Goal: Book appointment/travel/reservation

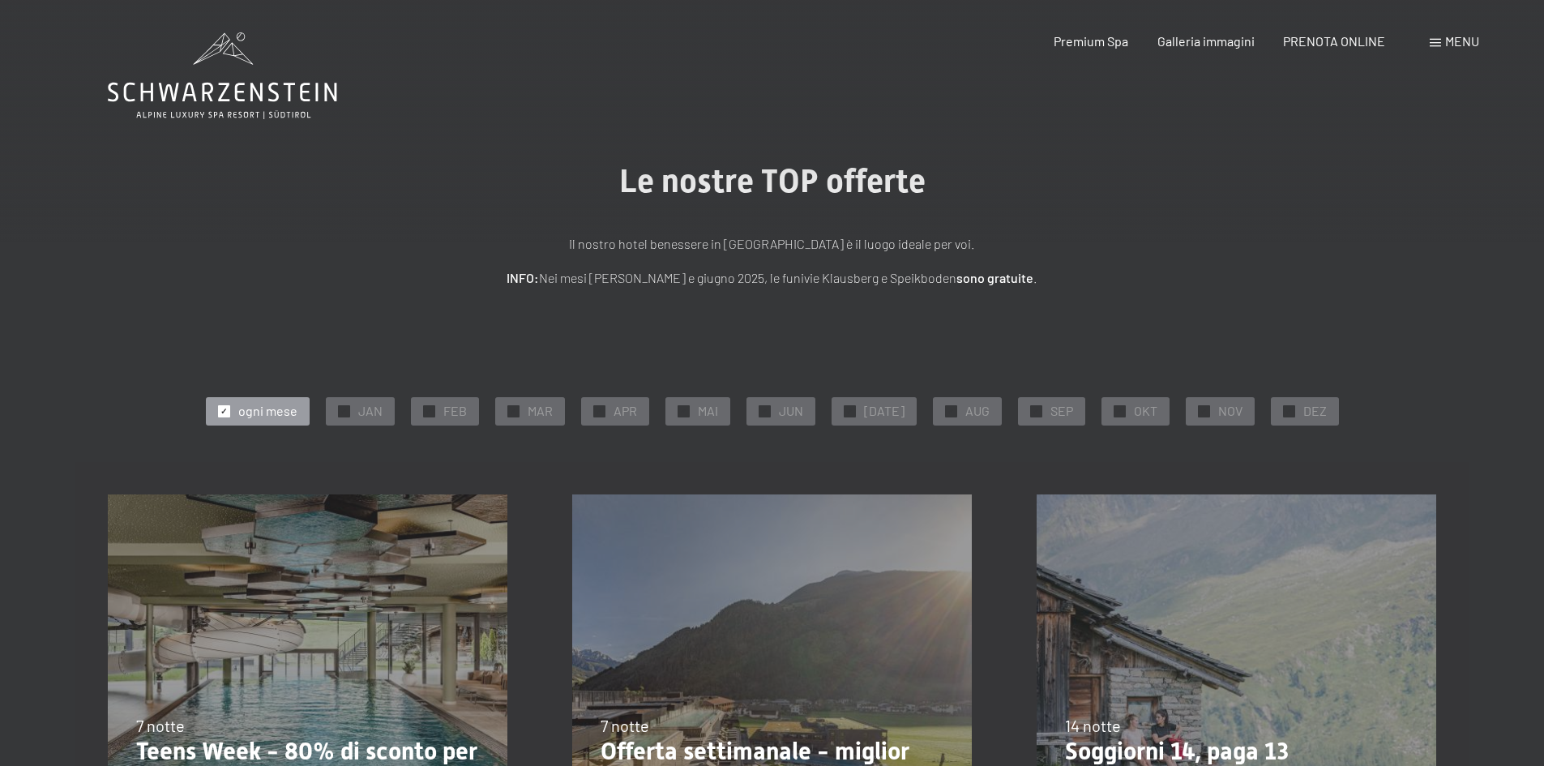
click at [225, 408] on div "✓ ogni mese" at bounding box center [258, 411] width 104 height 28
click at [1139, 412] on span "OKT" at bounding box center [1146, 411] width 24 height 18
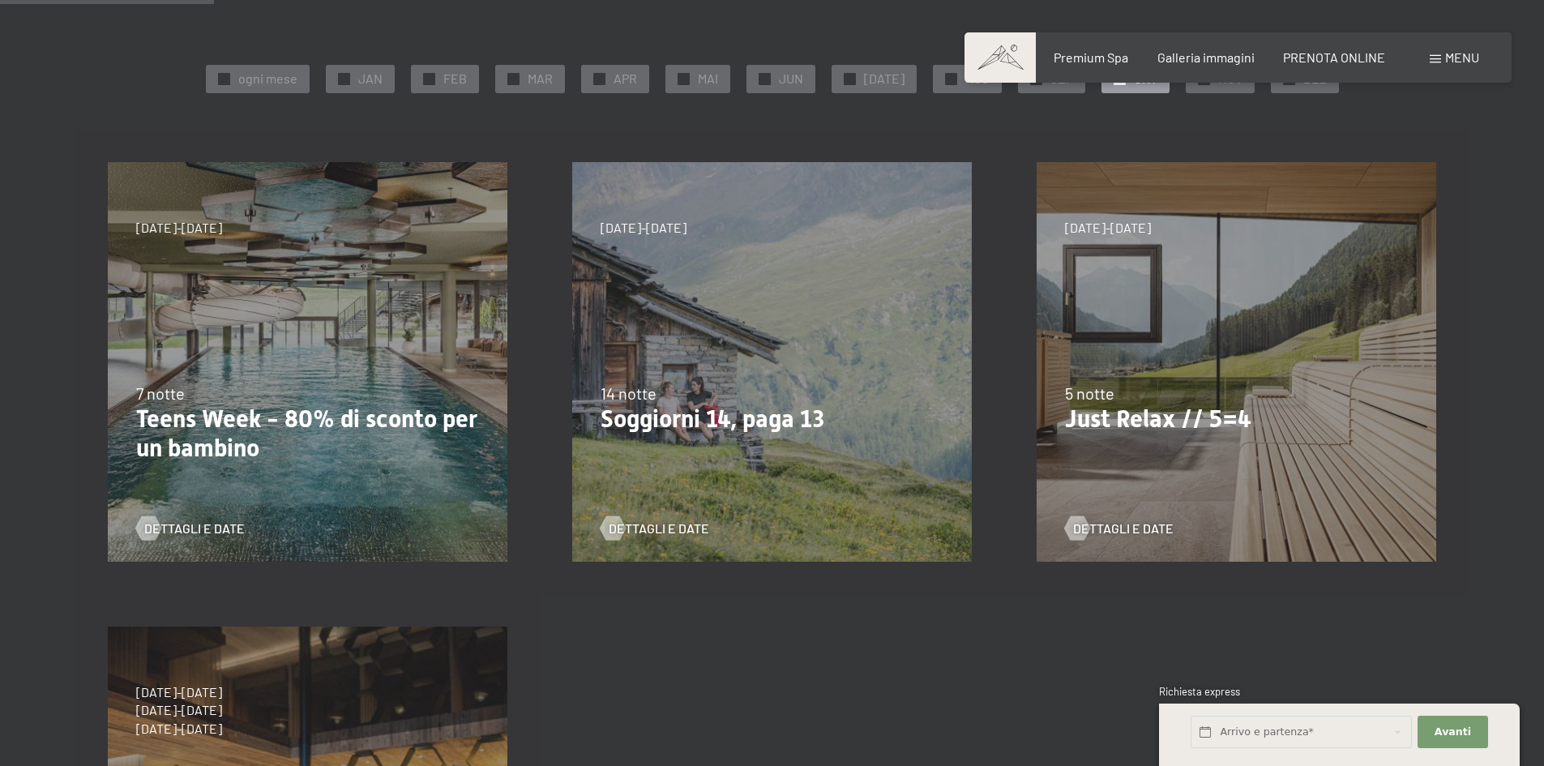
scroll to position [243, 0]
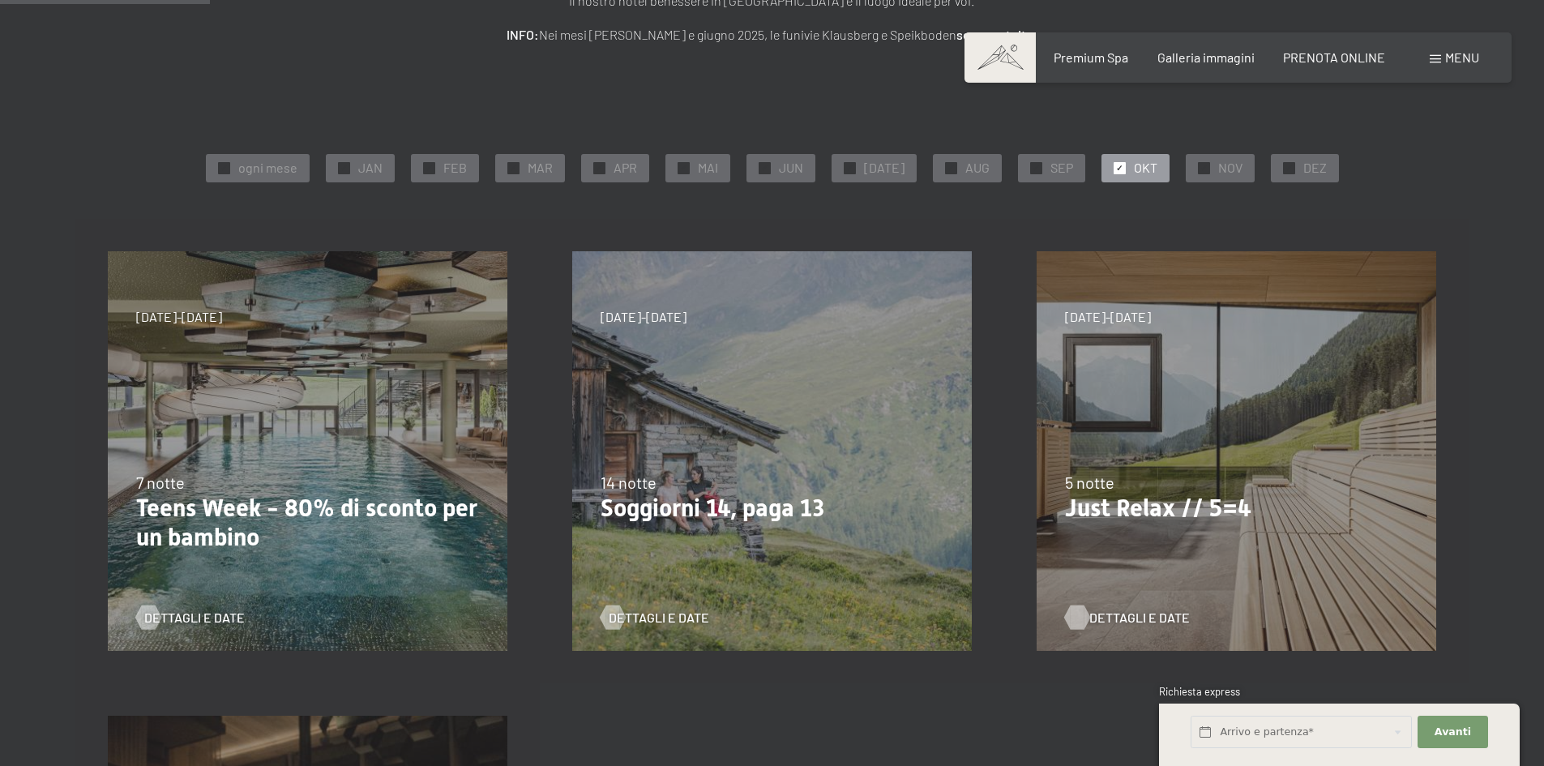
click at [1134, 618] on span "Dettagli e Date" at bounding box center [1139, 618] width 101 height 18
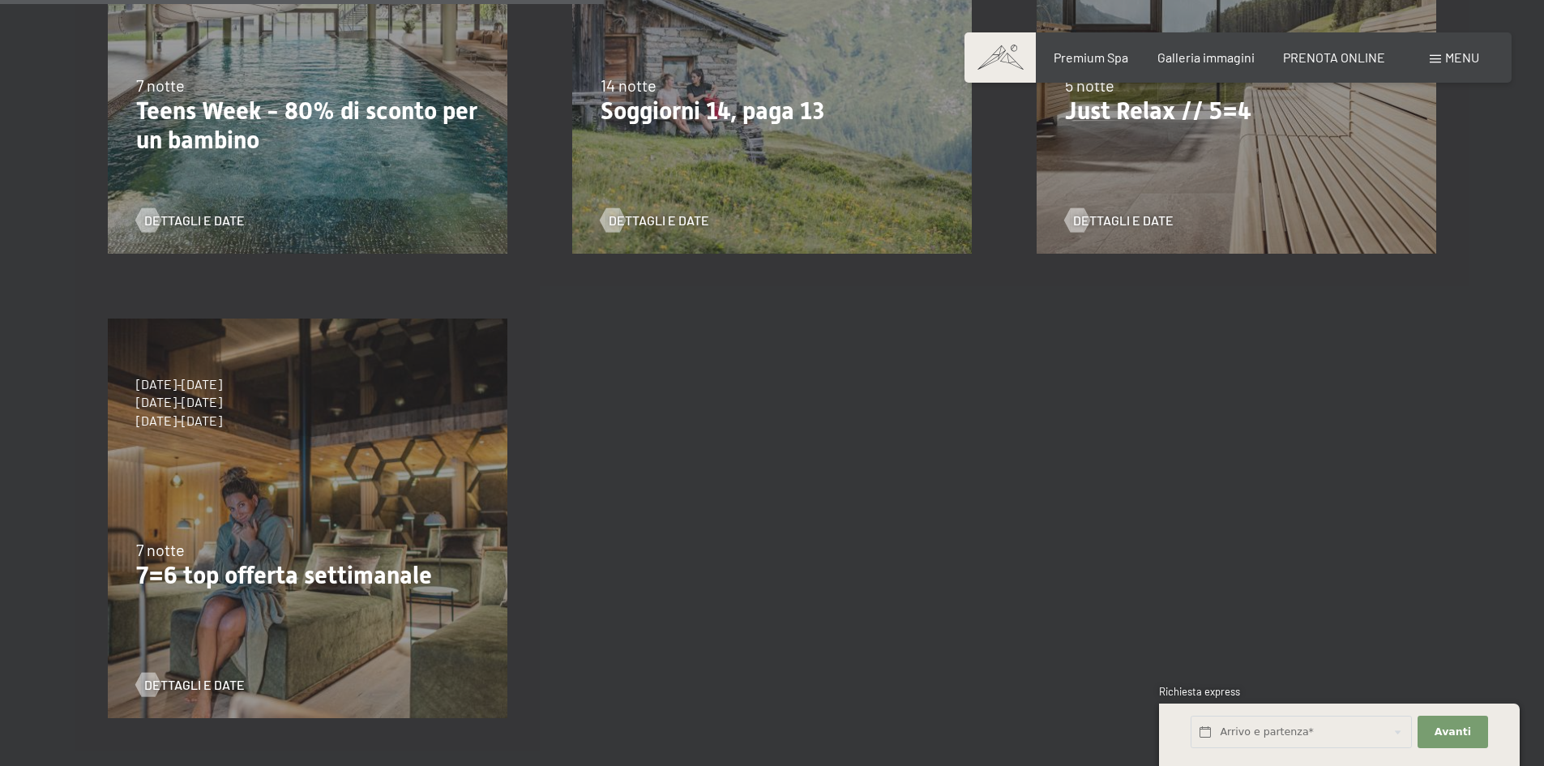
scroll to position [729, 0]
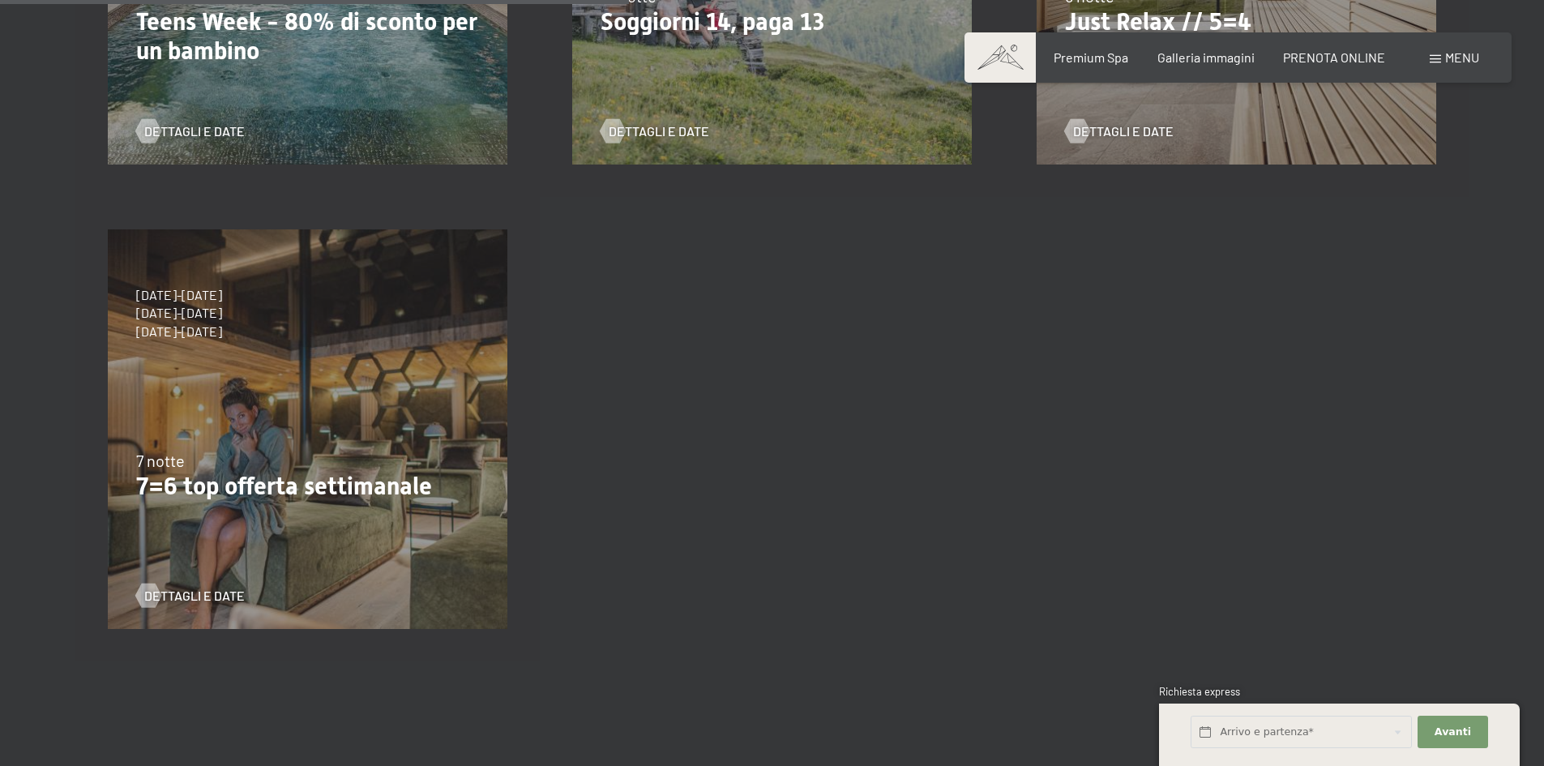
click at [358, 405] on div "4/10/2025-26/10/2025 1/11/2025-21/12/2025 10/1/2026-1/2/2026 7/3/2026-29/3/2026…" at bounding box center [307, 429] width 464 height 464
click at [208, 591] on span "Dettagli e Date" at bounding box center [210, 596] width 101 height 18
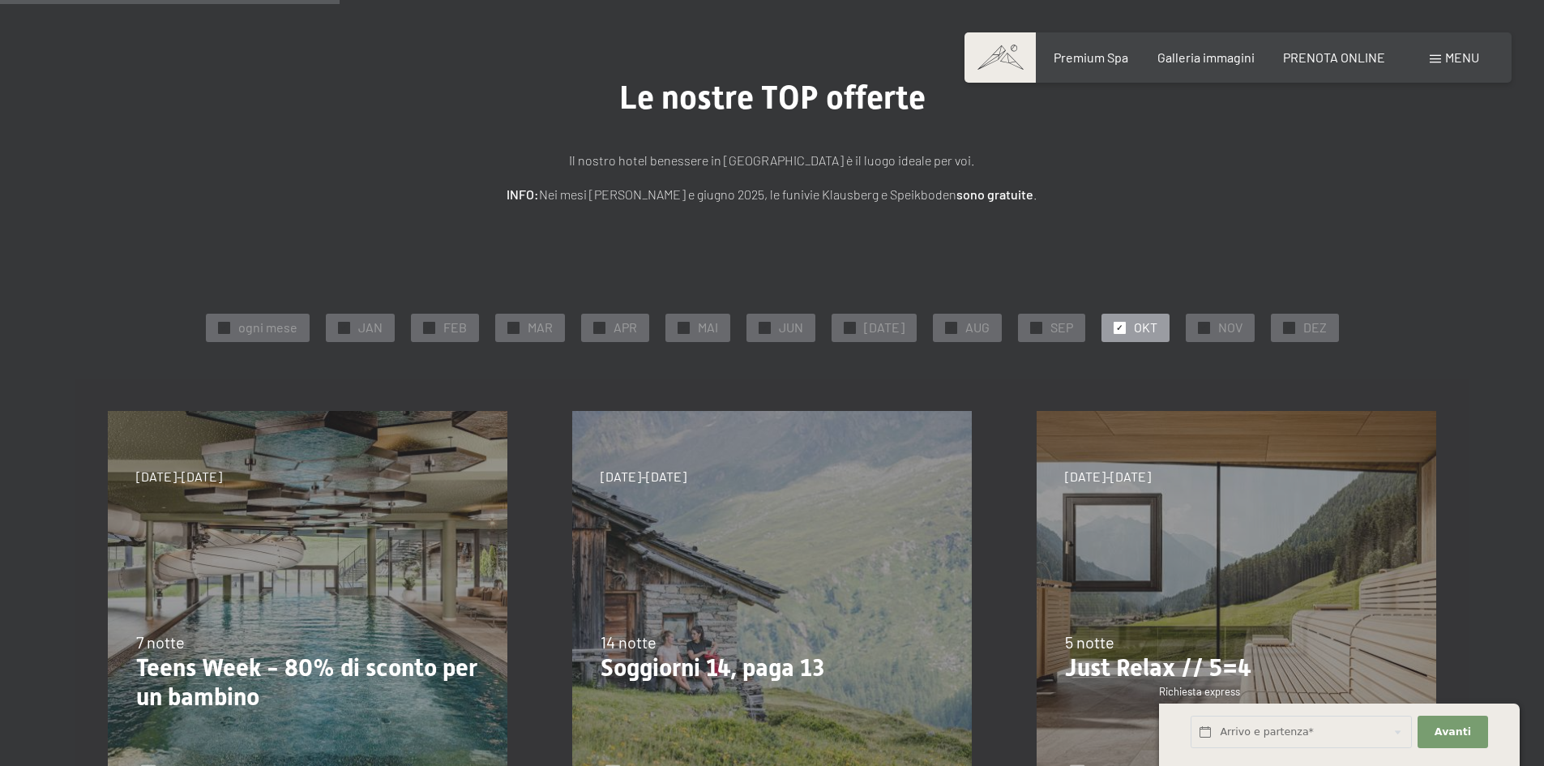
scroll to position [81, 0]
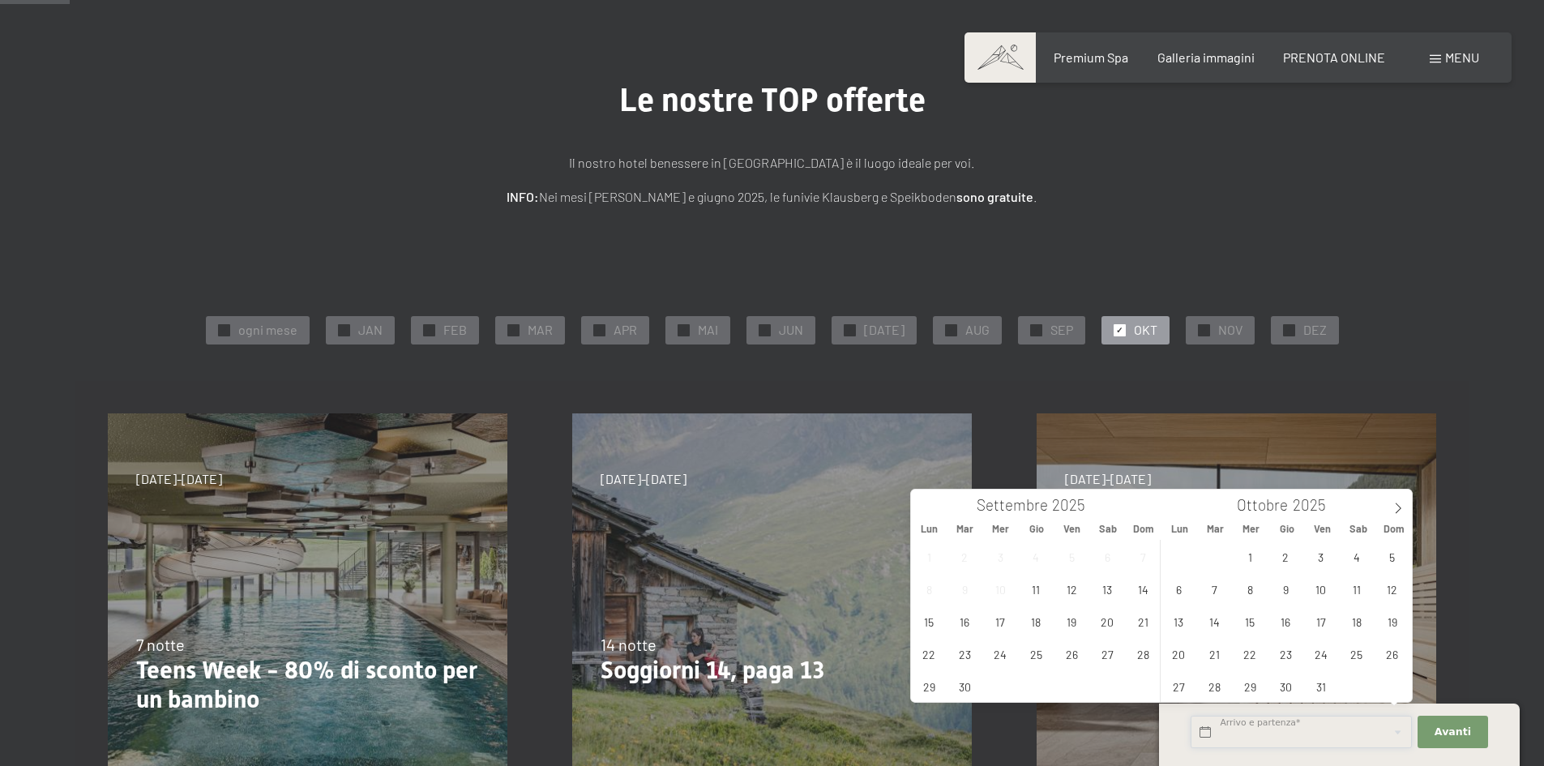
click at [1291, 734] on input "text" at bounding box center [1301, 732] width 221 height 33
click at [1397, 507] on icon at bounding box center [1397, 508] width 11 height 11
click at [1322, 618] on span "14" at bounding box center [1321, 621] width 32 height 32
click at [1377, 617] on span "16" at bounding box center [1392, 621] width 32 height 32
type input "Ven. 14/11/2025 - Dom. 16/11/2025"
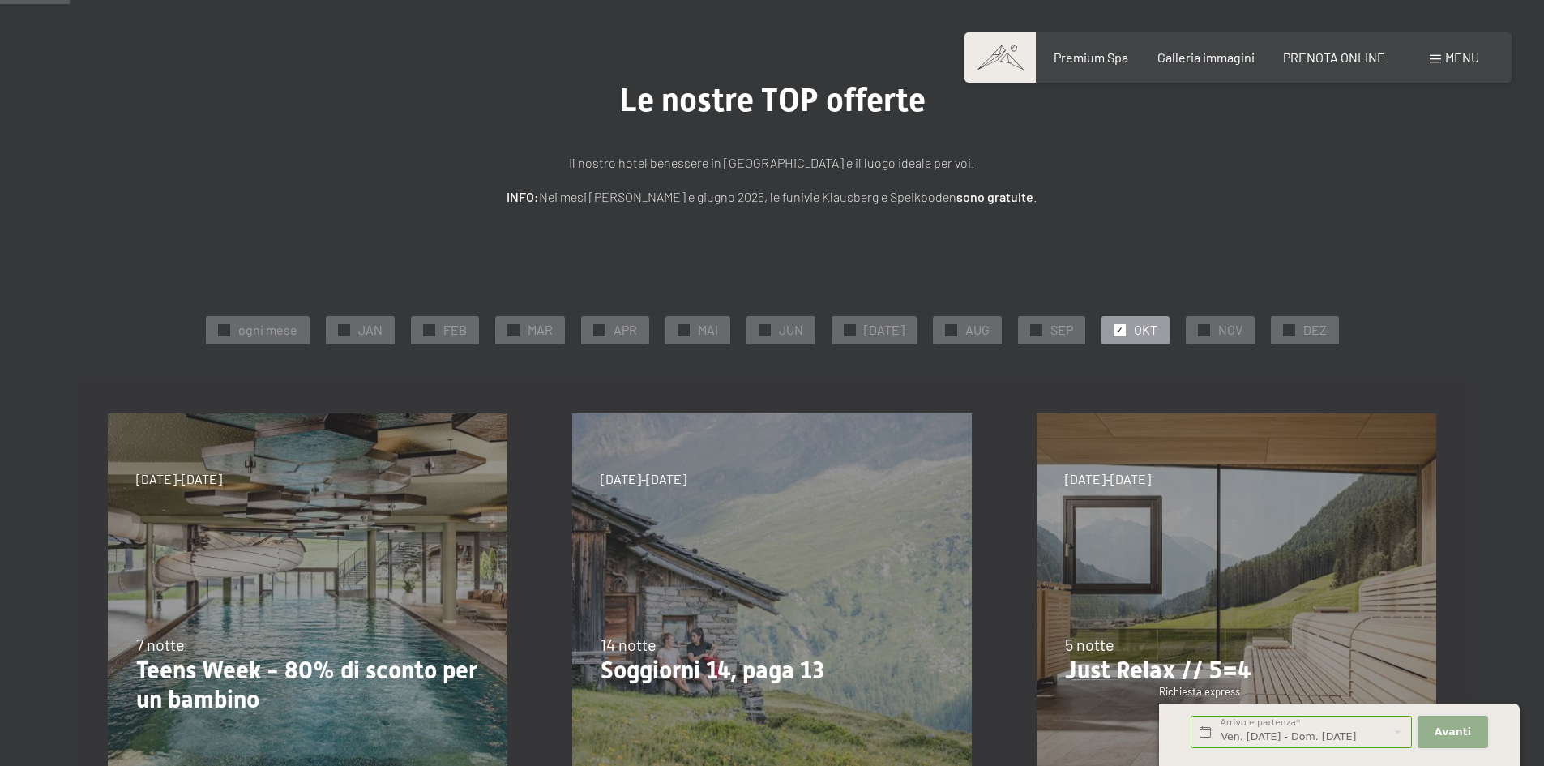
scroll to position [0, 0]
click at [1451, 725] on span "Avanti" at bounding box center [1453, 732] width 36 height 15
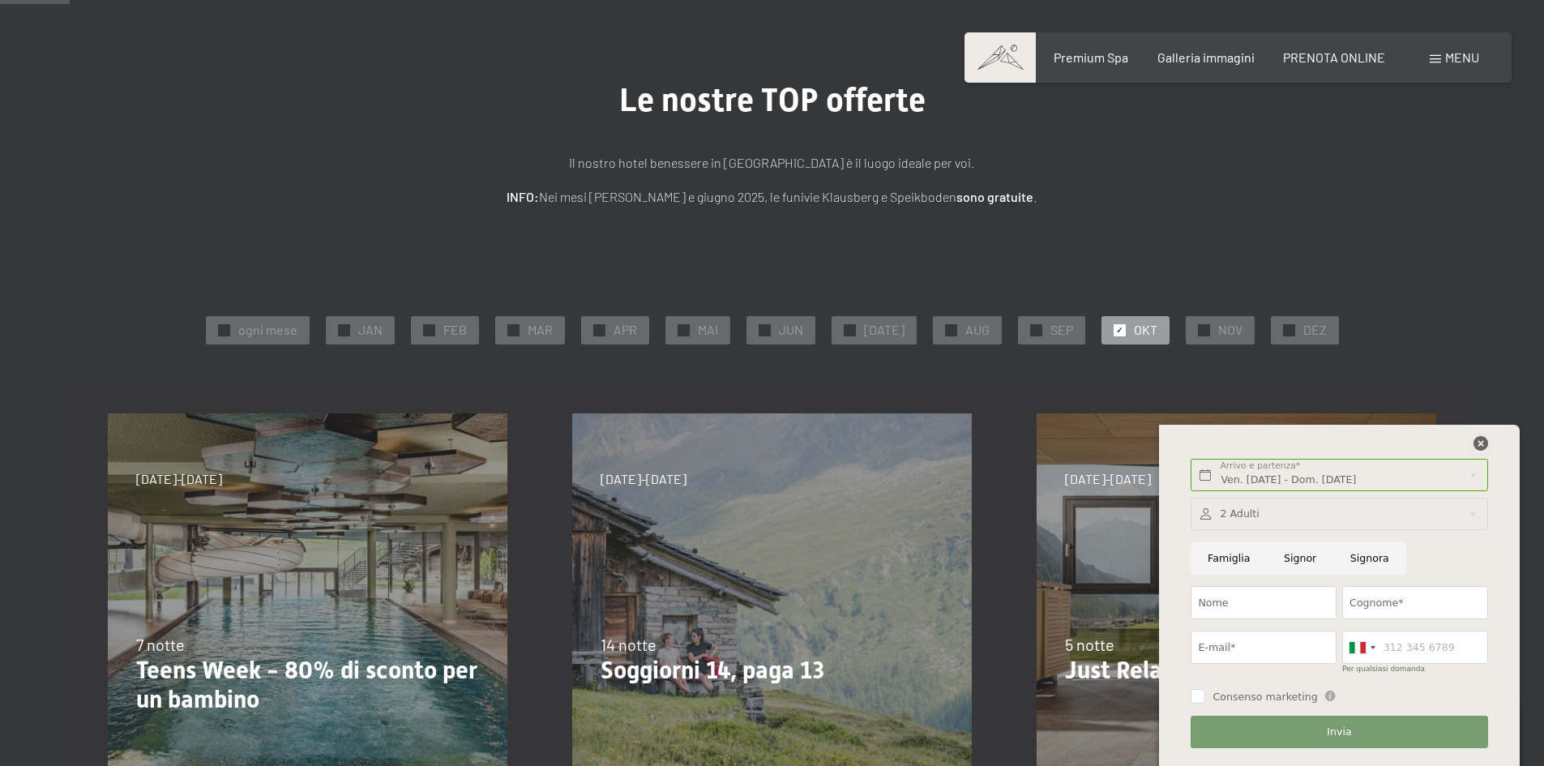
click at [1477, 439] on icon at bounding box center [1481, 443] width 15 height 15
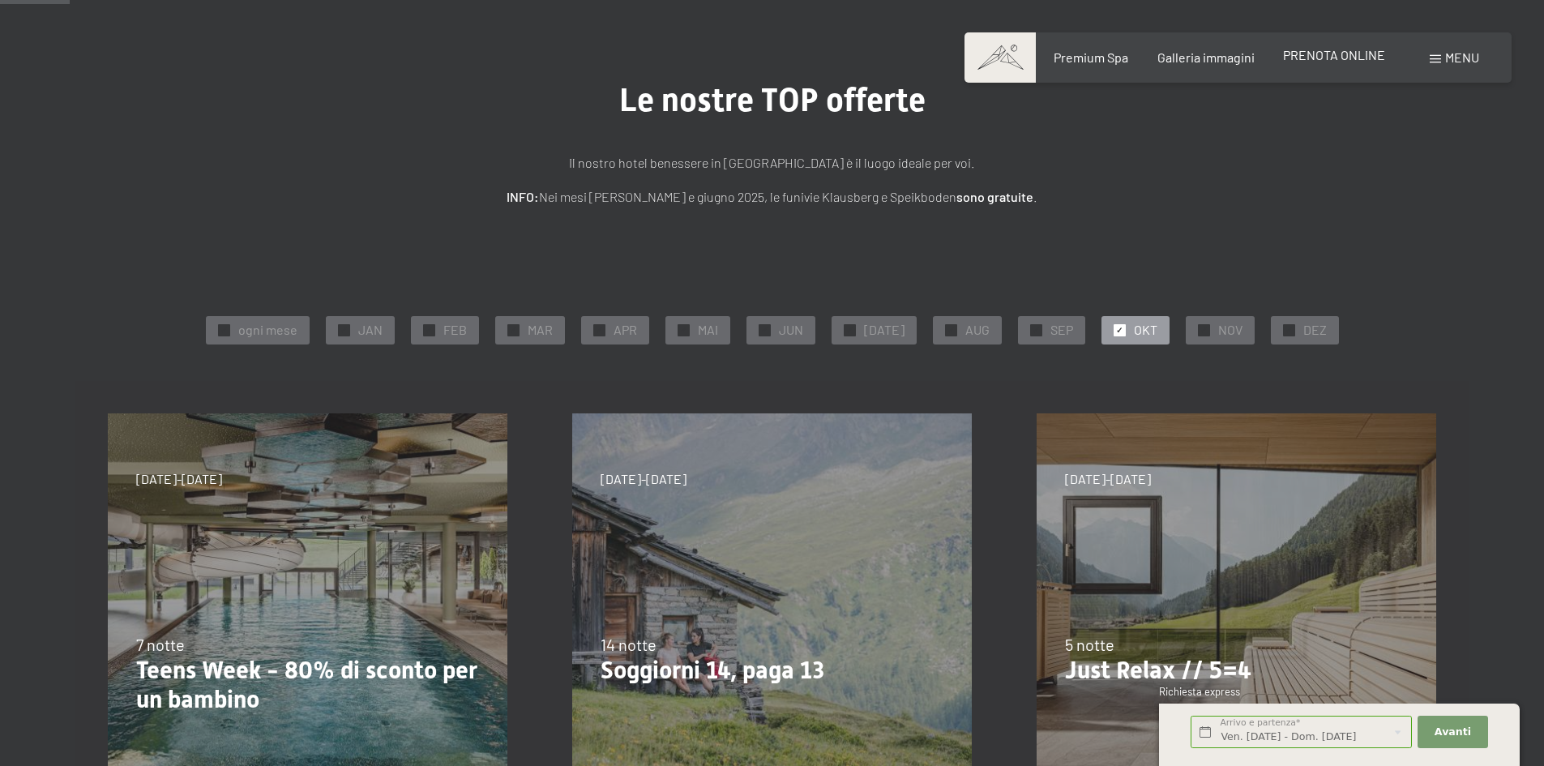
click at [1328, 55] on span "PRENOTA ONLINE" at bounding box center [1334, 54] width 102 height 15
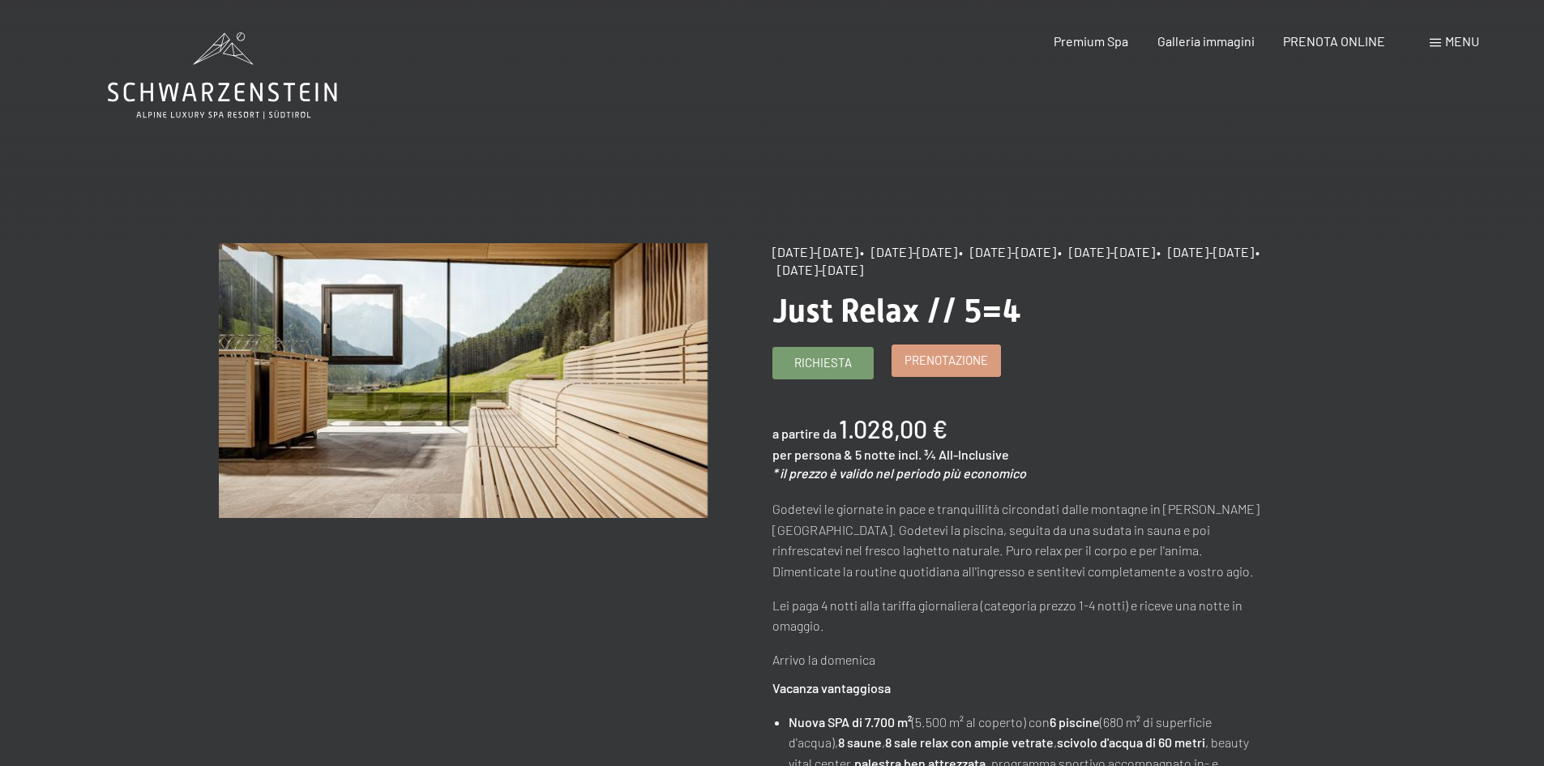
click at [940, 362] on span "Prenotazione" at bounding box center [946, 360] width 83 height 17
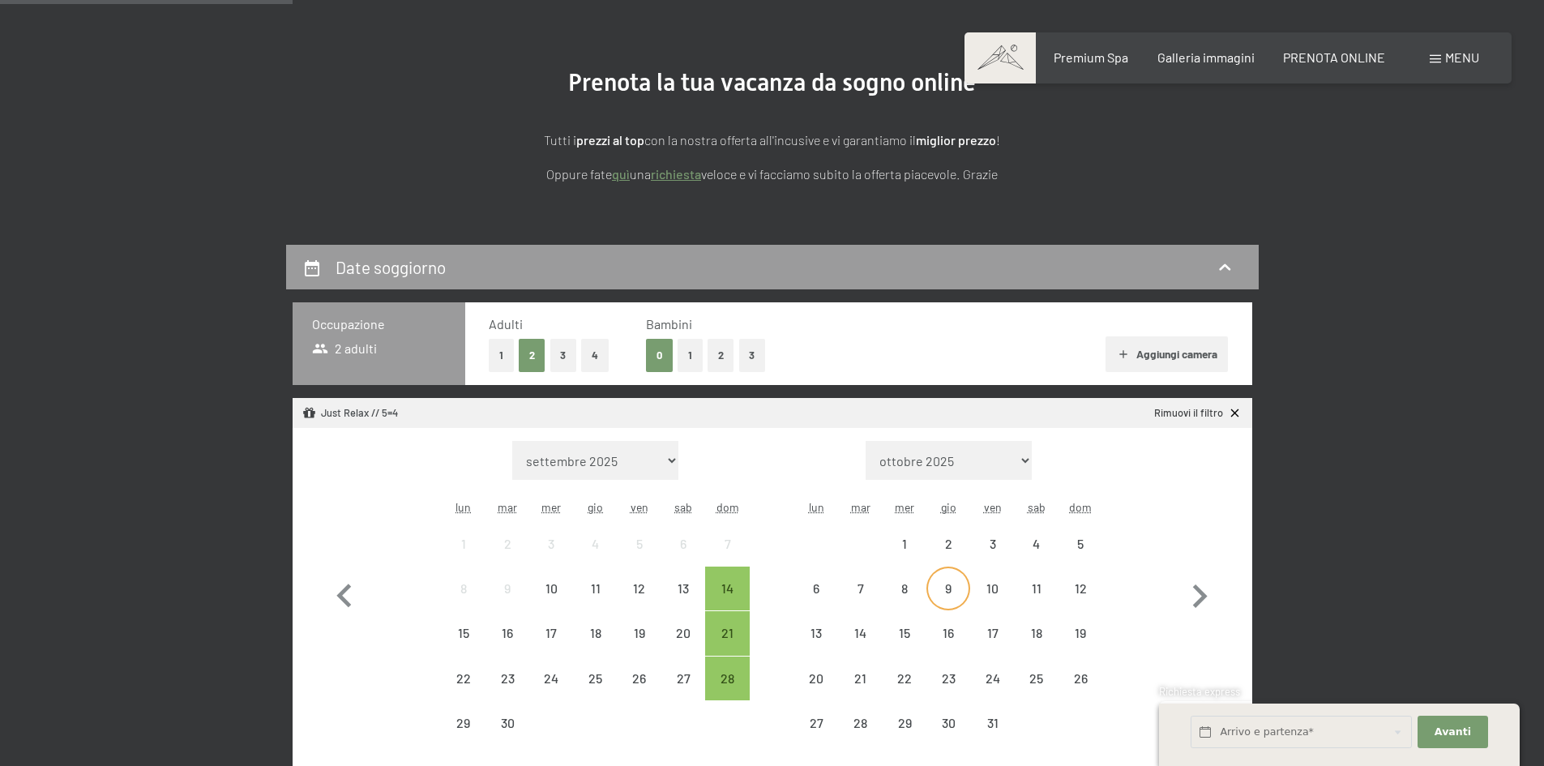
scroll to position [405, 0]
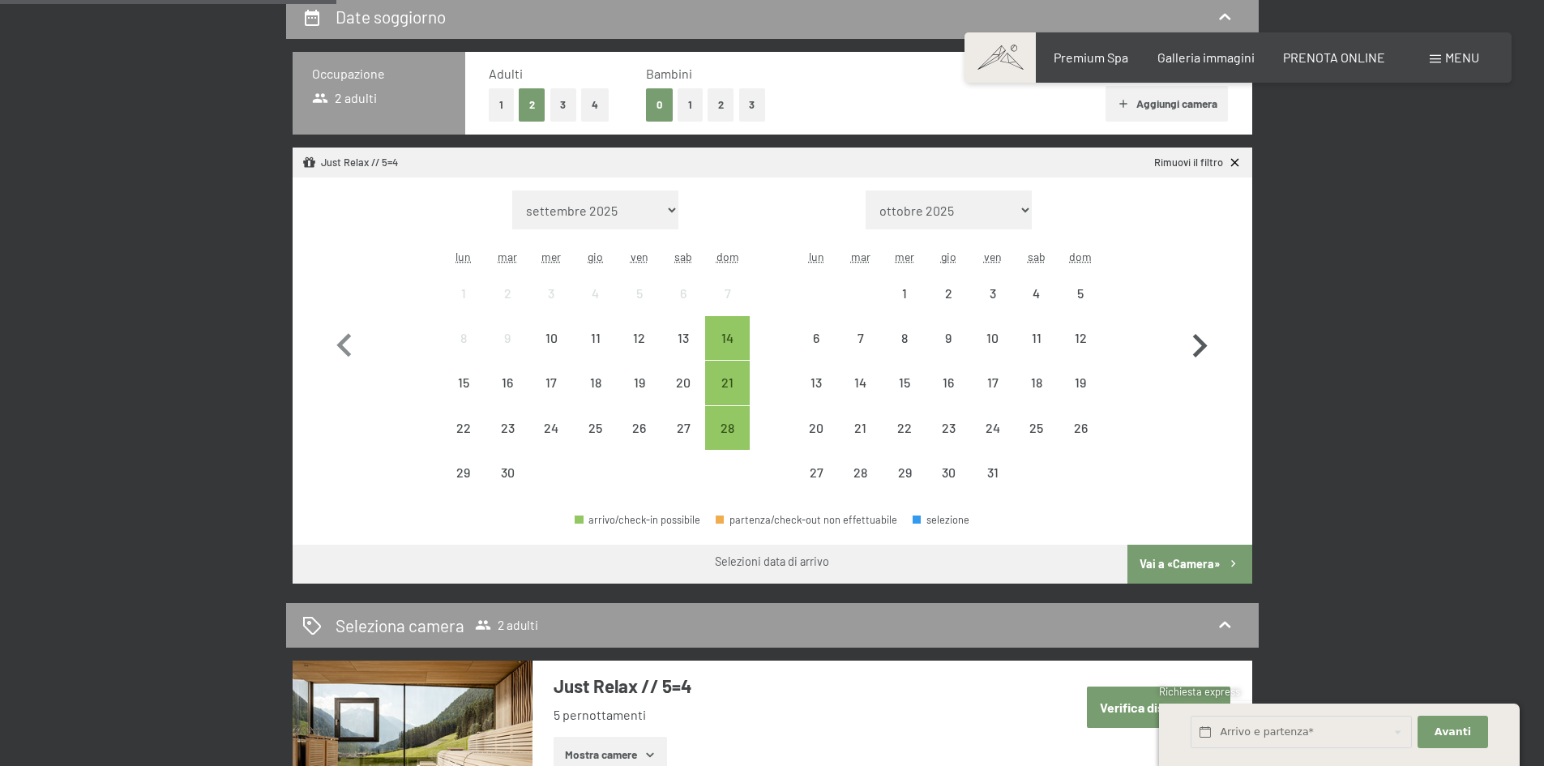
click at [1206, 338] on icon "button" at bounding box center [1199, 346] width 47 height 47
select select "[DATE]"
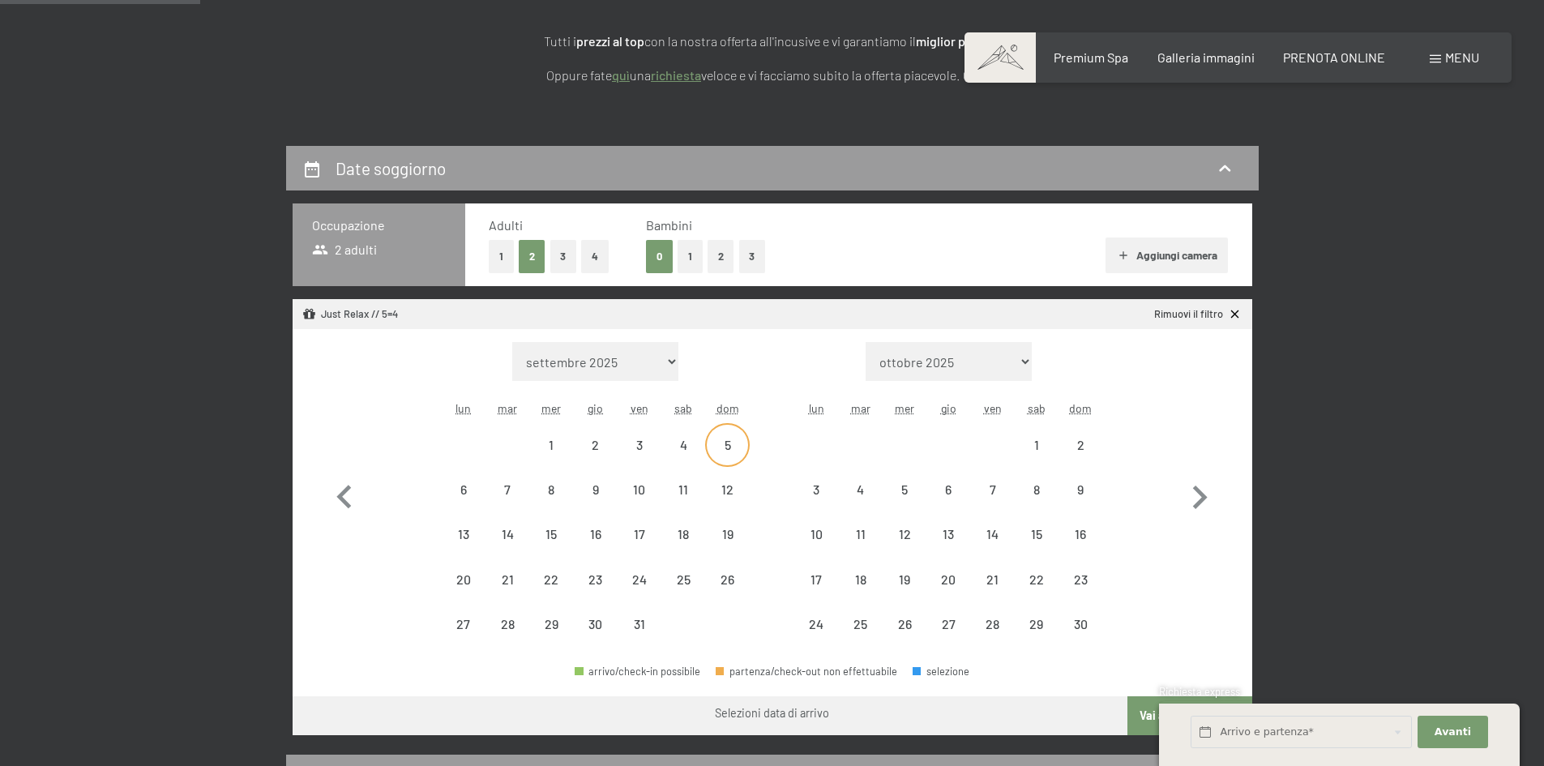
scroll to position [243, 0]
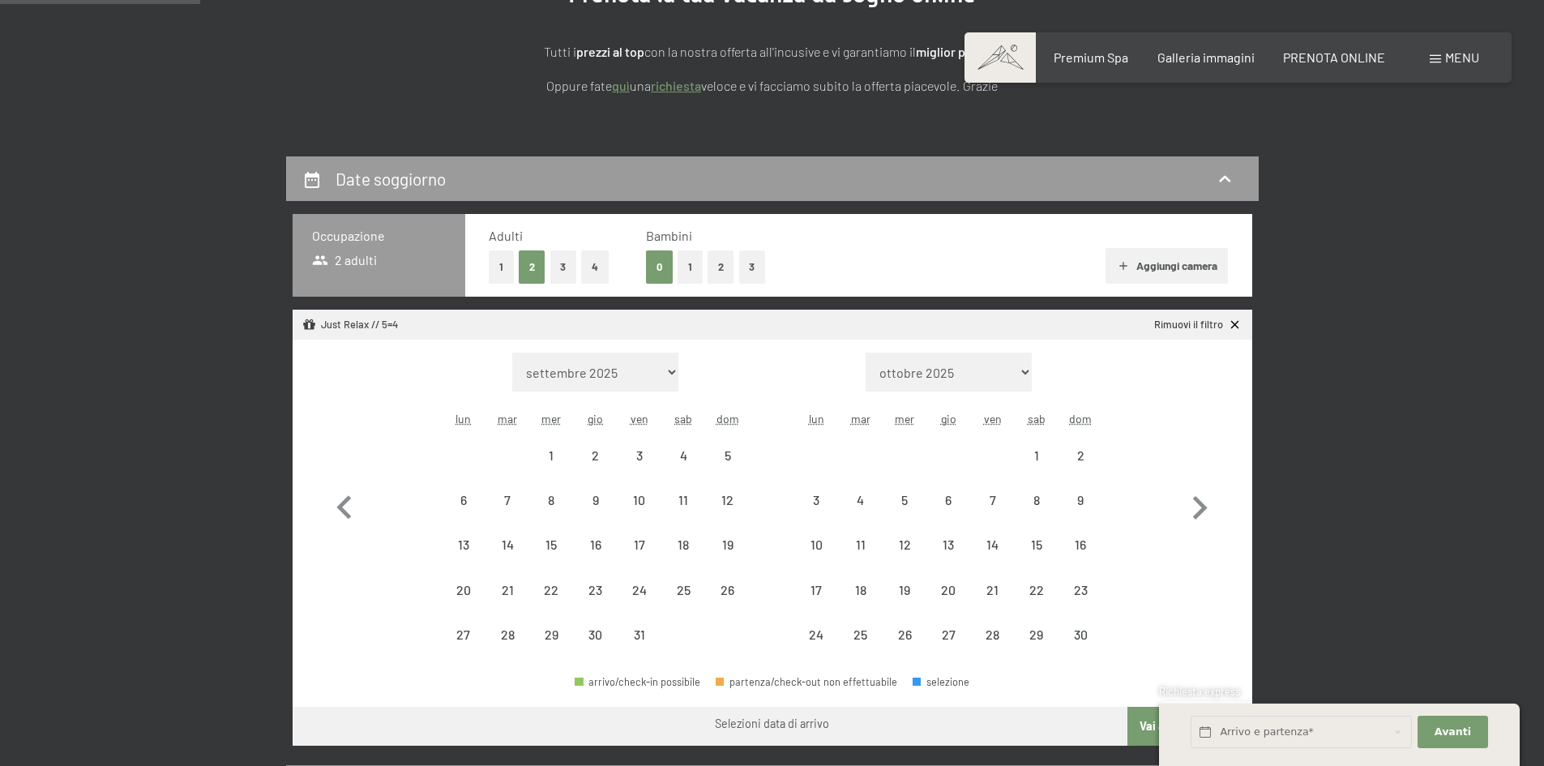
click at [1160, 261] on button "Aggiungi camera" at bounding box center [1167, 266] width 122 height 36
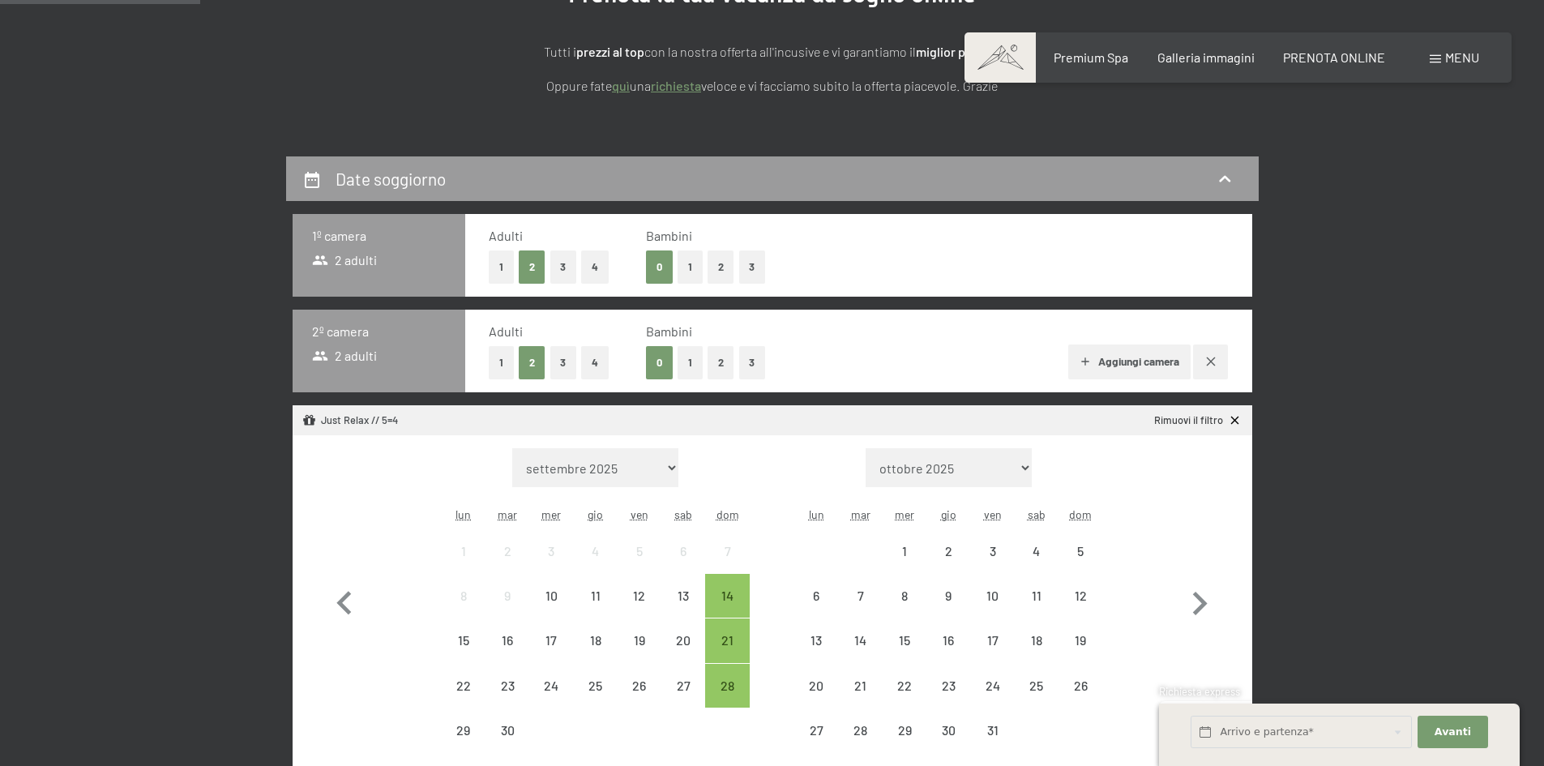
click at [1208, 352] on button "button" at bounding box center [1210, 361] width 35 height 35
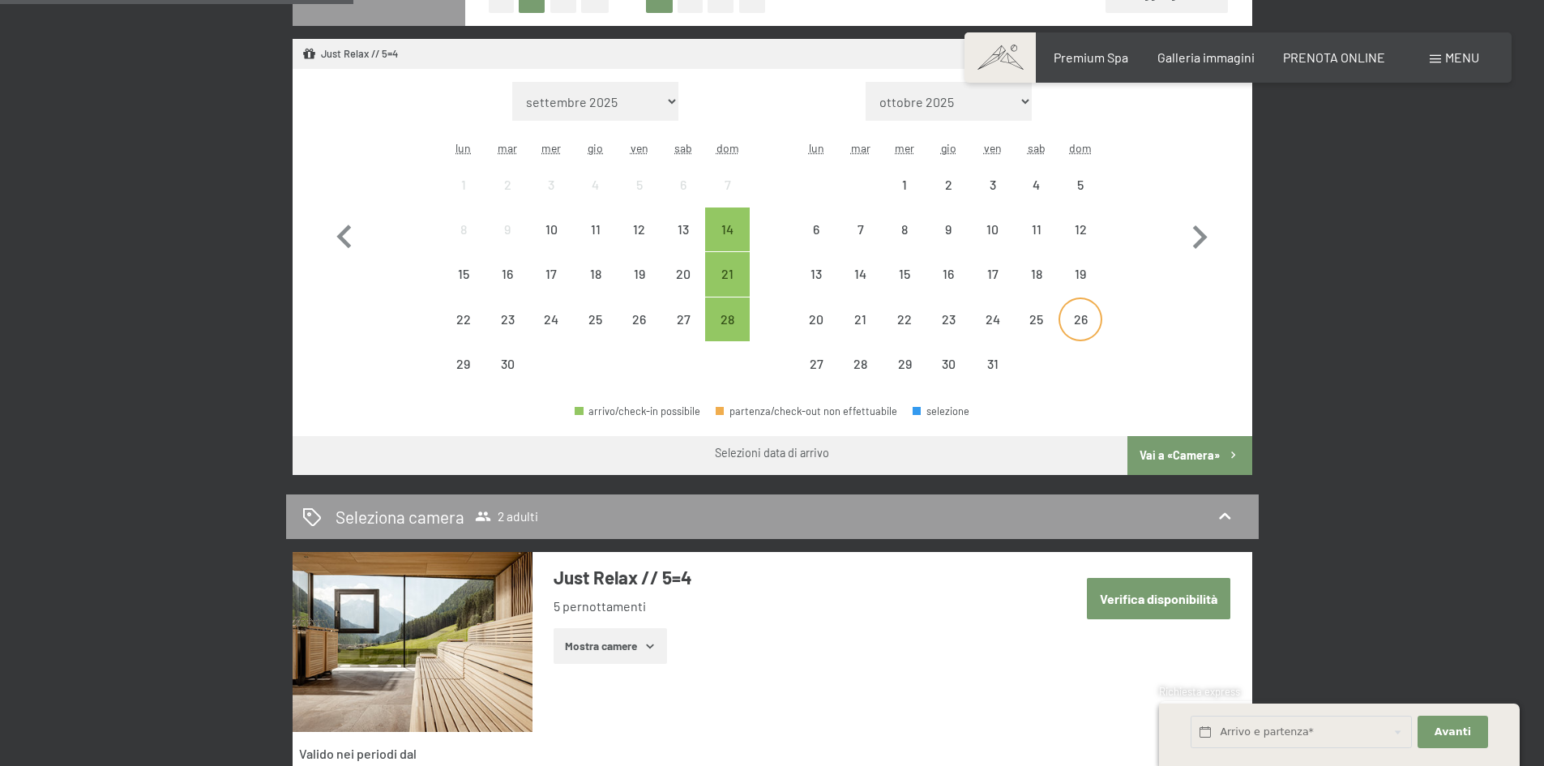
scroll to position [729, 0]
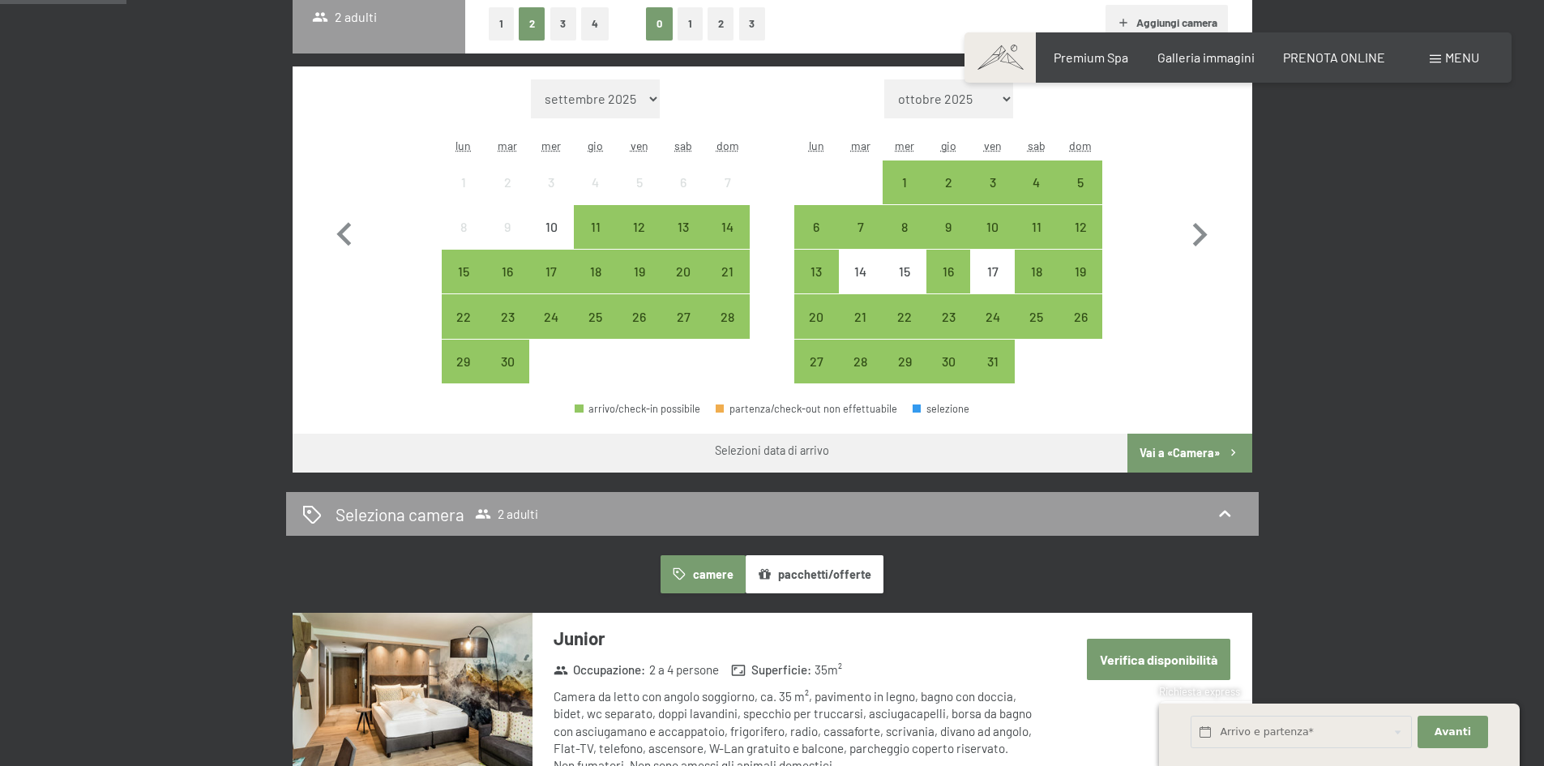
scroll to position [324, 0]
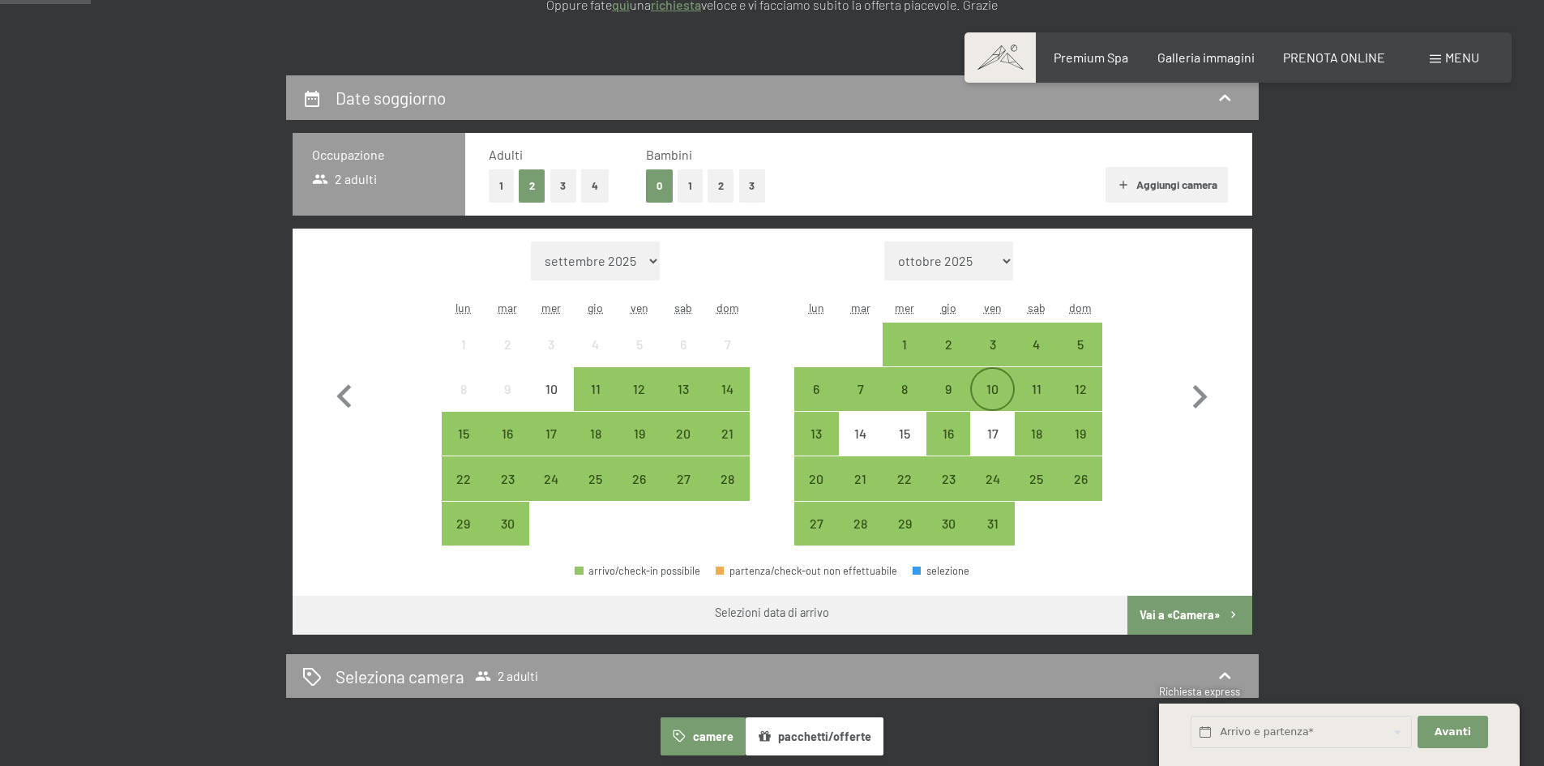
click at [990, 396] on div "10" at bounding box center [992, 403] width 41 height 41
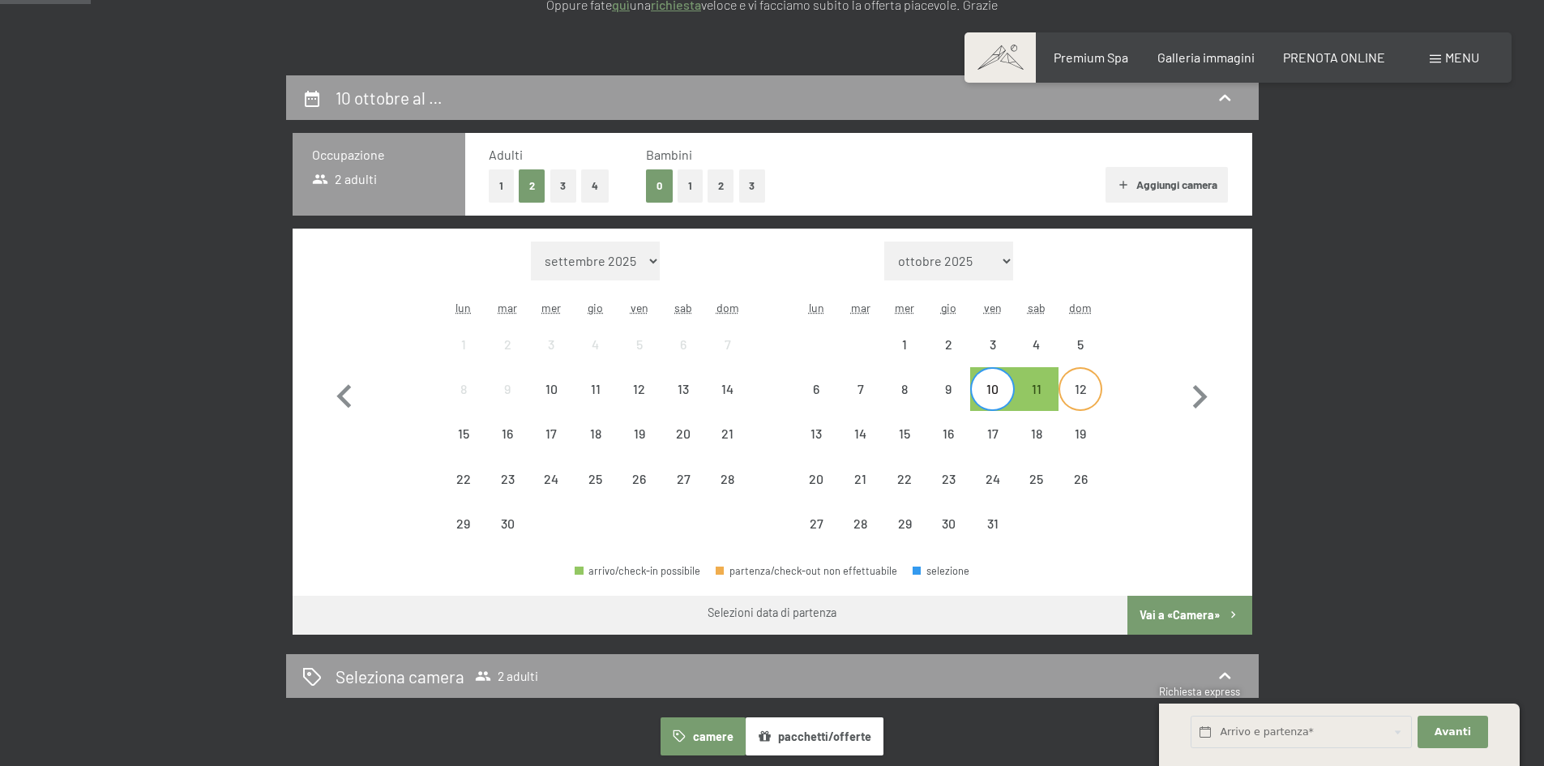
click at [1079, 391] on div "12" at bounding box center [1080, 403] width 41 height 41
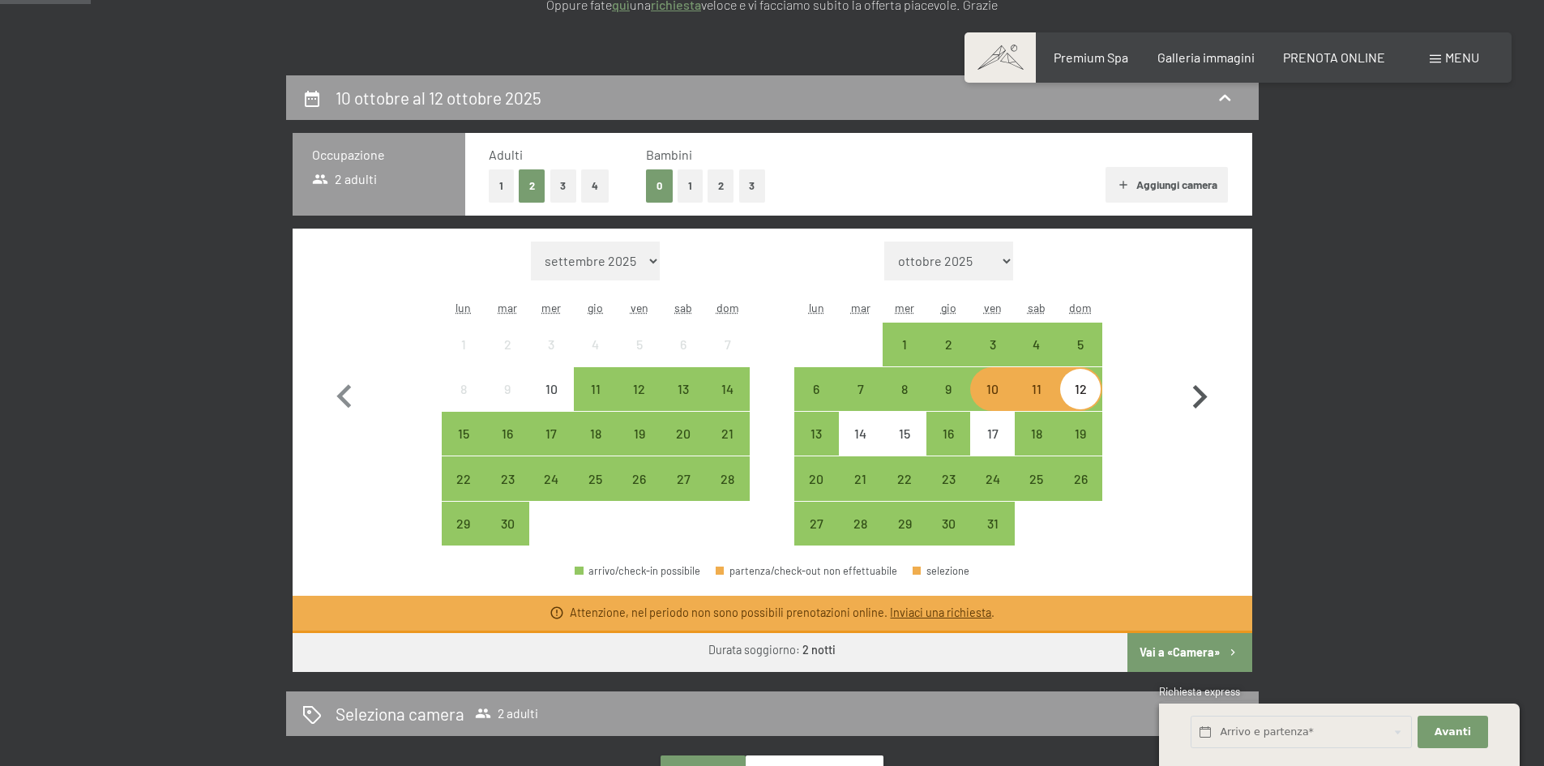
click at [1195, 388] on icon "button" at bounding box center [1200, 397] width 15 height 24
select select "2025-10-01"
select select "2025-11-01"
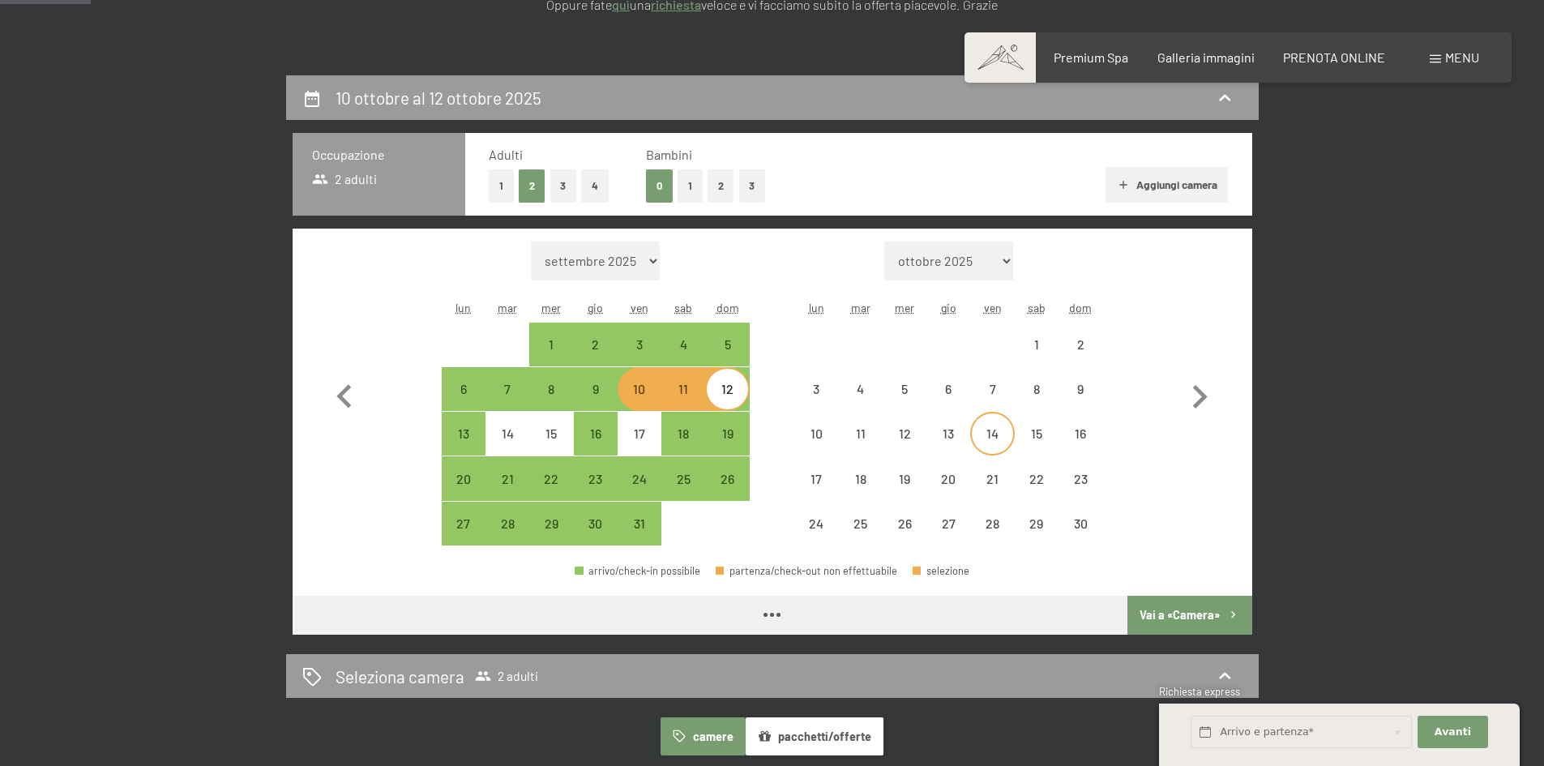
select select "2025-10-01"
select select "2025-11-01"
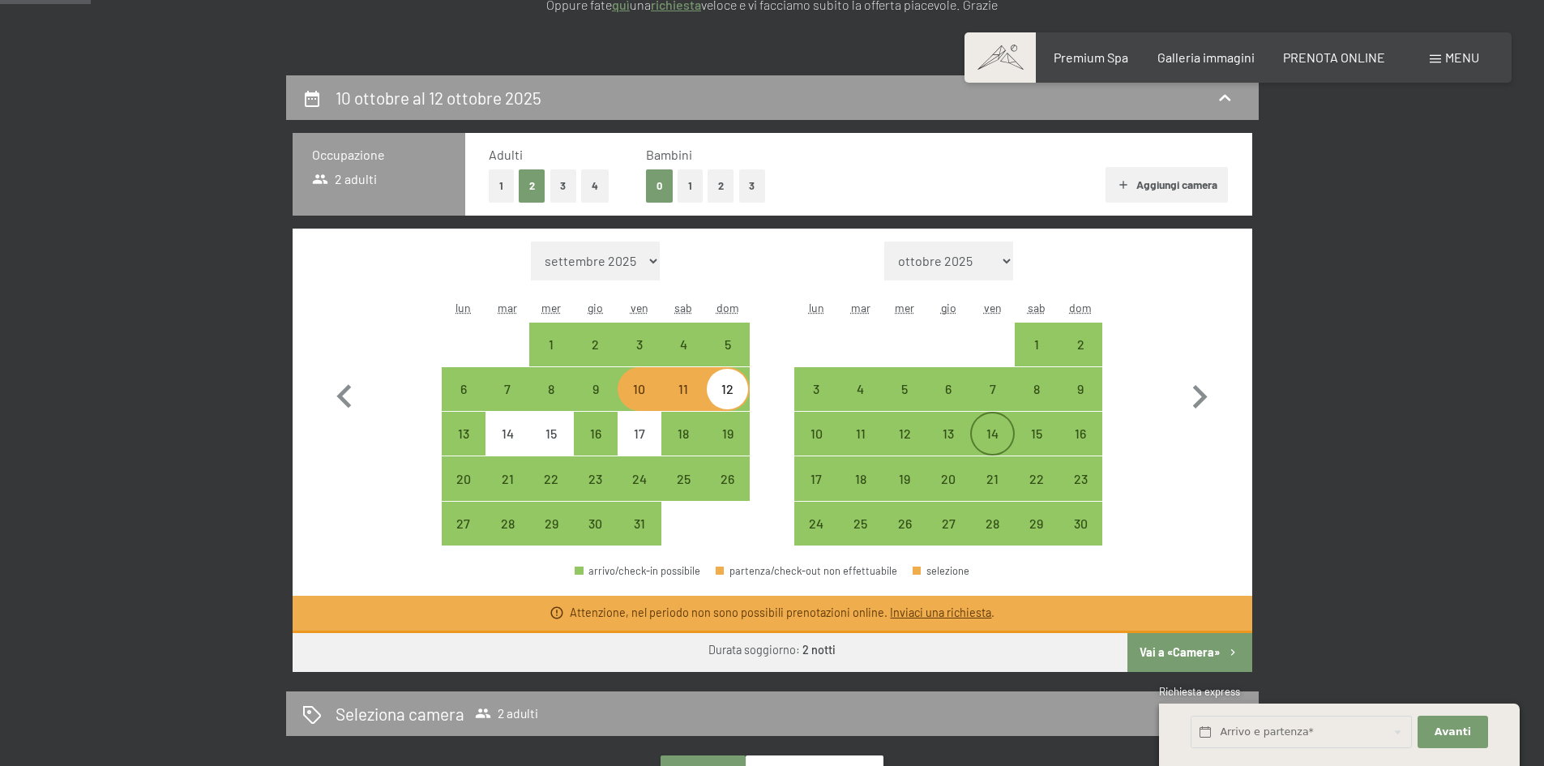
click at [978, 430] on div "14" at bounding box center [992, 447] width 41 height 41
select select "2025-10-01"
select select "2025-11-01"
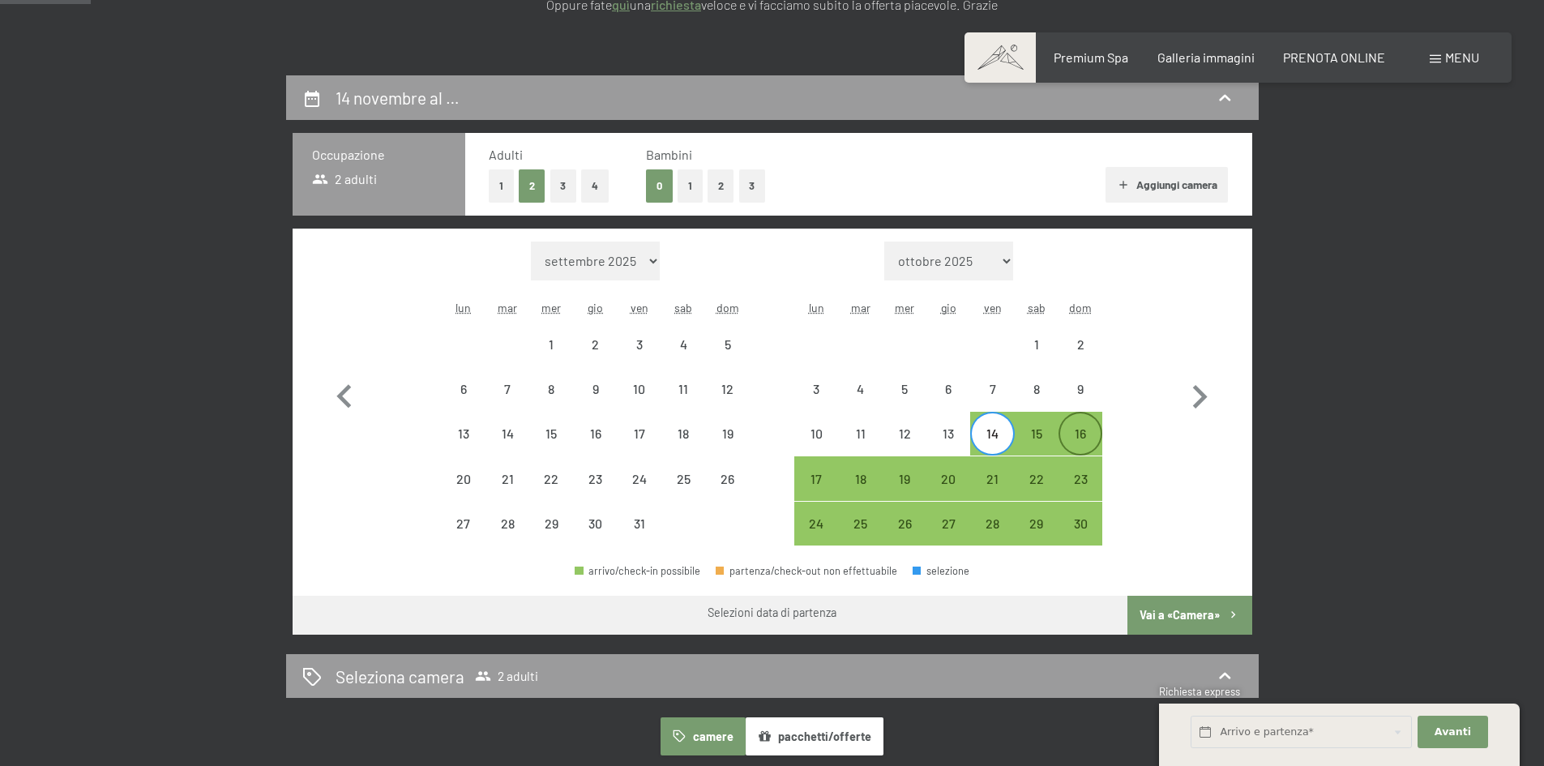
click at [1069, 428] on div "16" at bounding box center [1080, 447] width 41 height 41
select select "2025-10-01"
select select "2025-11-01"
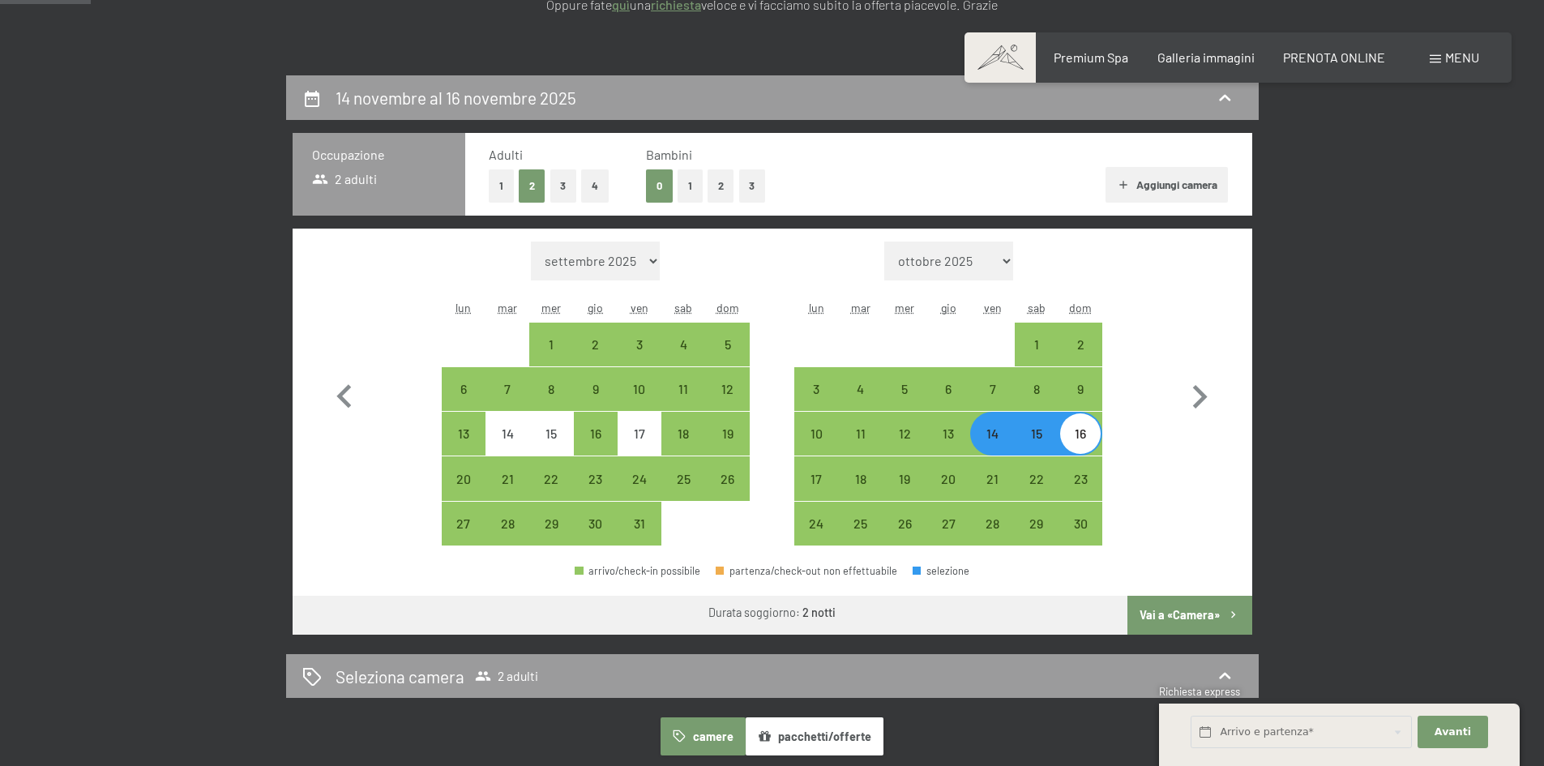
click at [1174, 610] on button "Vai a «Camera»" at bounding box center [1189, 615] width 124 height 39
select select "2025-10-01"
select select "2025-11-01"
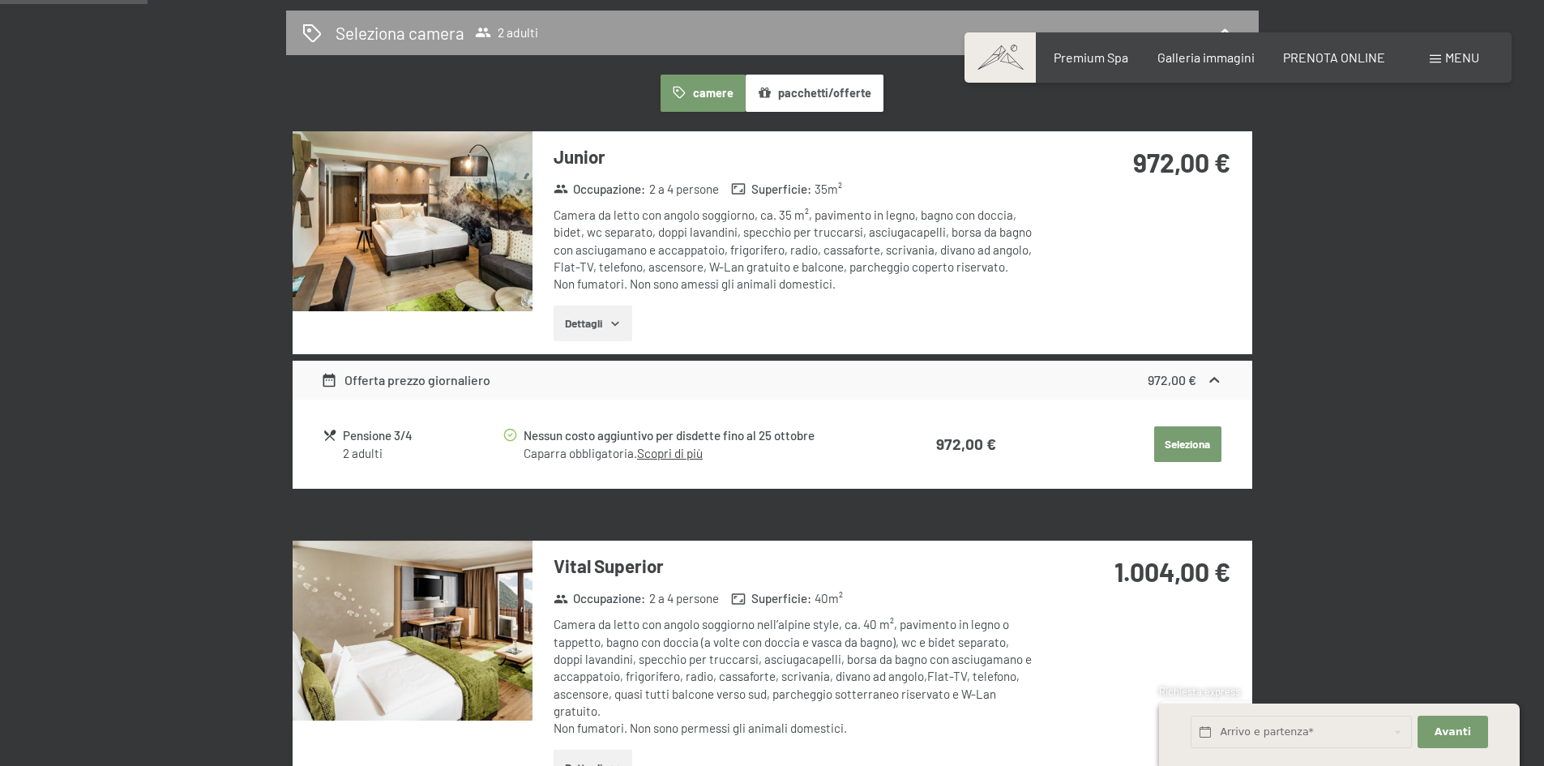
scroll to position [481, 0]
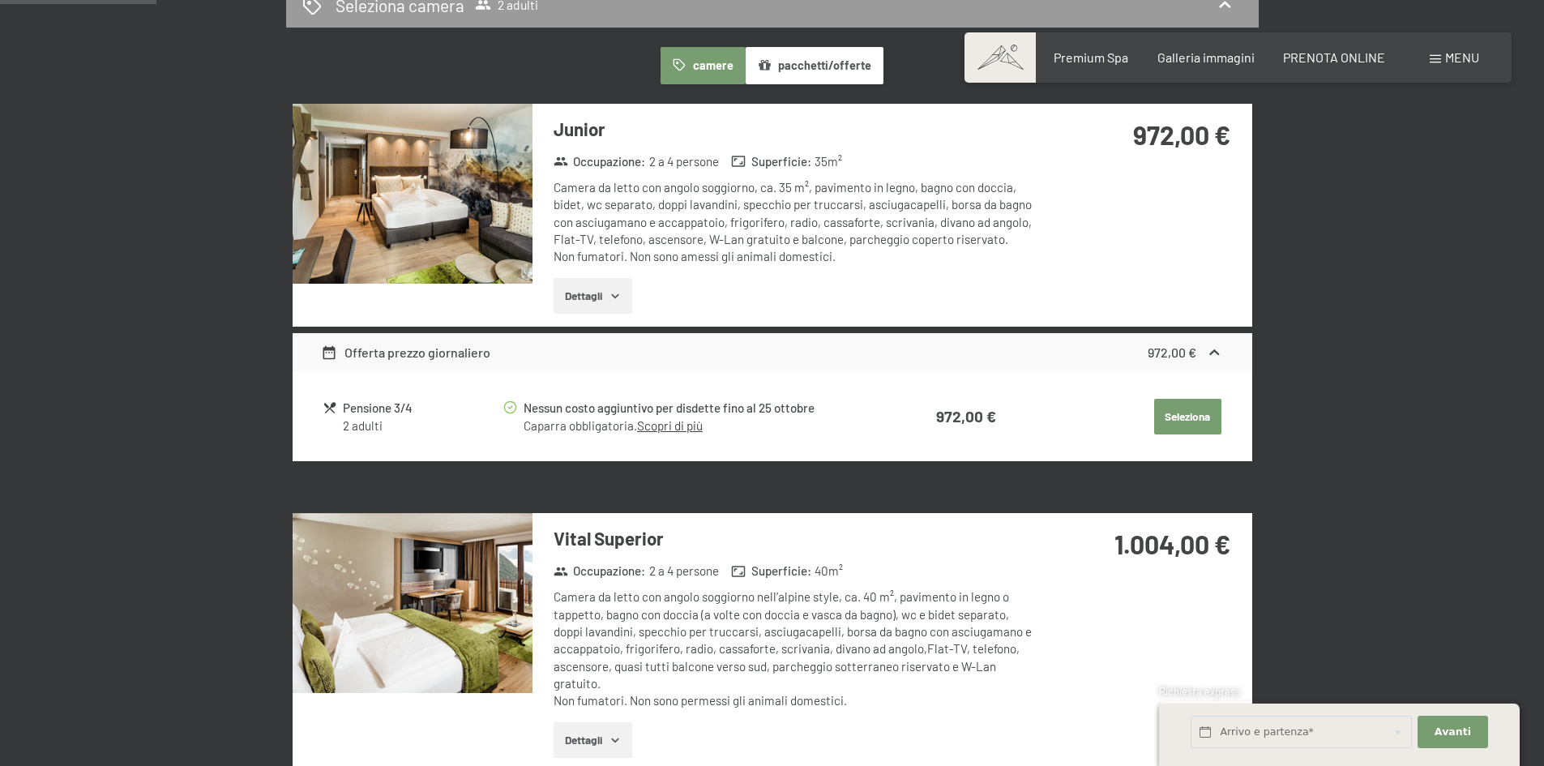
click at [674, 425] on span "Consenso marketing*" at bounding box center [678, 430] width 122 height 16
click at [609, 425] on input "Consenso marketing*" at bounding box center [600, 430] width 16 height 16
checkbox input "false"
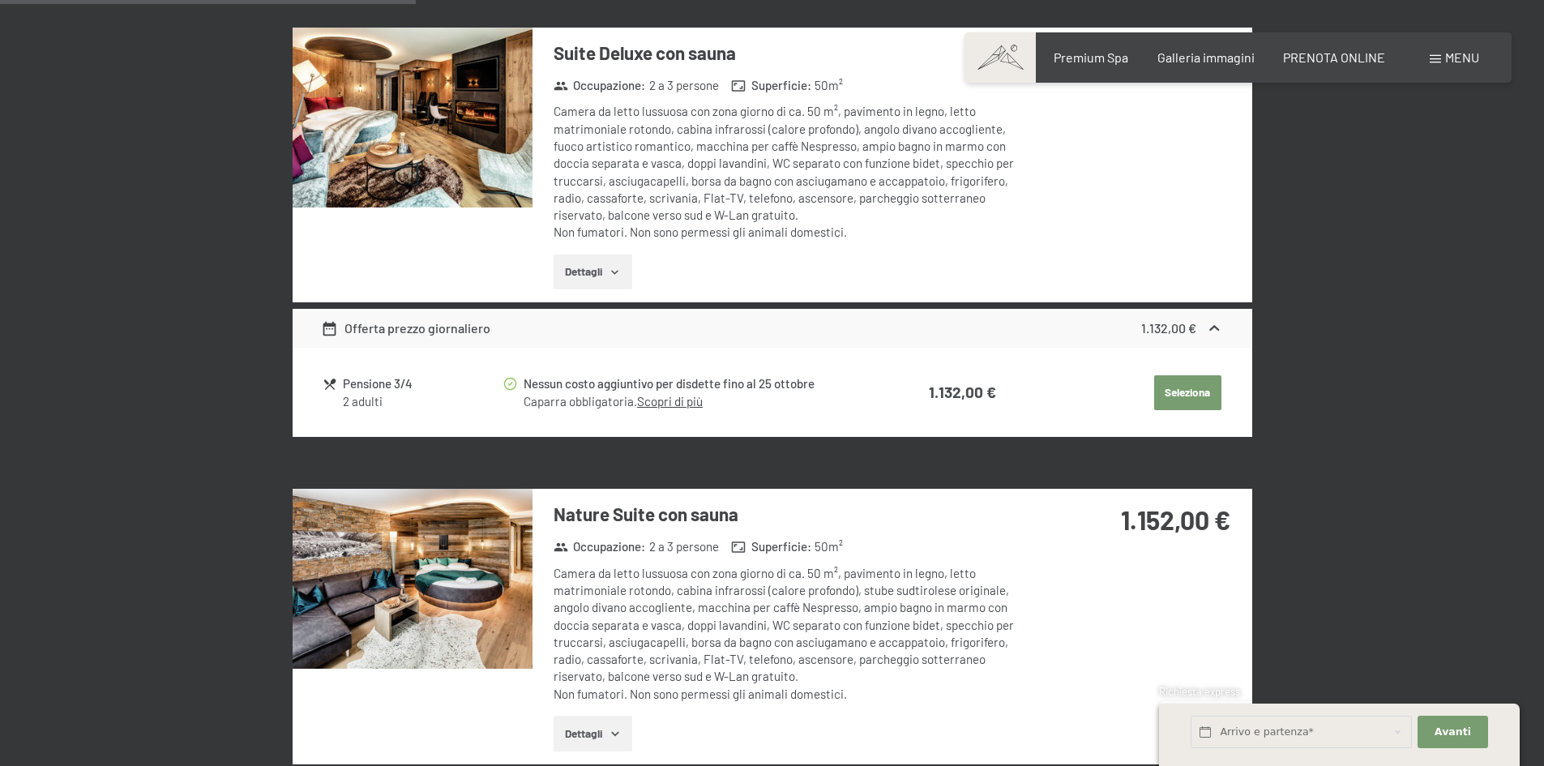
scroll to position [1210, 0]
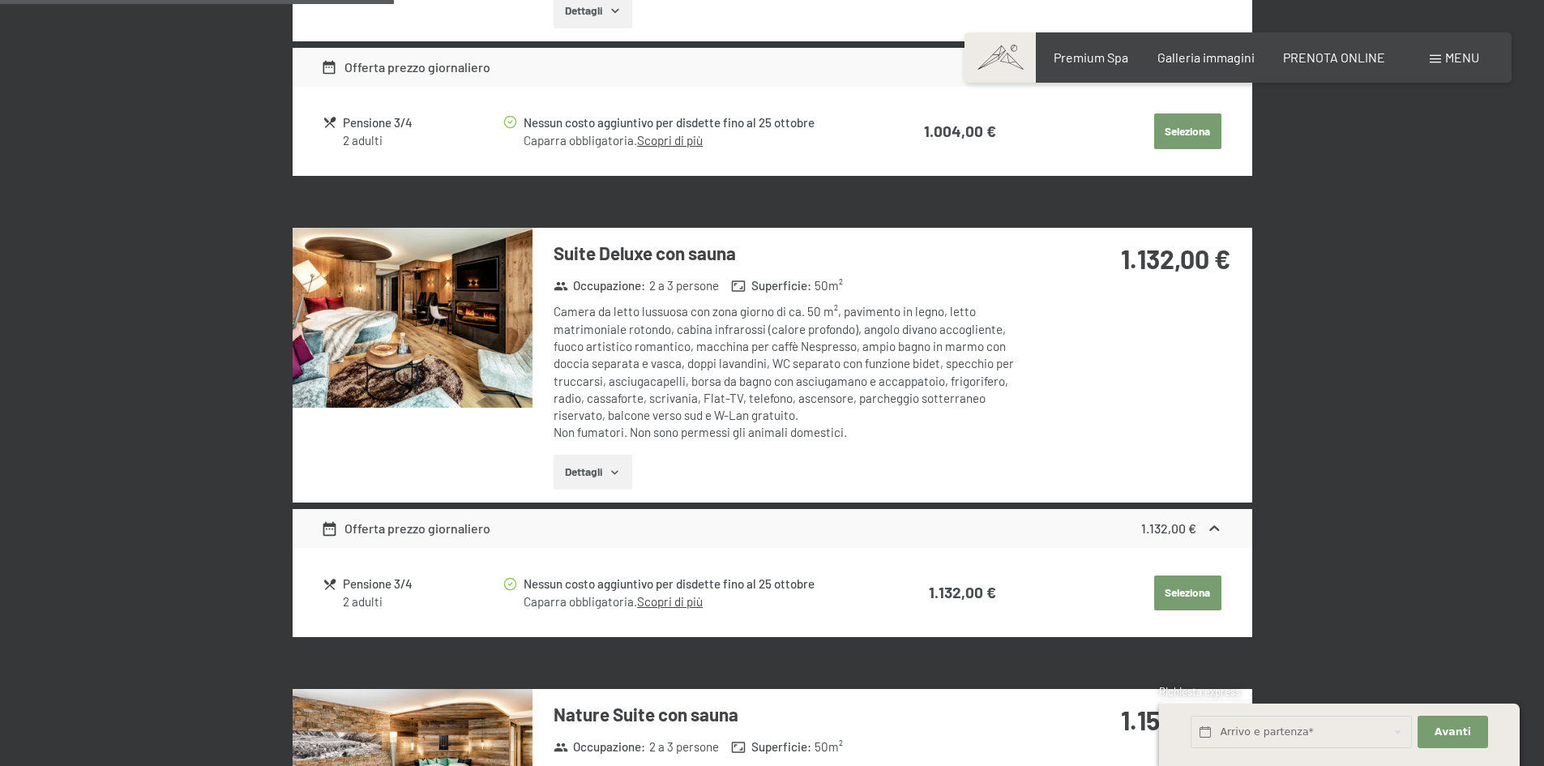
click at [462, 319] on img at bounding box center [413, 318] width 240 height 180
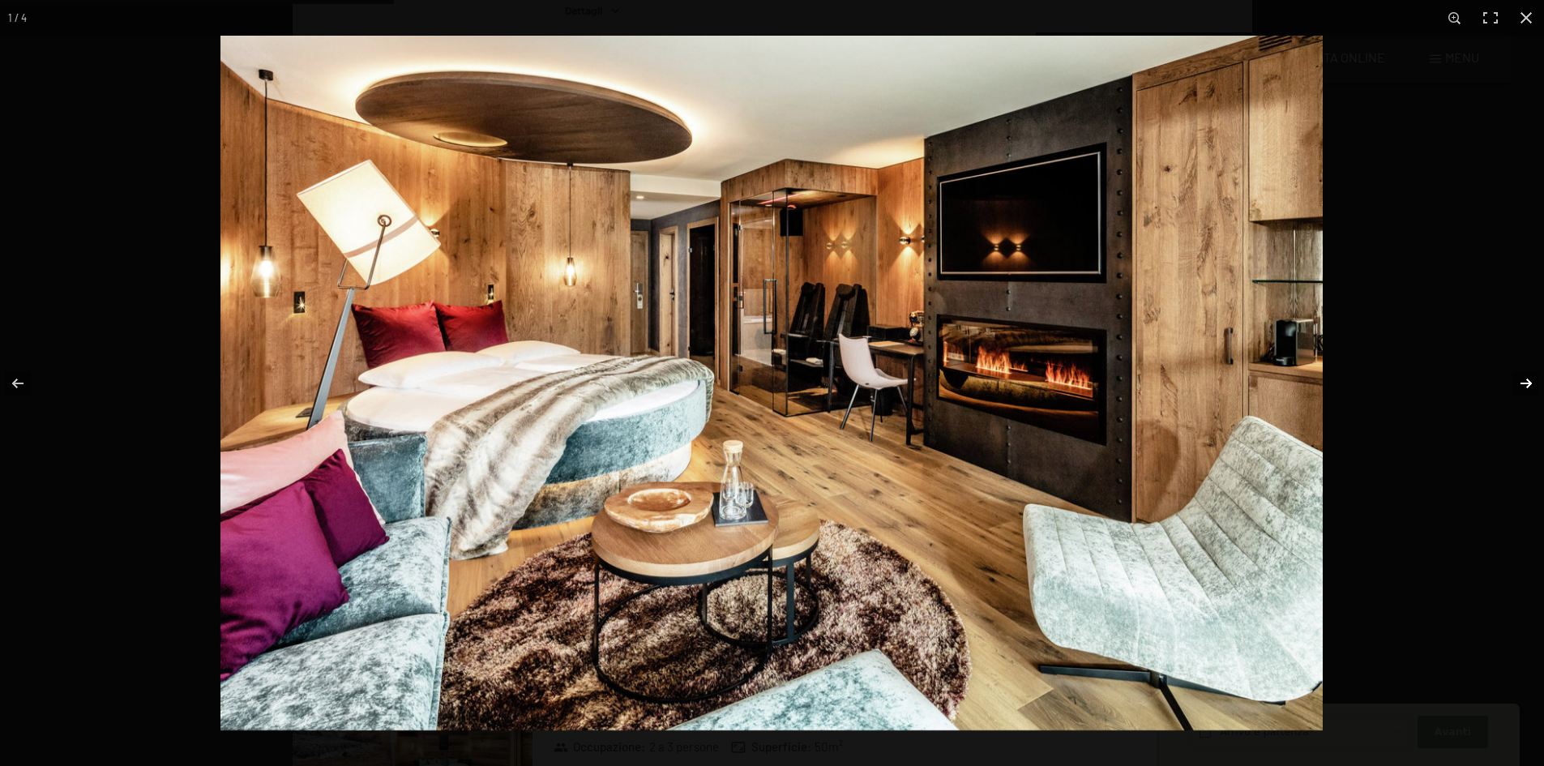
click at [1516, 370] on button "button" at bounding box center [1515, 383] width 57 height 81
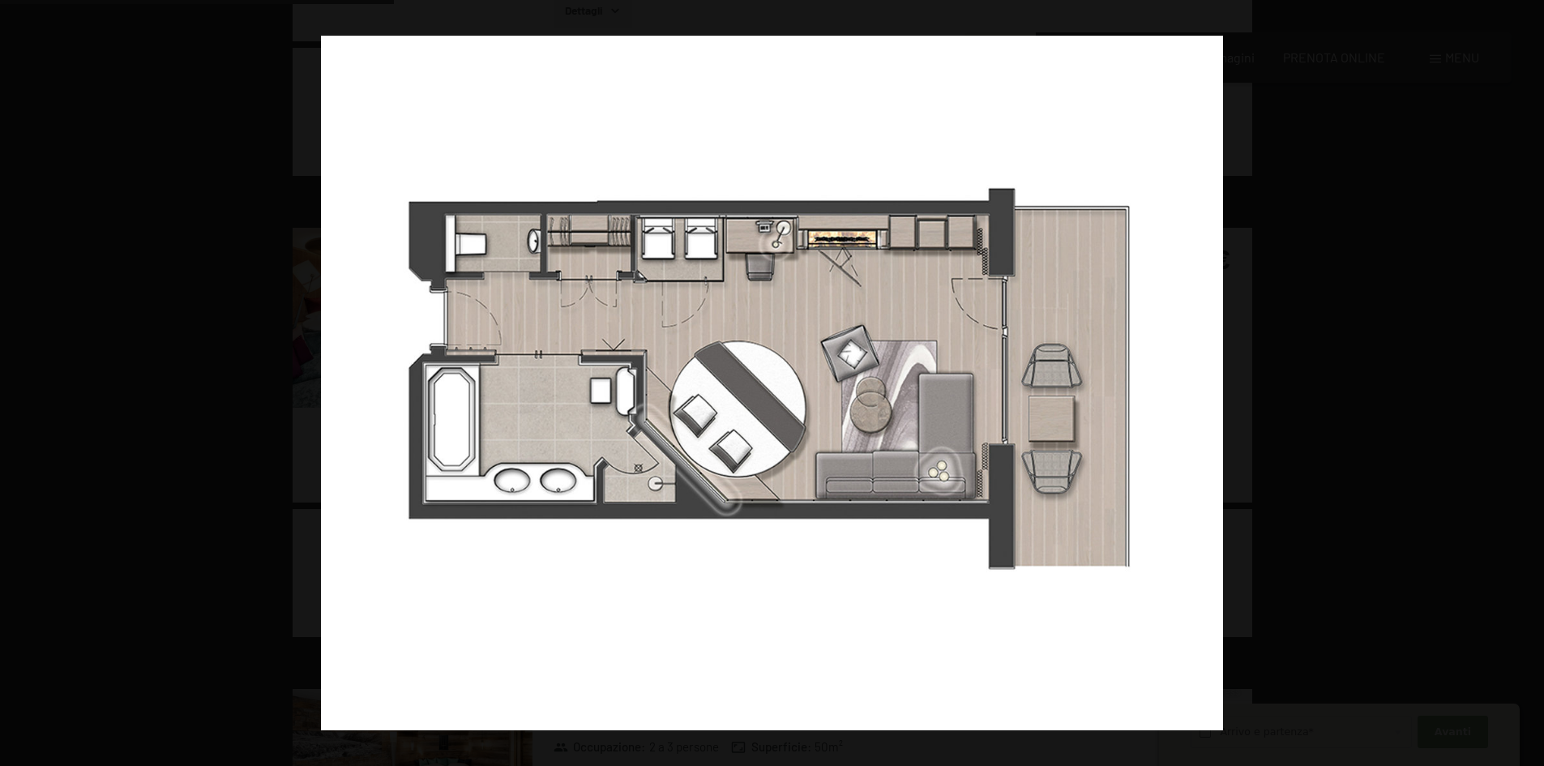
click at [1516, 370] on button "button" at bounding box center [1515, 383] width 57 height 81
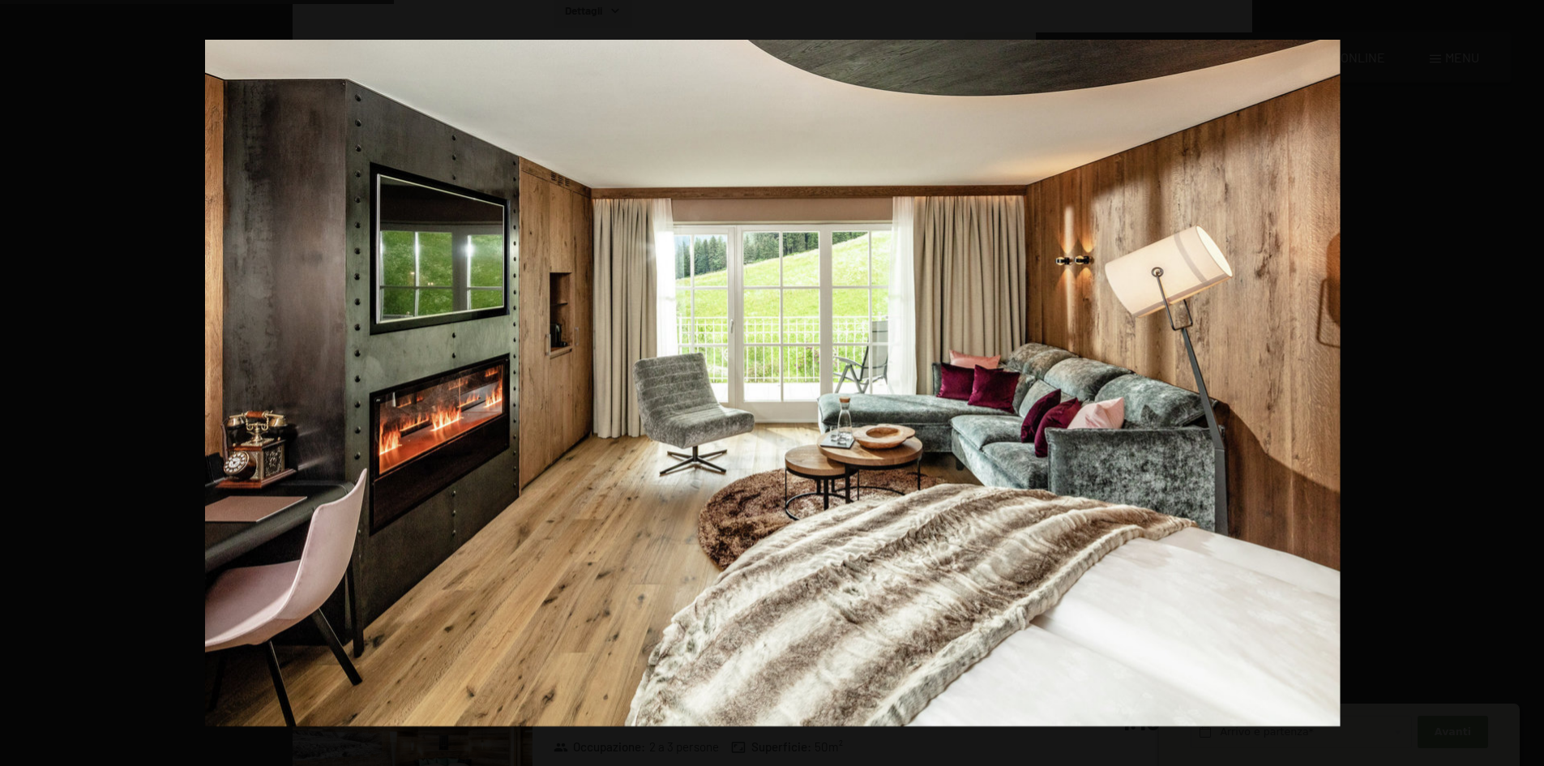
click at [1516, 370] on button "button" at bounding box center [1515, 383] width 57 height 81
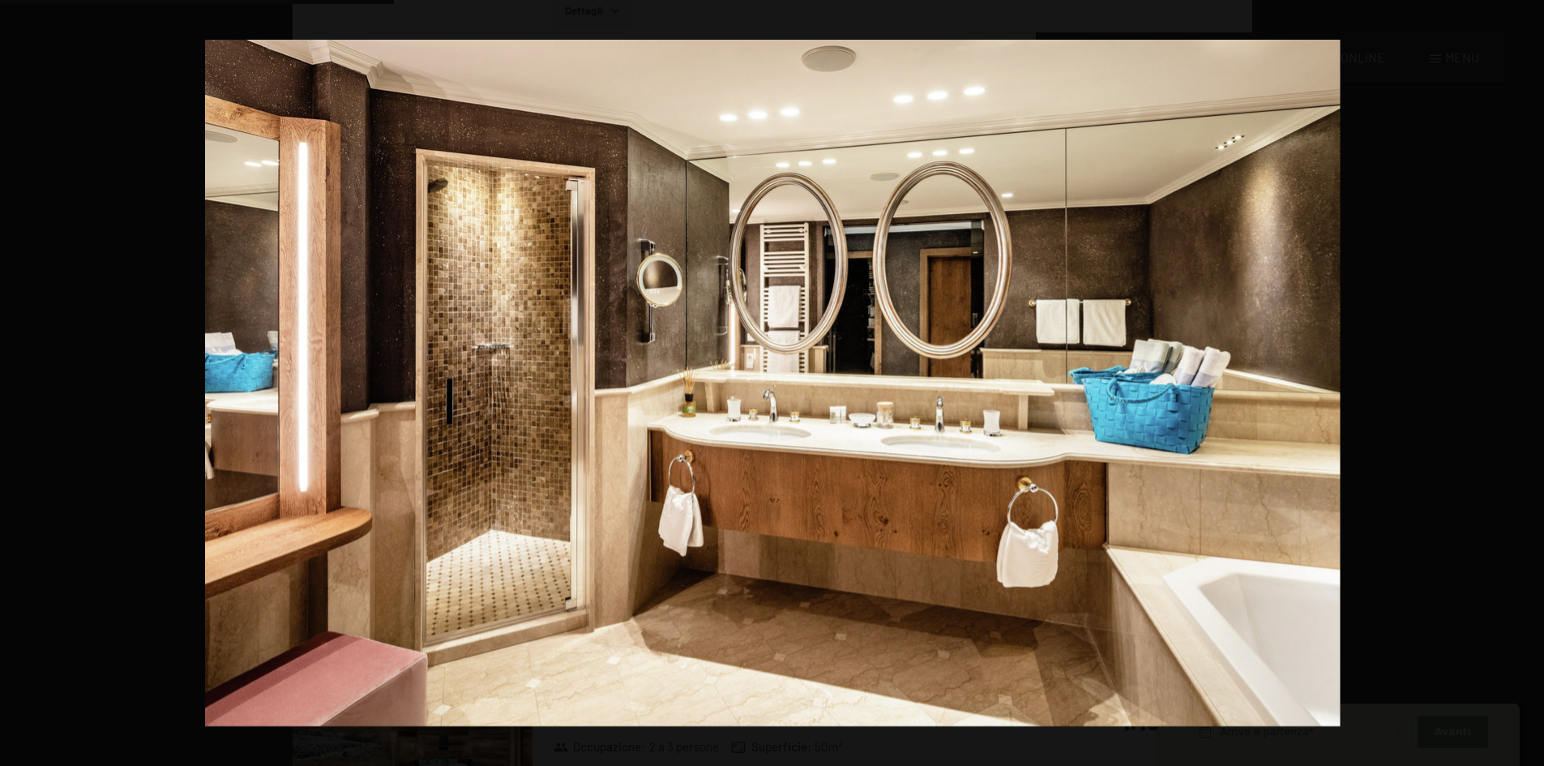
click at [1516, 370] on button "button" at bounding box center [1515, 383] width 57 height 81
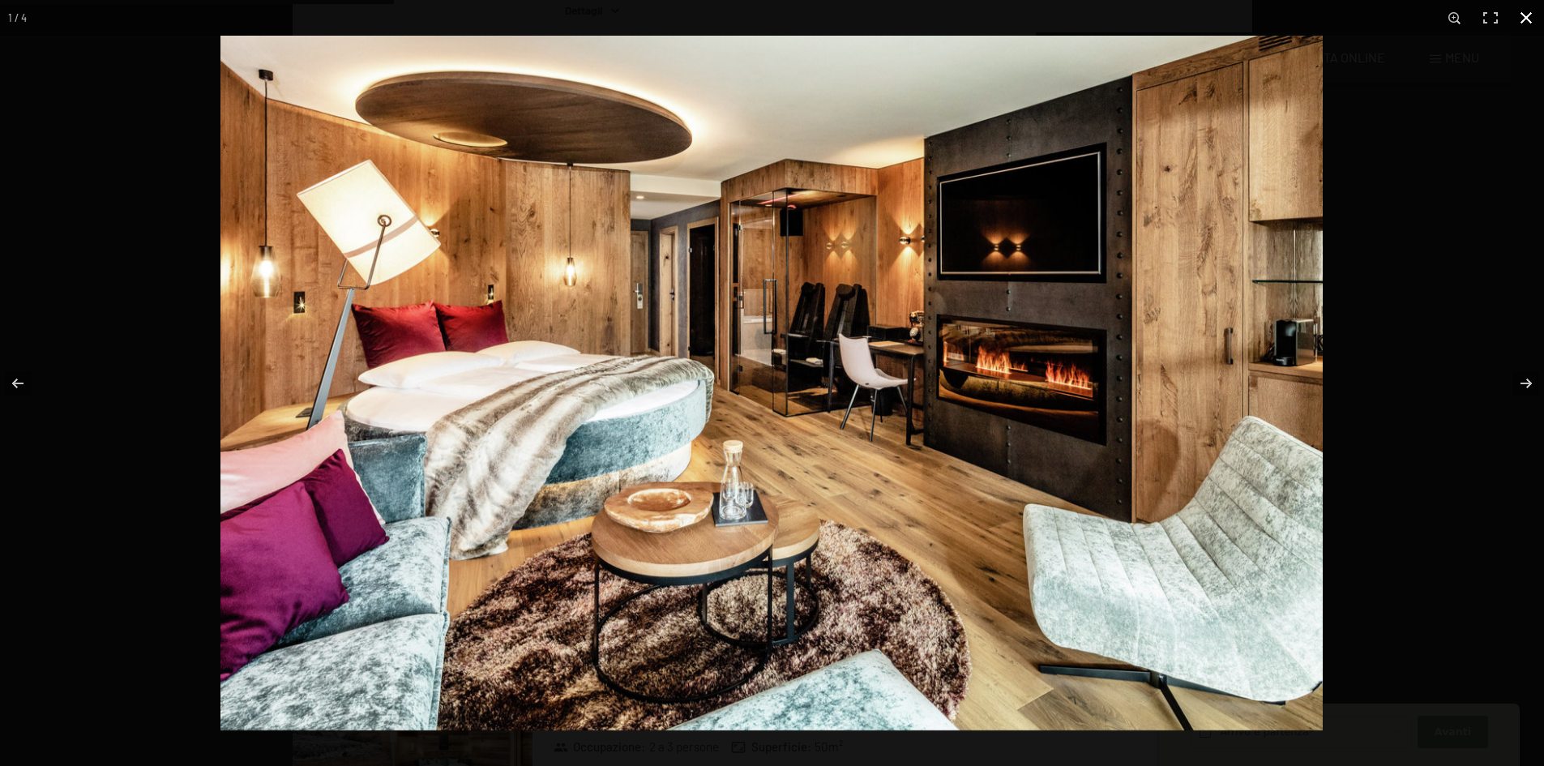
click at [1532, 24] on button "button" at bounding box center [1526, 18] width 36 height 36
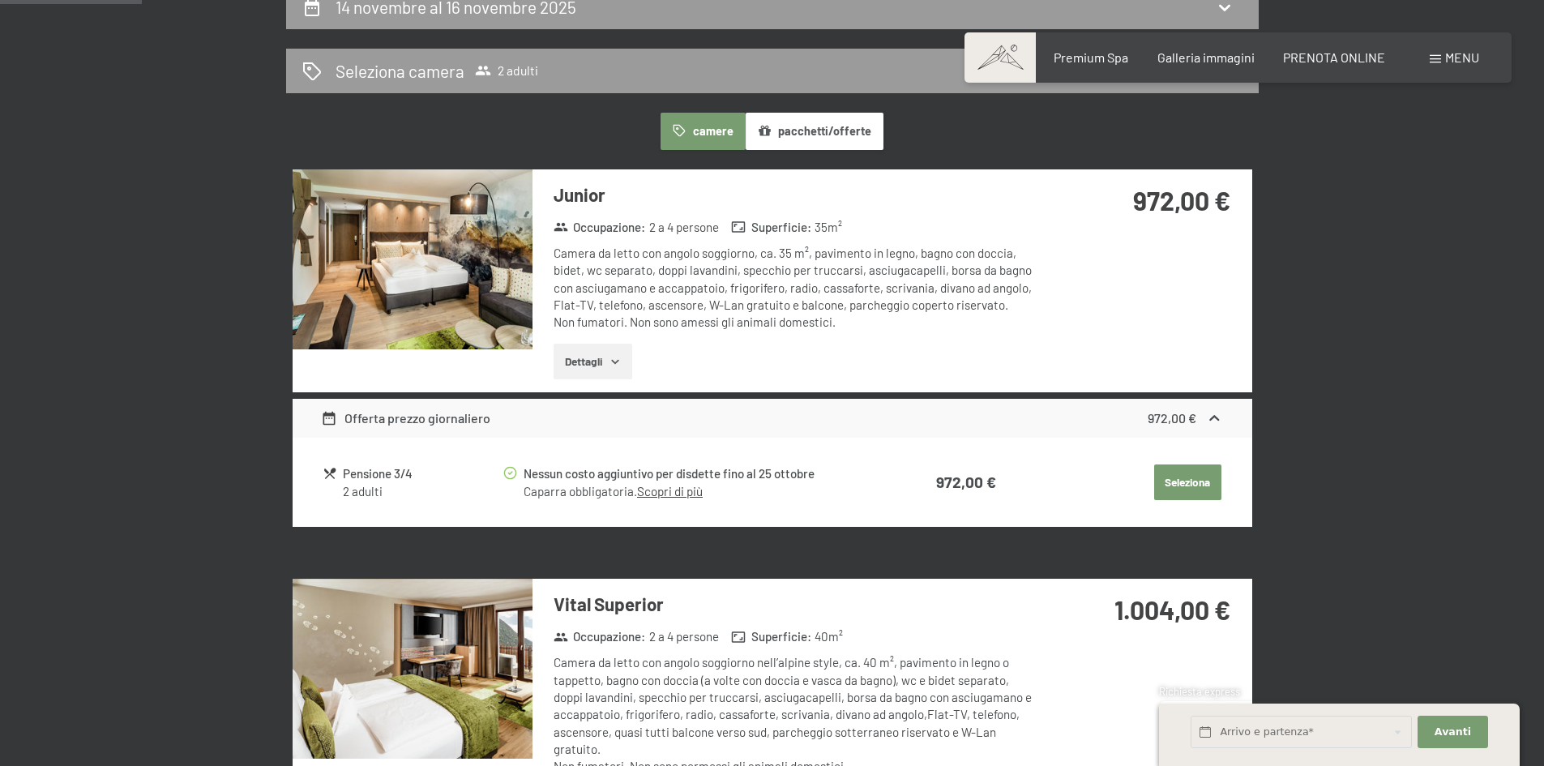
scroll to position [400, 0]
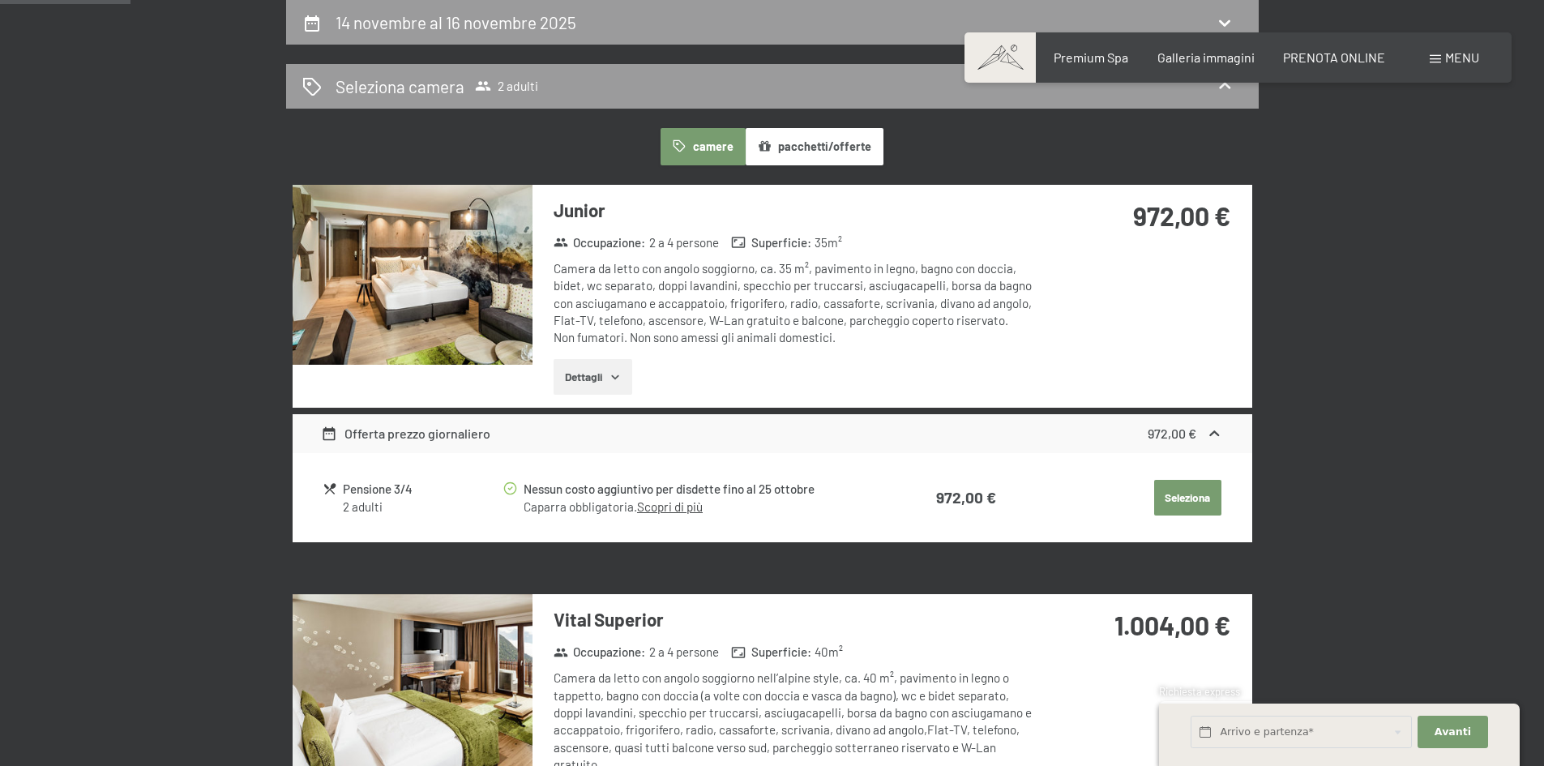
click at [423, 266] on img at bounding box center [413, 275] width 240 height 180
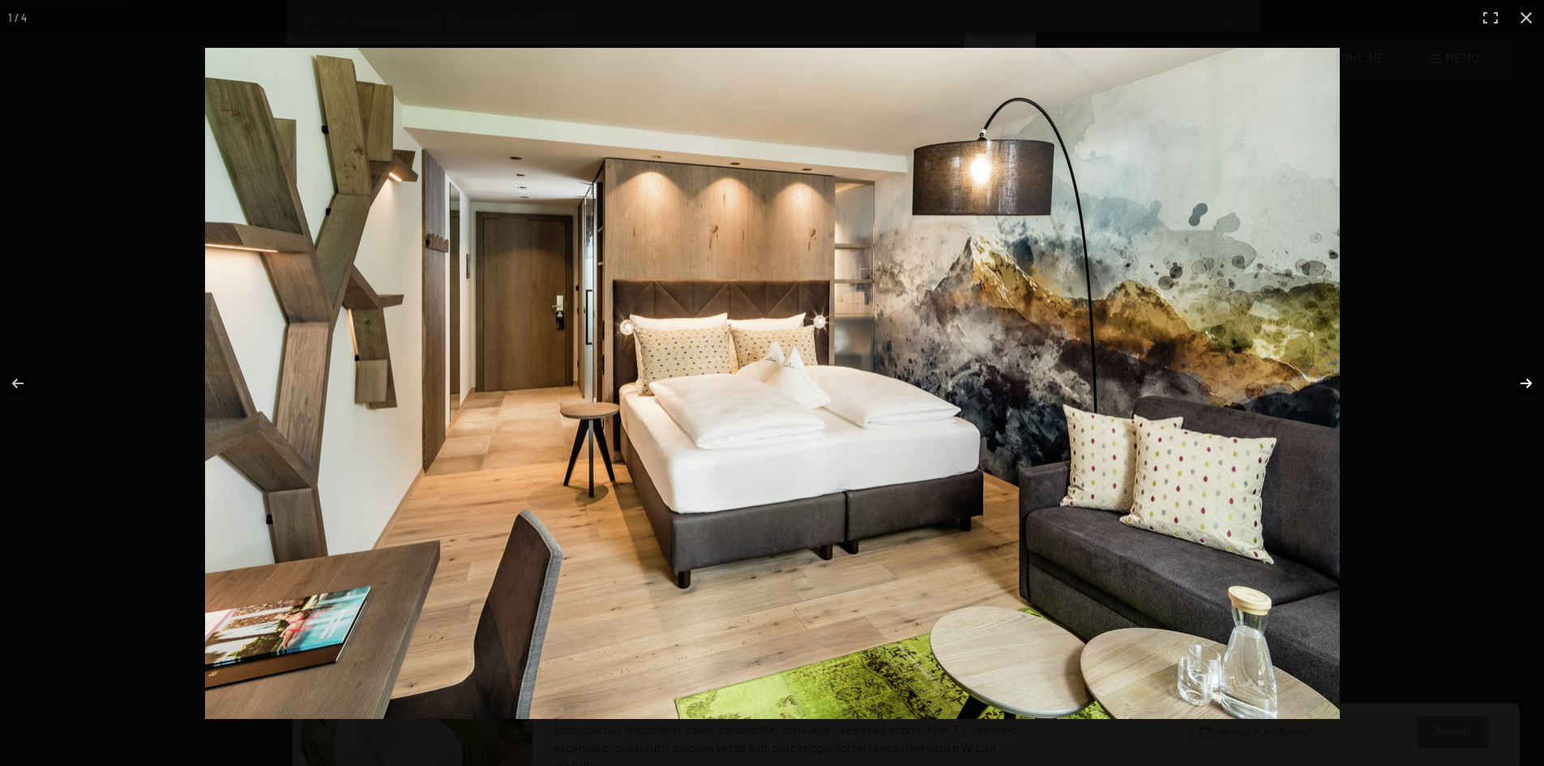
click at [1514, 370] on button "button" at bounding box center [1515, 383] width 57 height 81
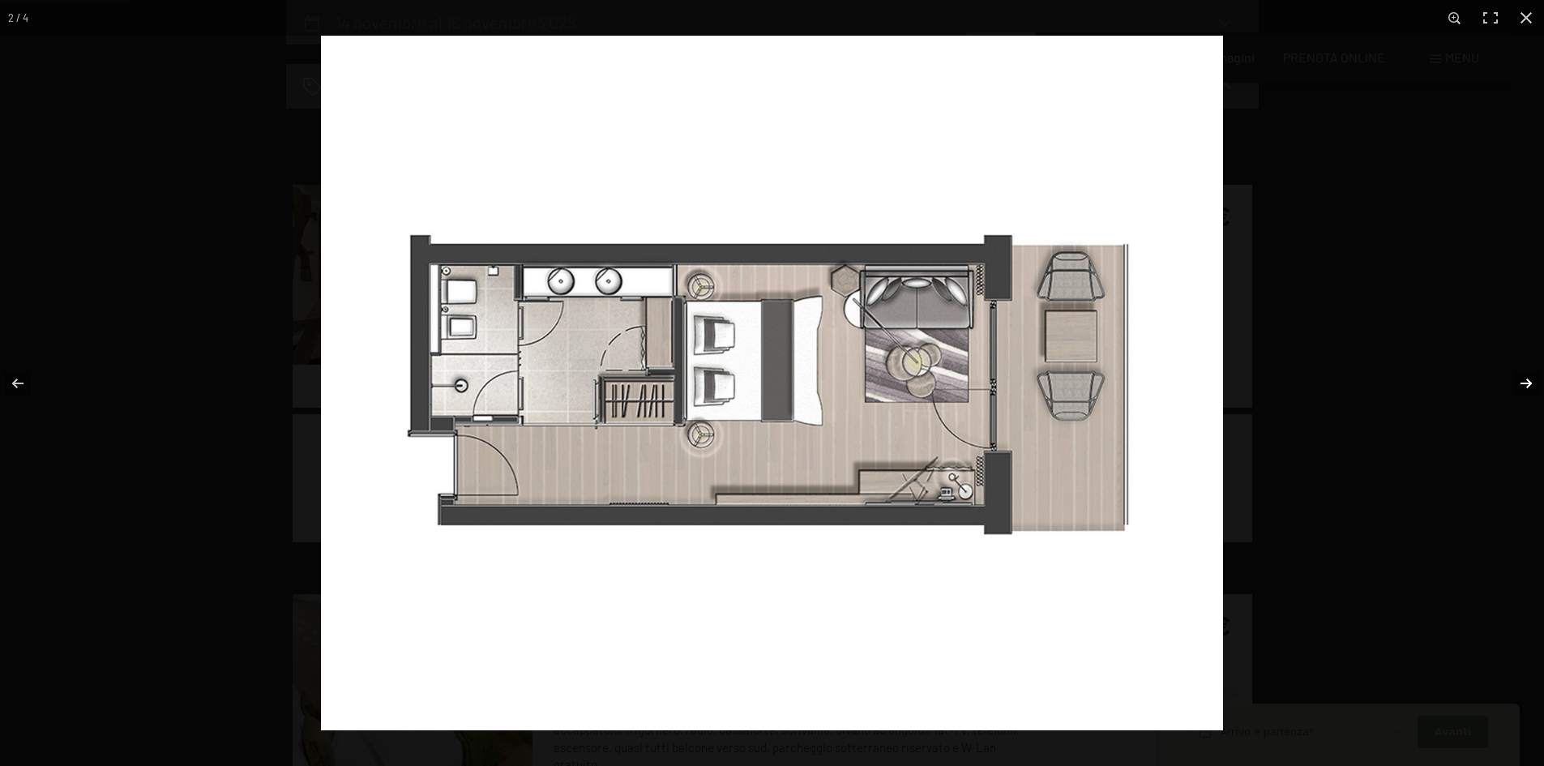
click at [1514, 370] on button "button" at bounding box center [1515, 383] width 57 height 81
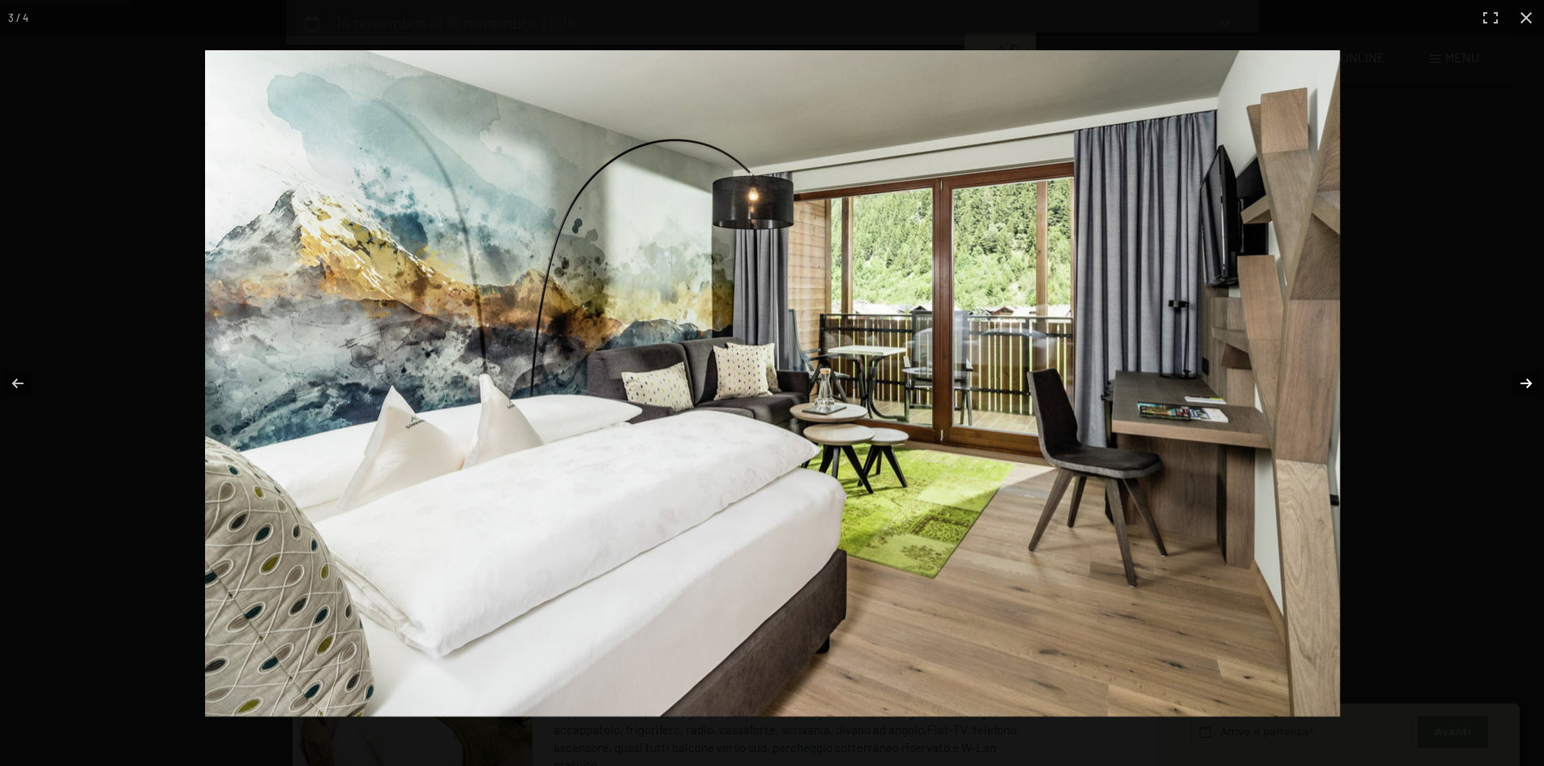
click at [1514, 370] on button "button" at bounding box center [1515, 383] width 57 height 81
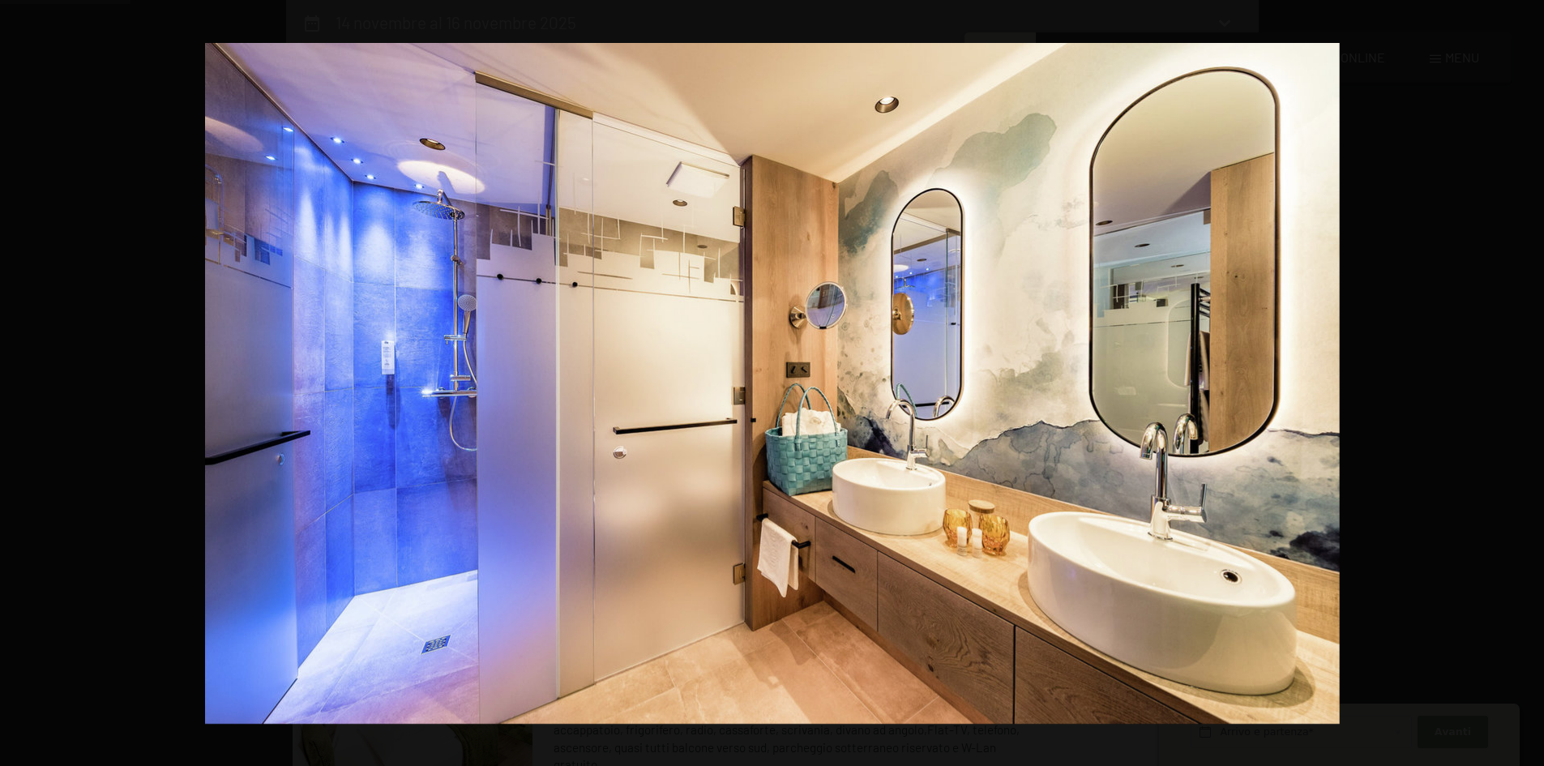
click at [1514, 370] on button "button" at bounding box center [1515, 383] width 57 height 81
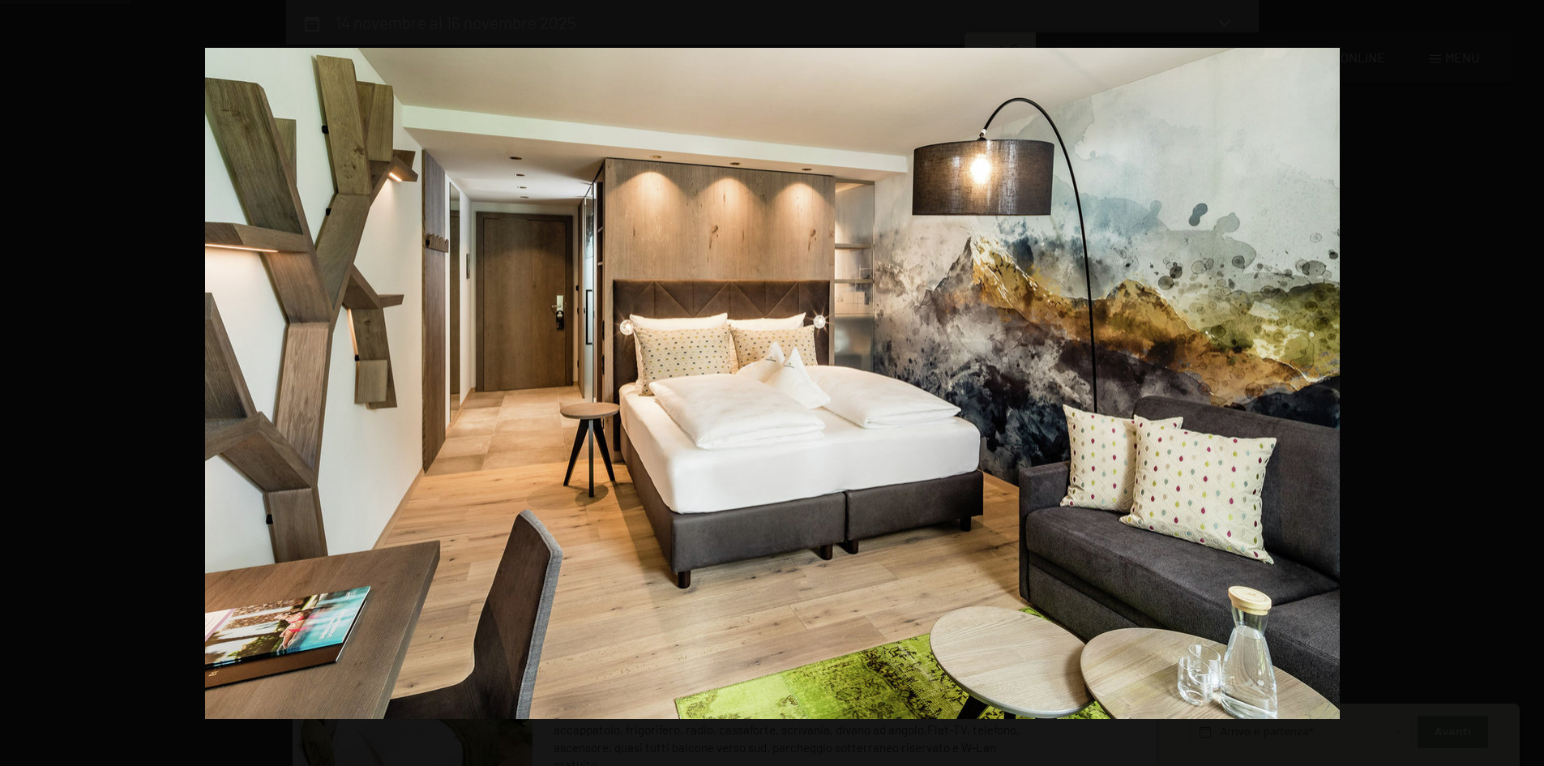
click at [1514, 370] on button "button" at bounding box center [1515, 383] width 57 height 81
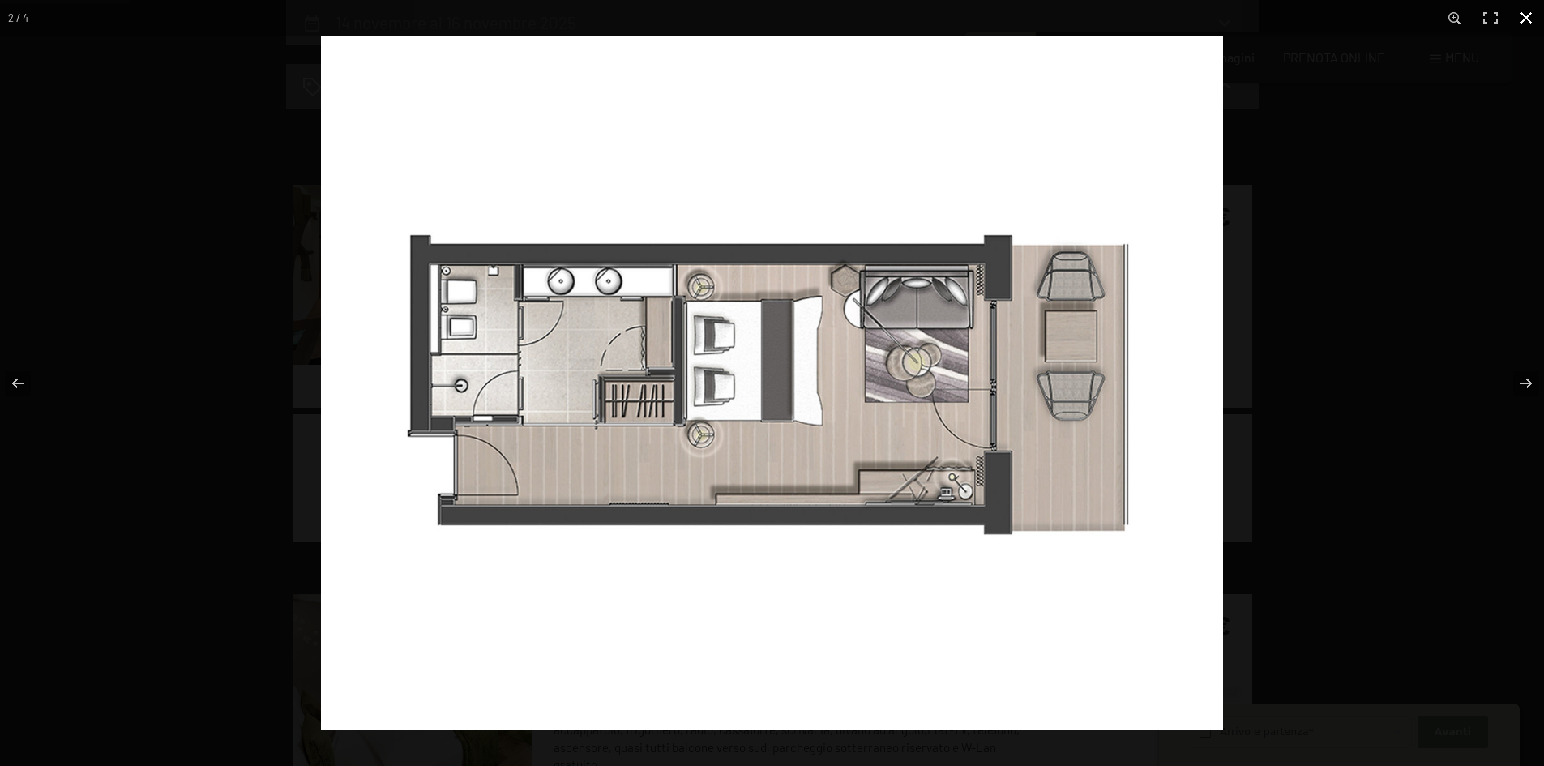
click at [1533, 20] on button "button" at bounding box center [1526, 18] width 36 height 36
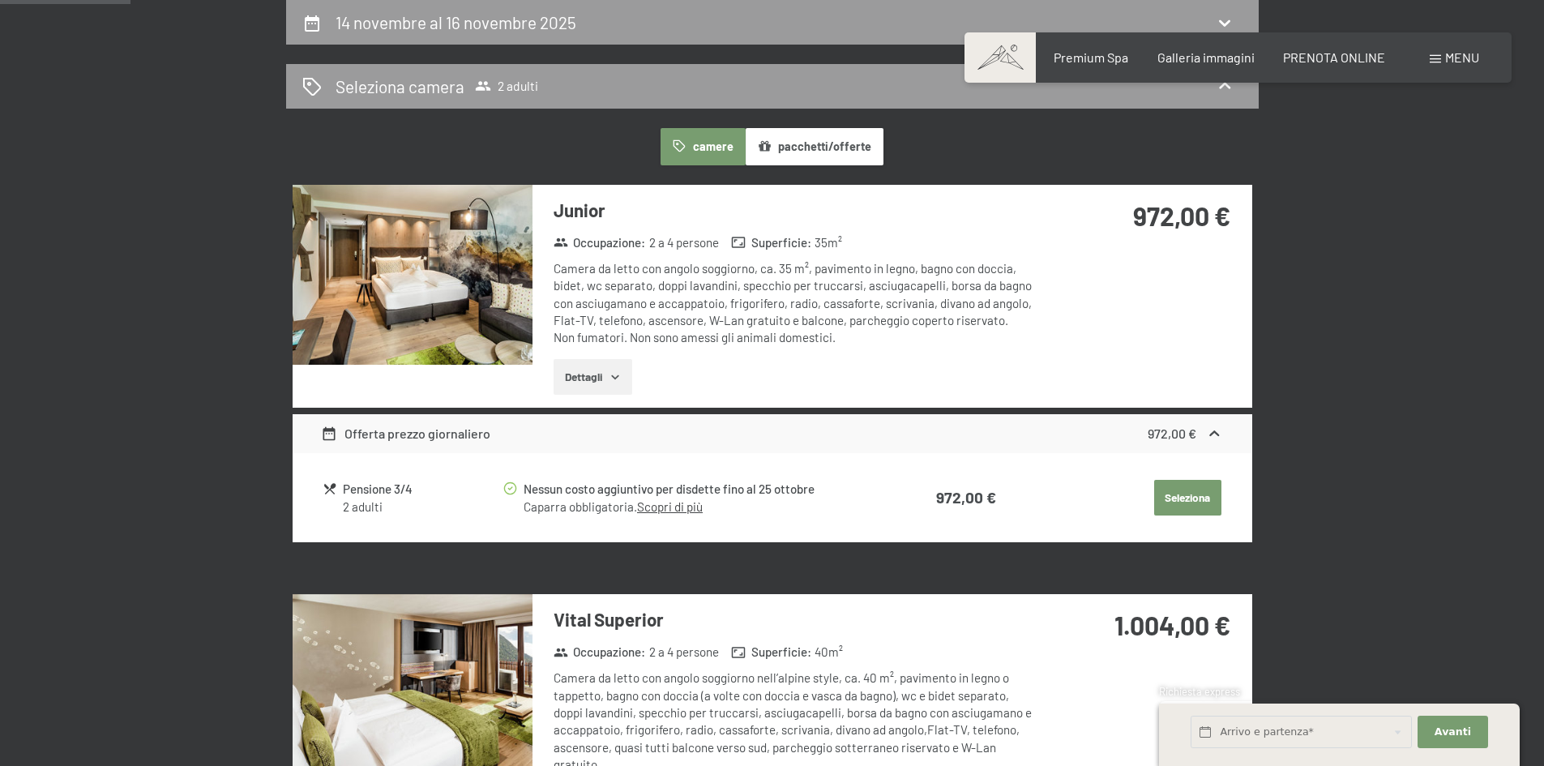
click at [1197, 482] on button "Seleziona" at bounding box center [1187, 498] width 67 height 36
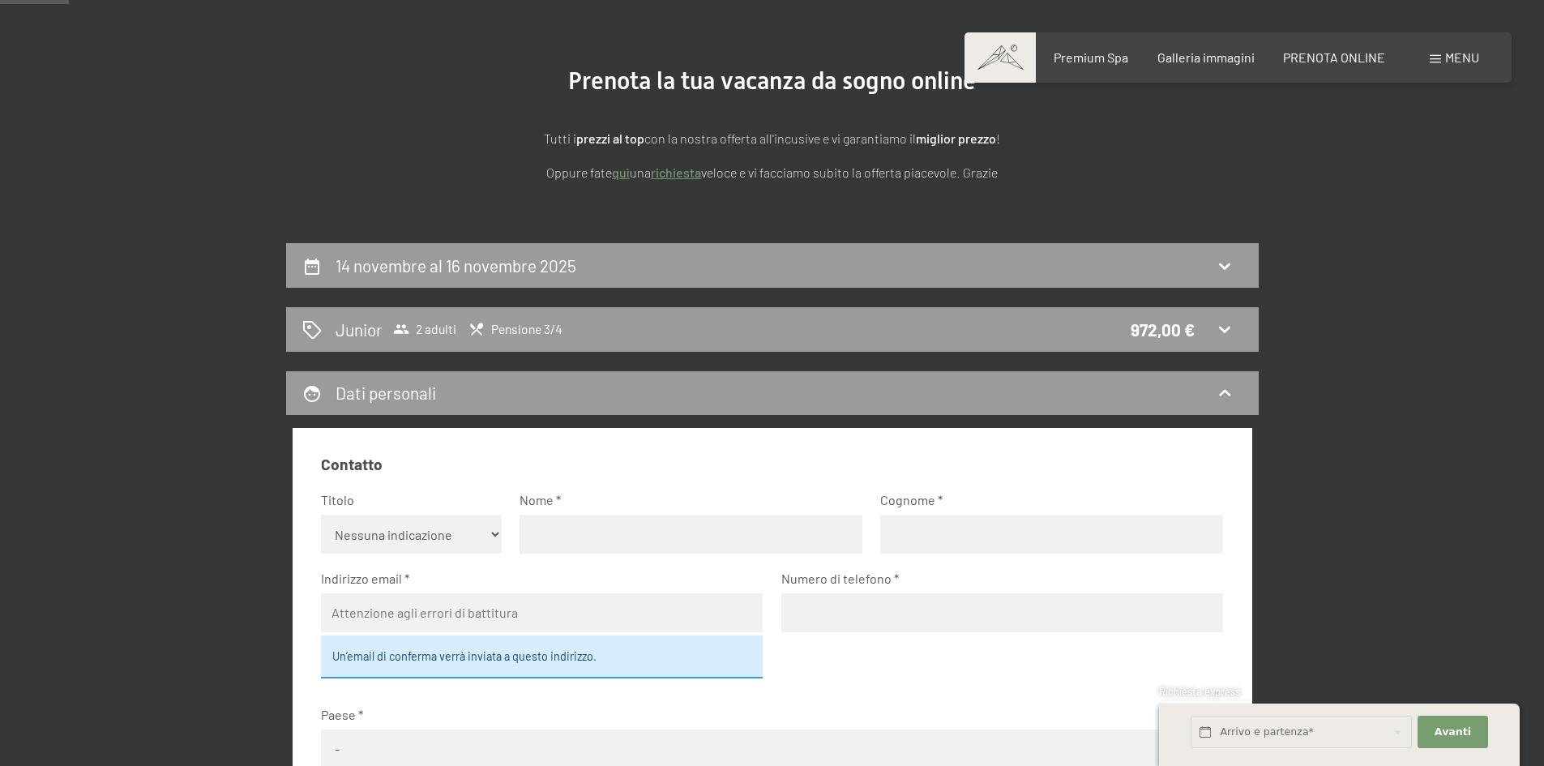
scroll to position [0, 0]
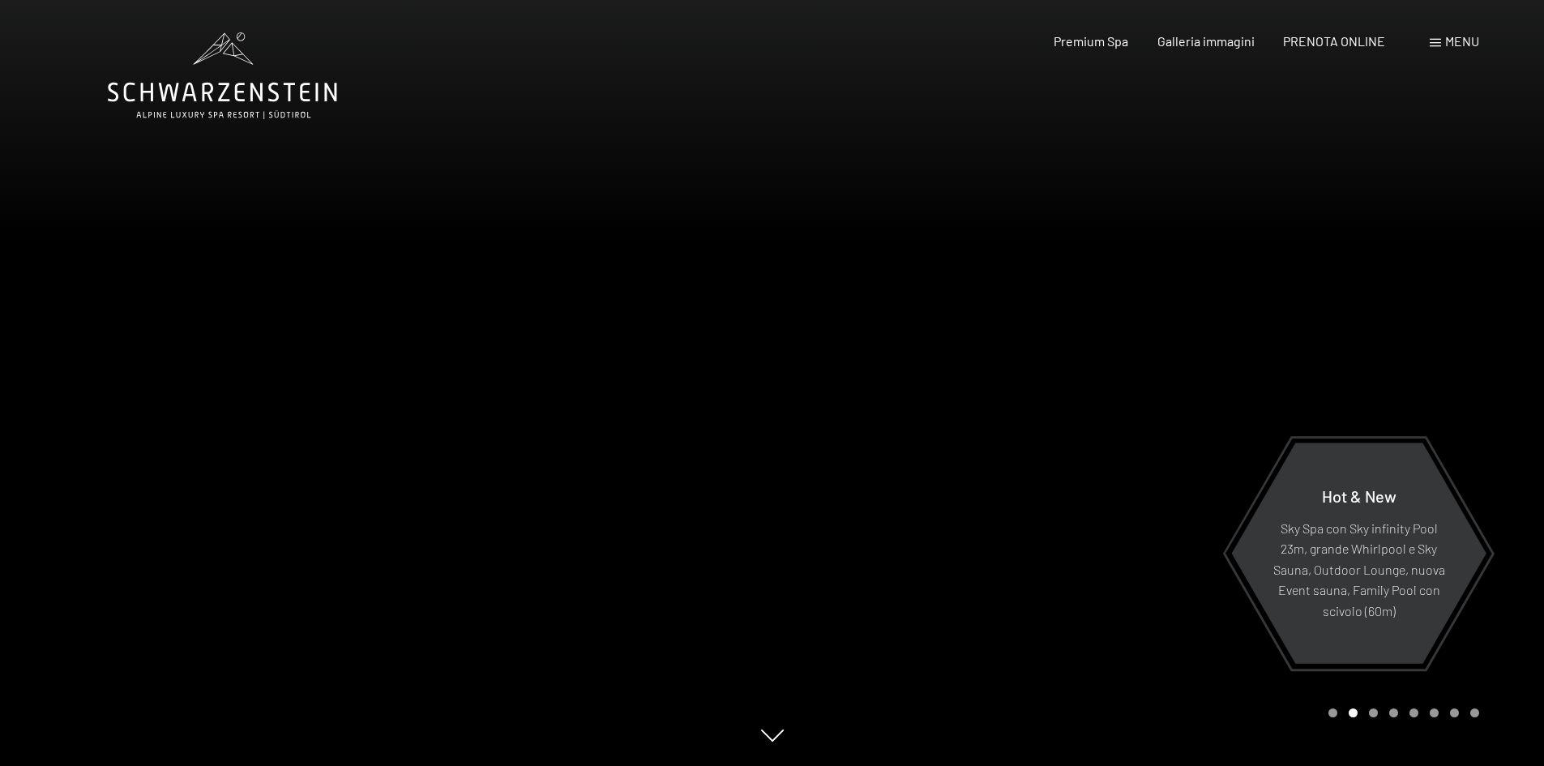
click at [1451, 41] on span "Menu" at bounding box center [1462, 40] width 34 height 15
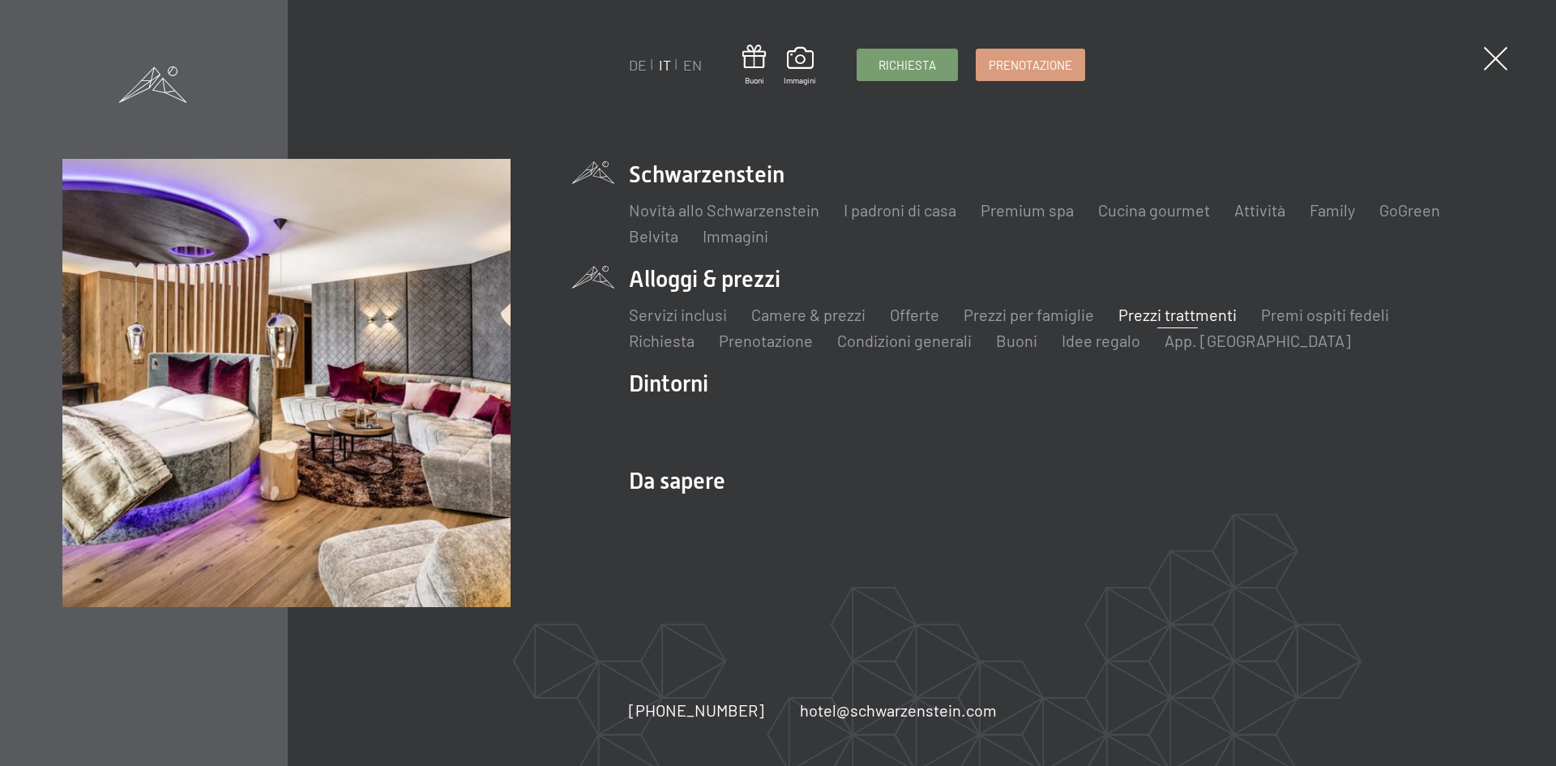
click at [1163, 317] on link "Prezzi trattmenti" at bounding box center [1178, 314] width 118 height 19
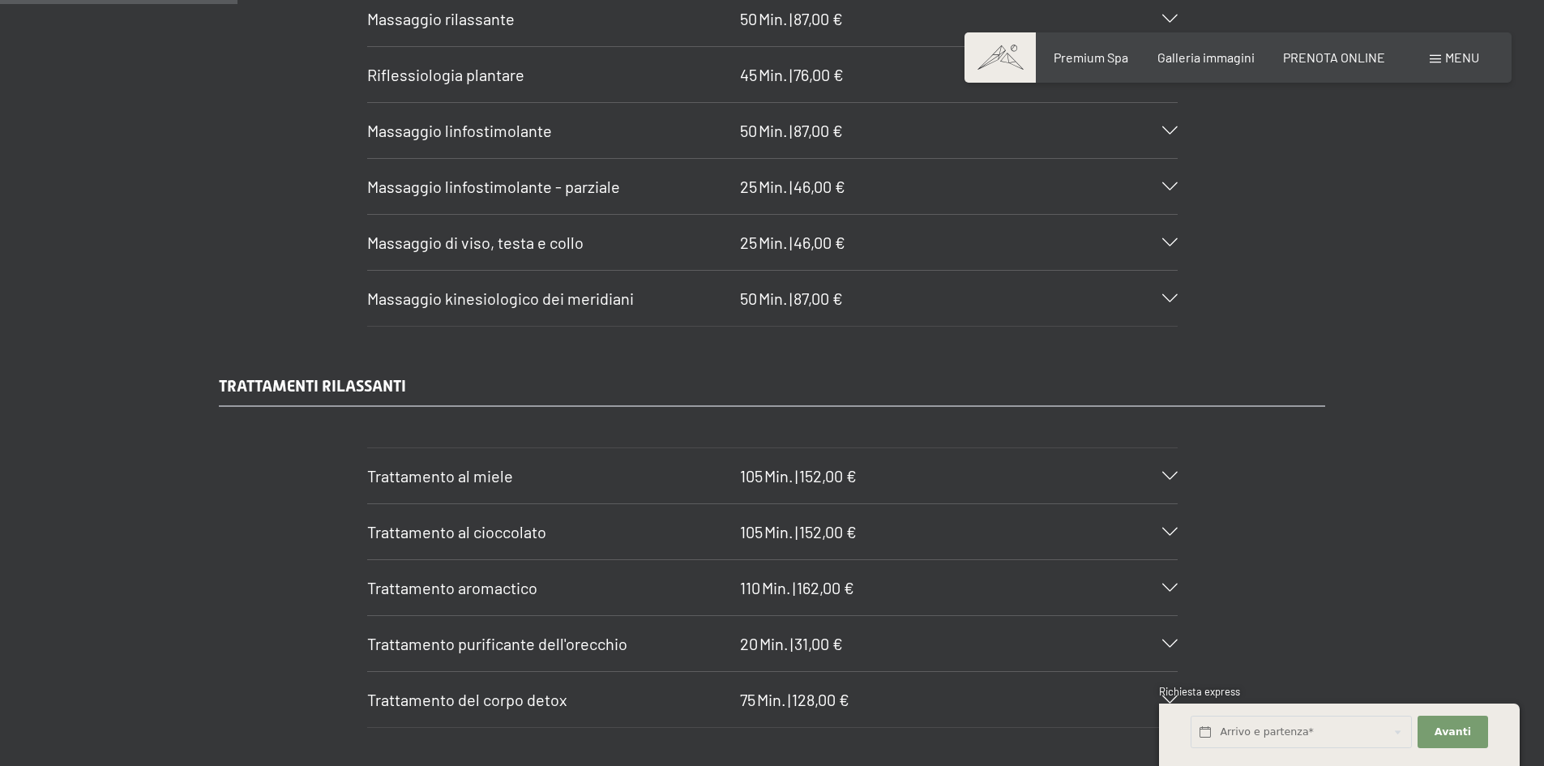
scroll to position [2026, 0]
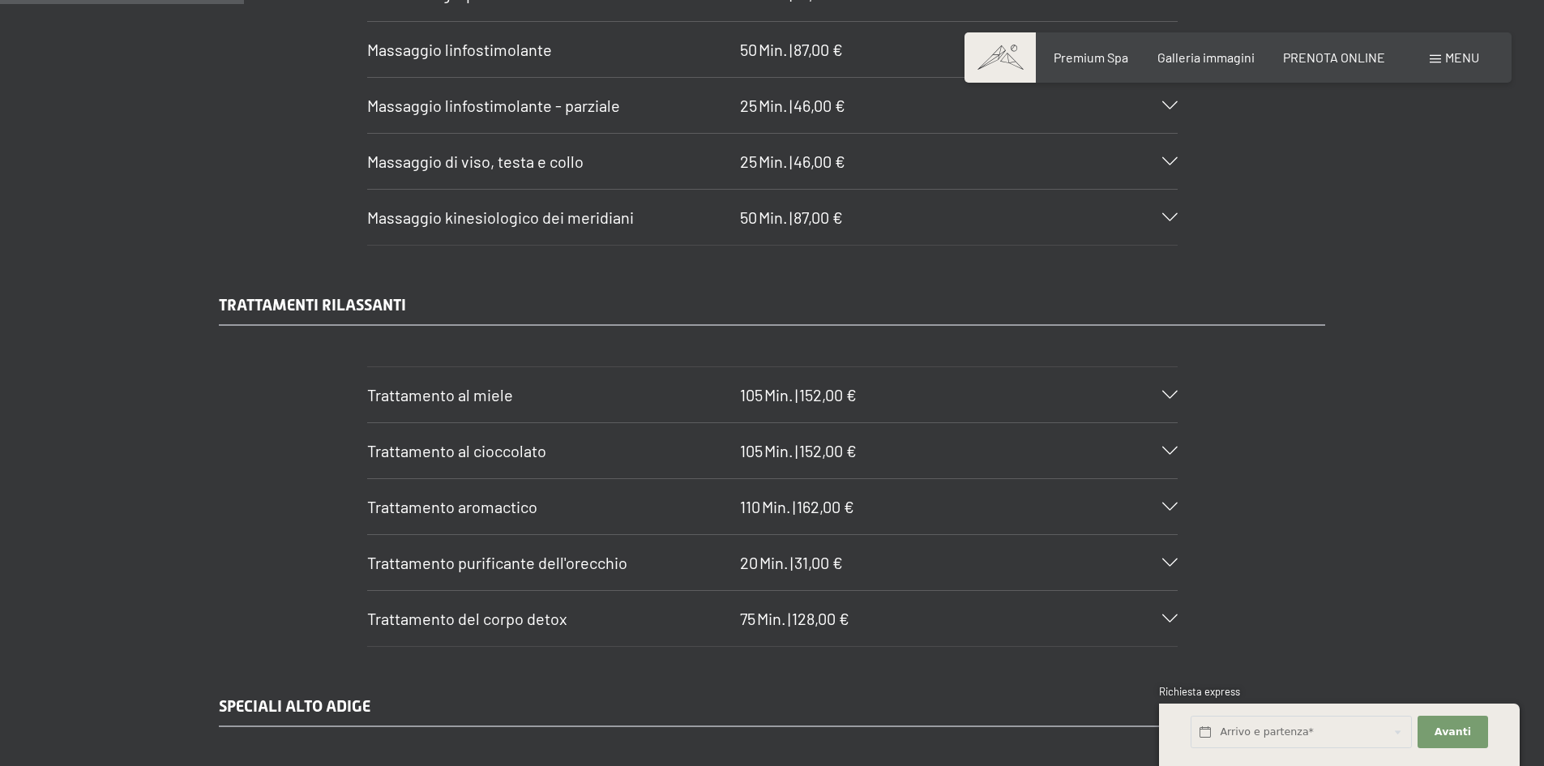
click at [964, 387] on div "Trattamento al miele 105 Min. | 152,00 €" at bounding box center [772, 394] width 811 height 55
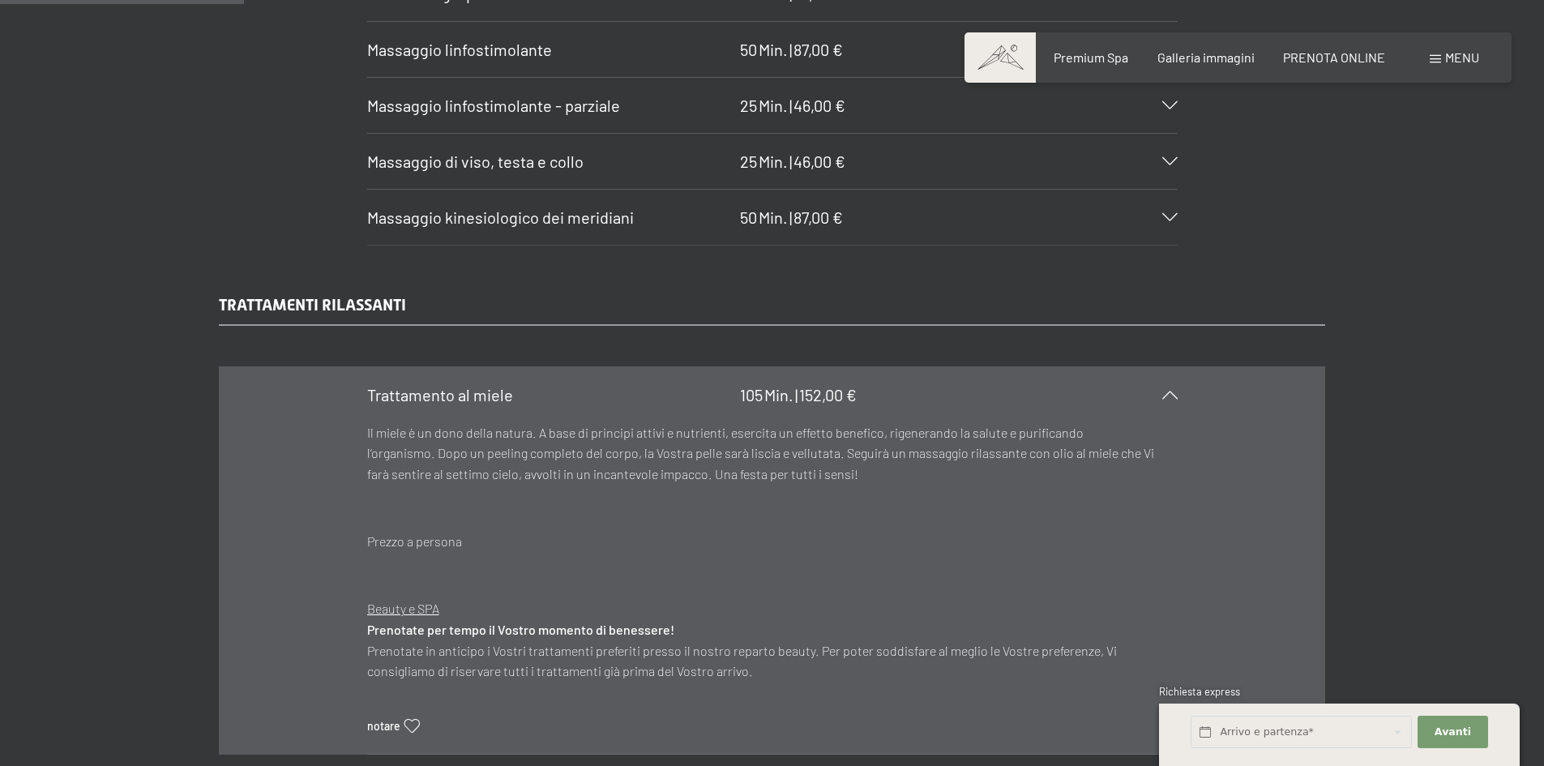
click at [960, 387] on div "Trattamento al miele 105 Min. | 152,00 €" at bounding box center [772, 394] width 811 height 55
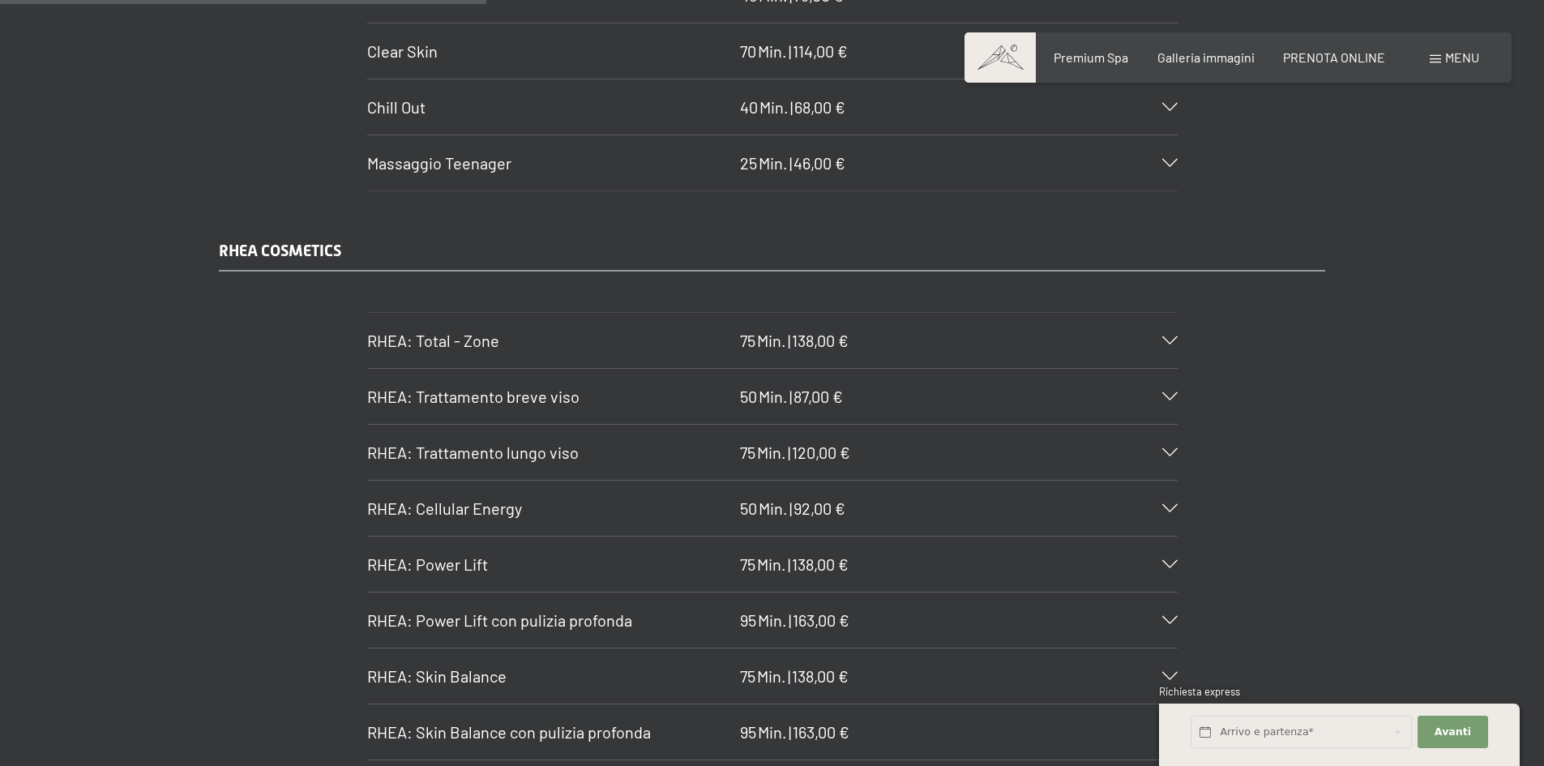
scroll to position [4053, 0]
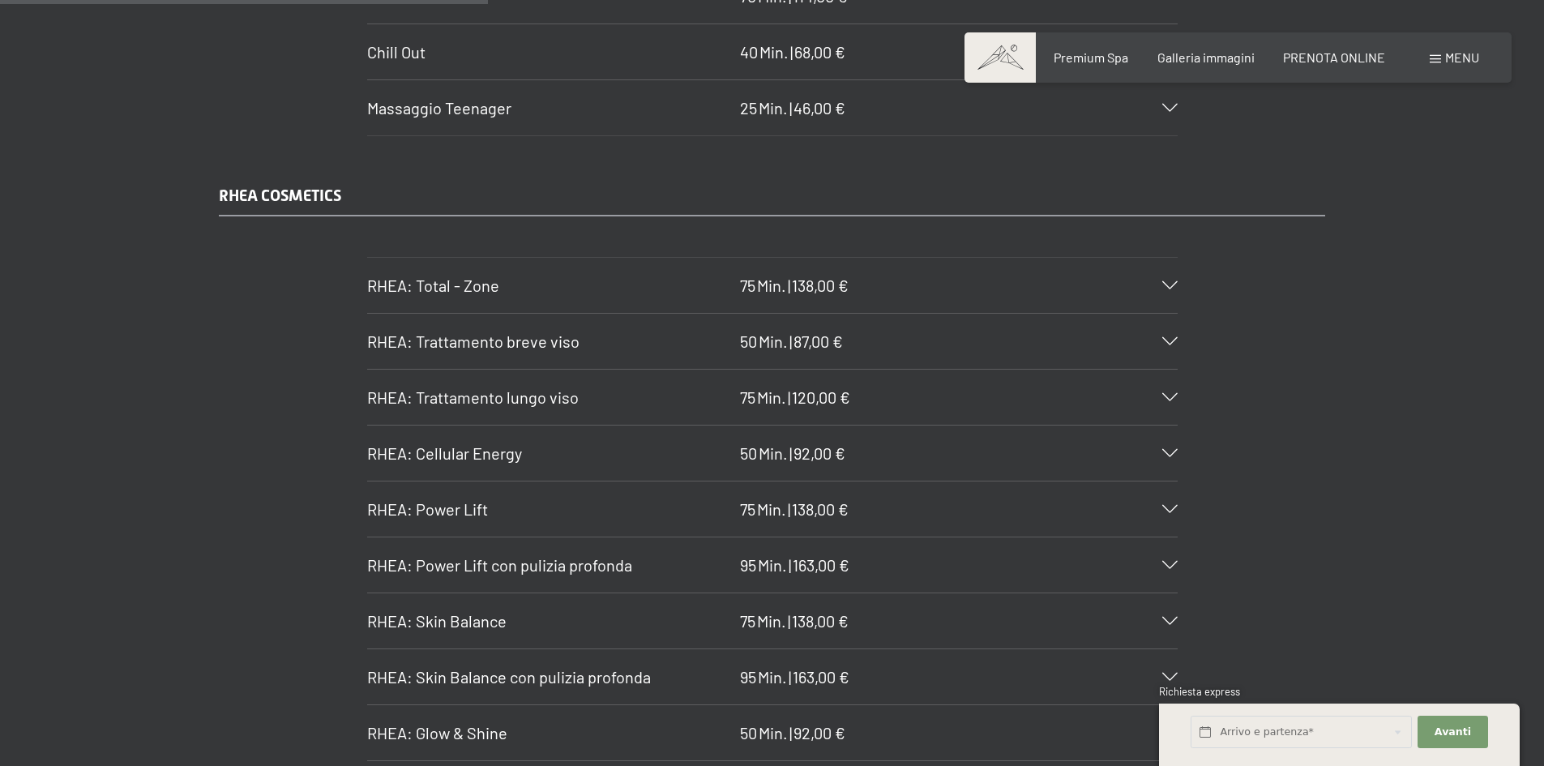
click at [614, 330] on h3 "RHEA: Trattamento breve viso" at bounding box center [549, 341] width 365 height 23
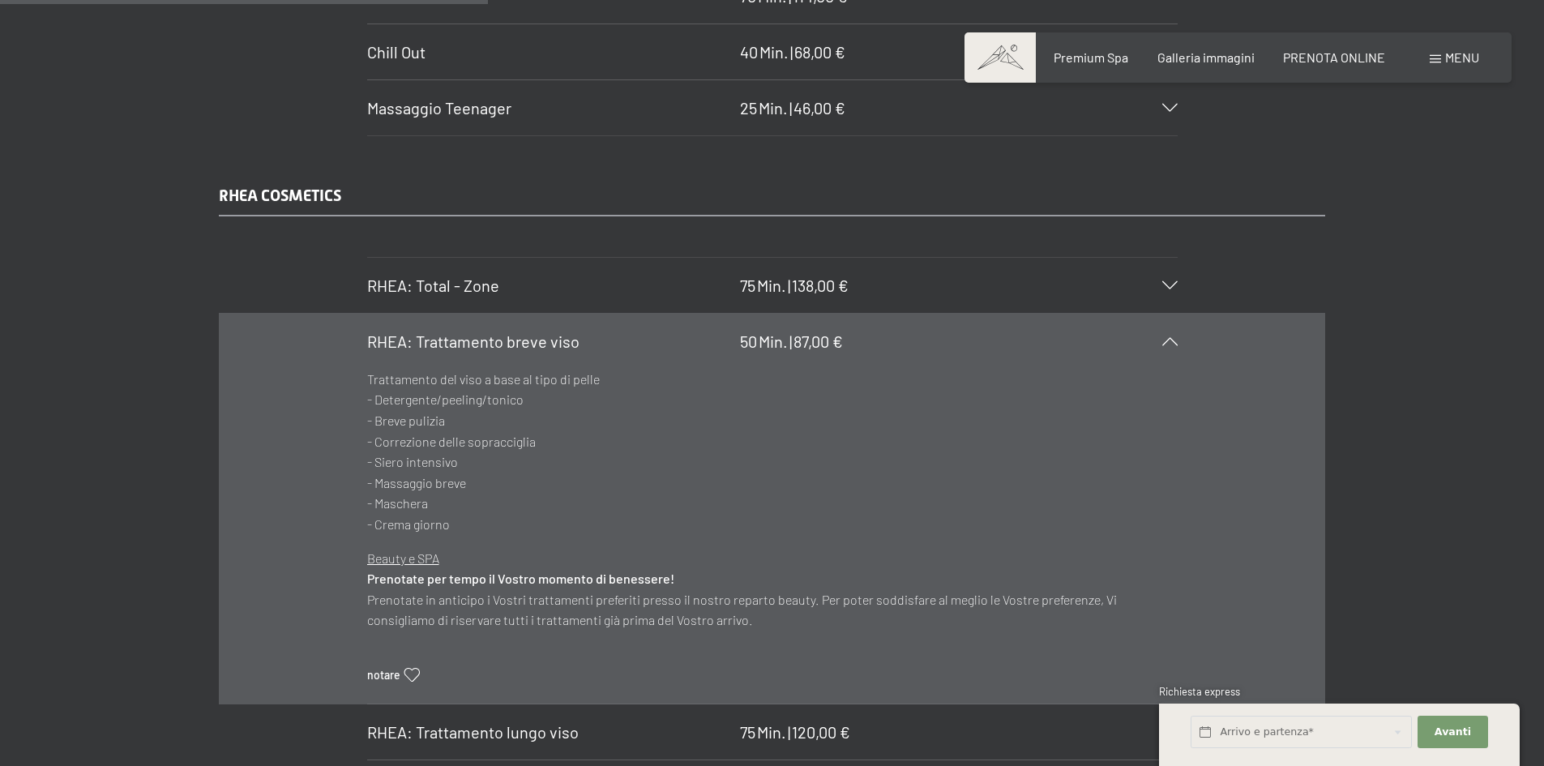
click at [614, 330] on h3 "RHEA: Trattamento breve viso" at bounding box center [549, 341] width 365 height 23
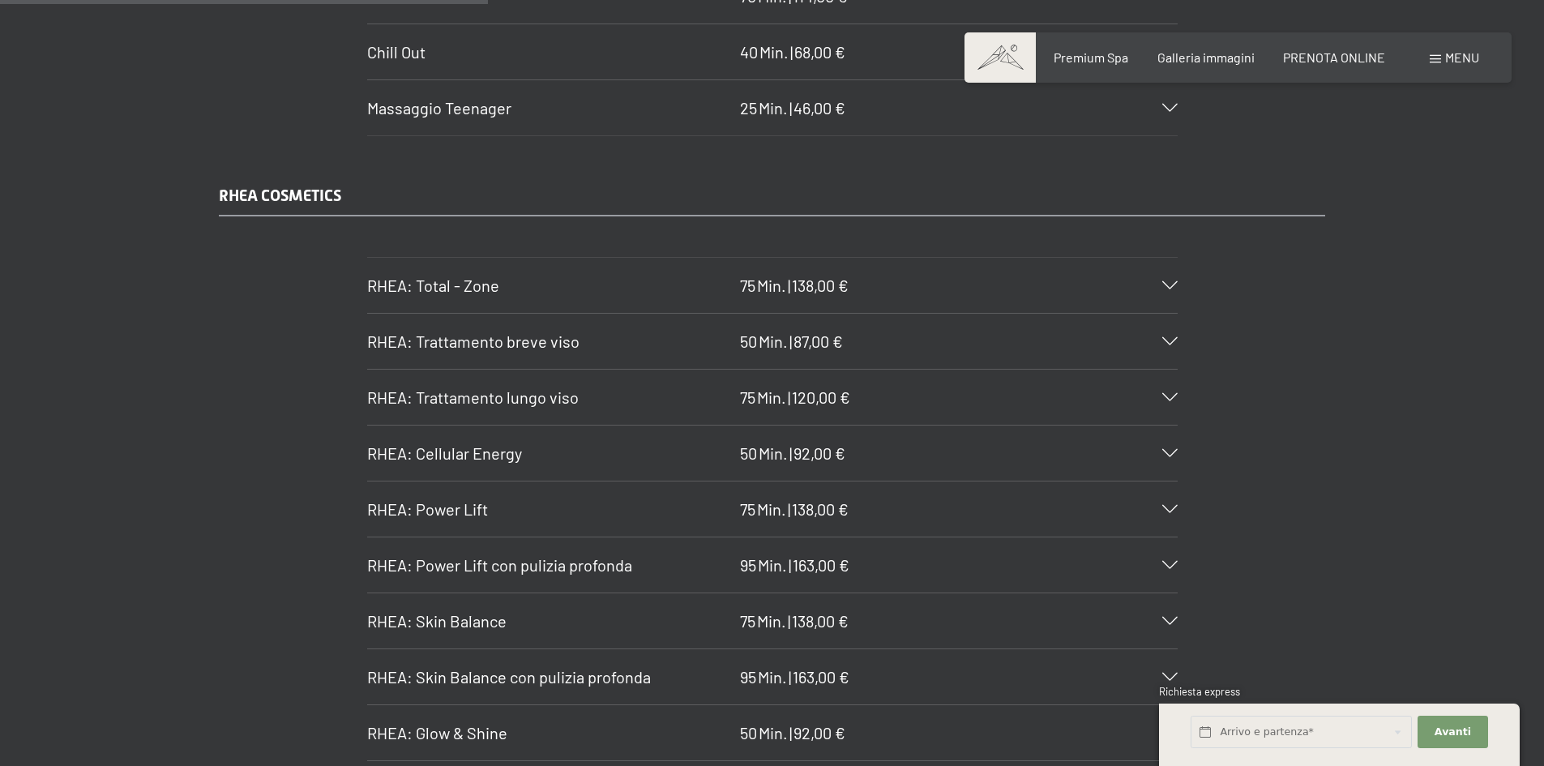
click at [1173, 281] on icon at bounding box center [1169, 285] width 15 height 8
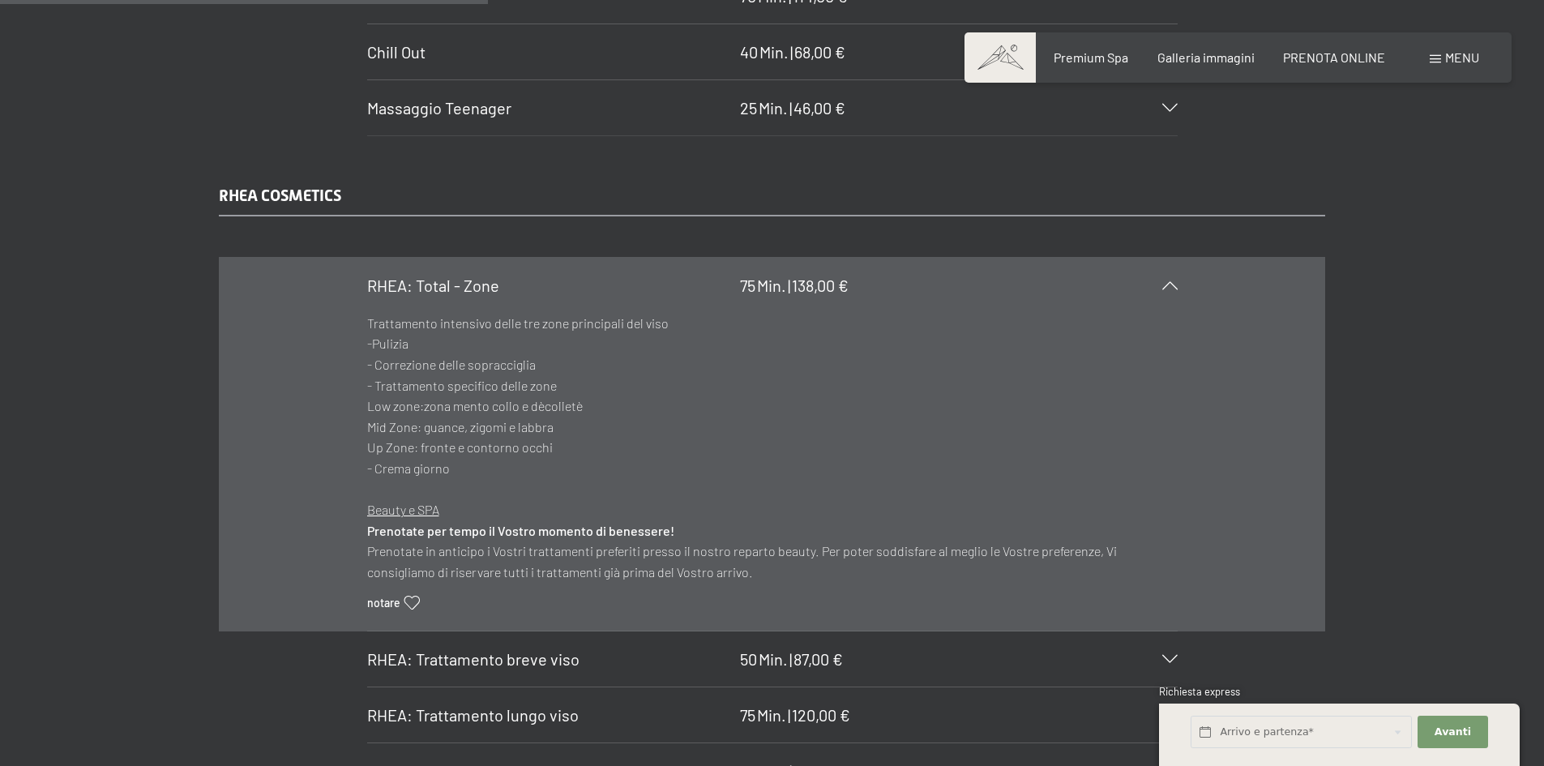
click at [1173, 281] on icon at bounding box center [1169, 285] width 15 height 8
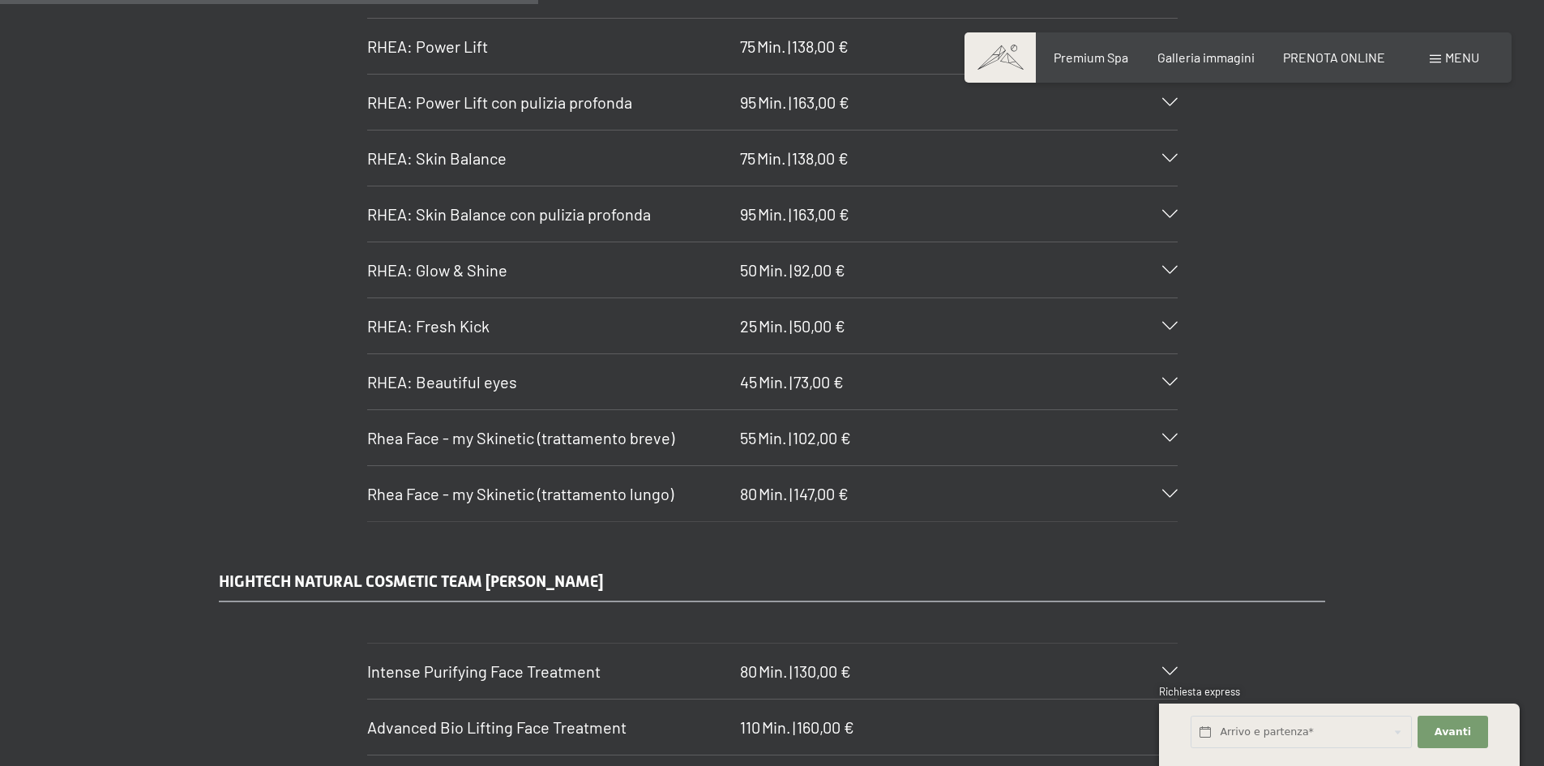
scroll to position [4539, 0]
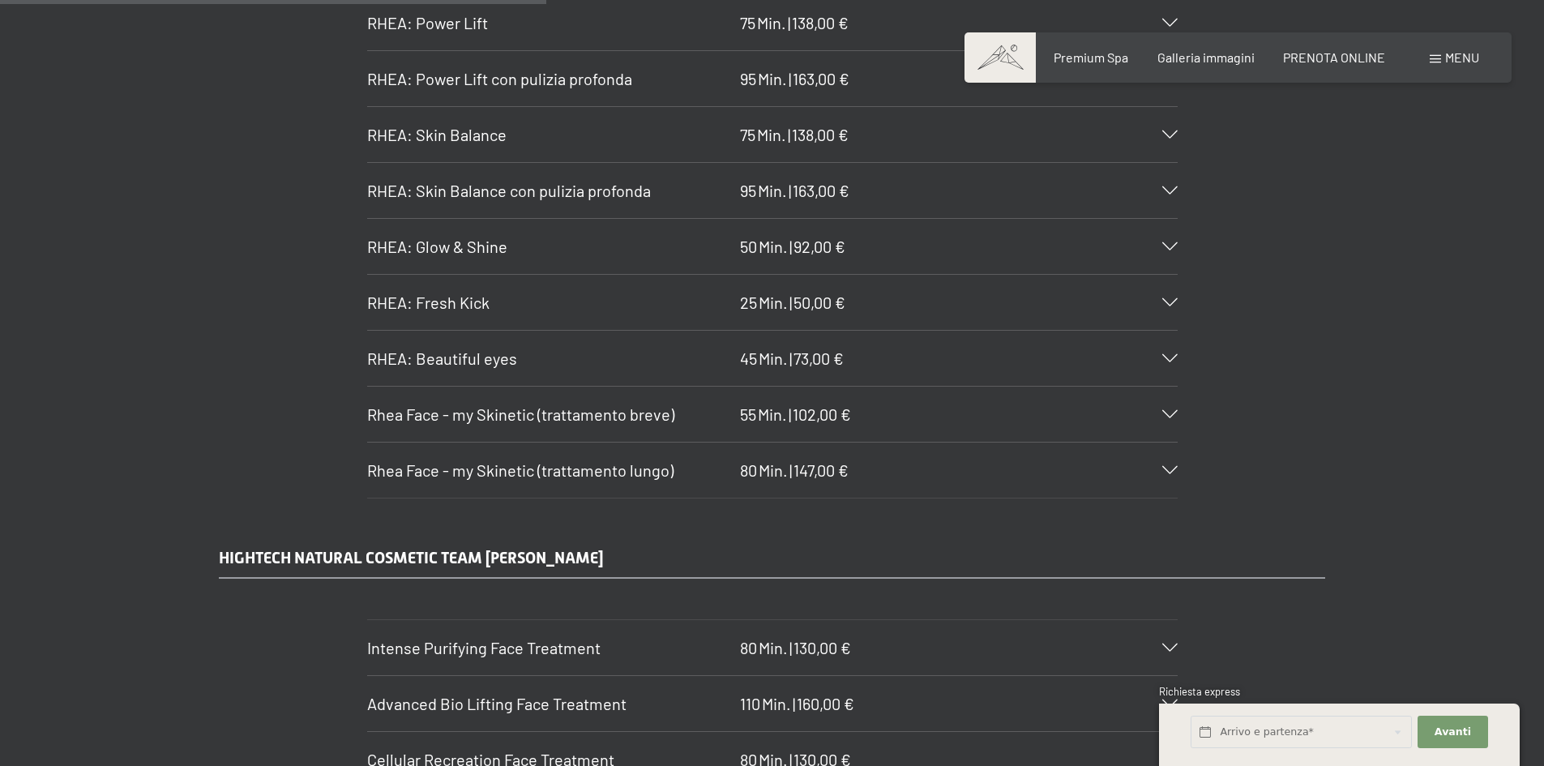
click at [1100, 443] on div "Rhea Face - my Skinetic (trattamento lungo) 80 Min. | 147,00 €" at bounding box center [772, 470] width 811 height 55
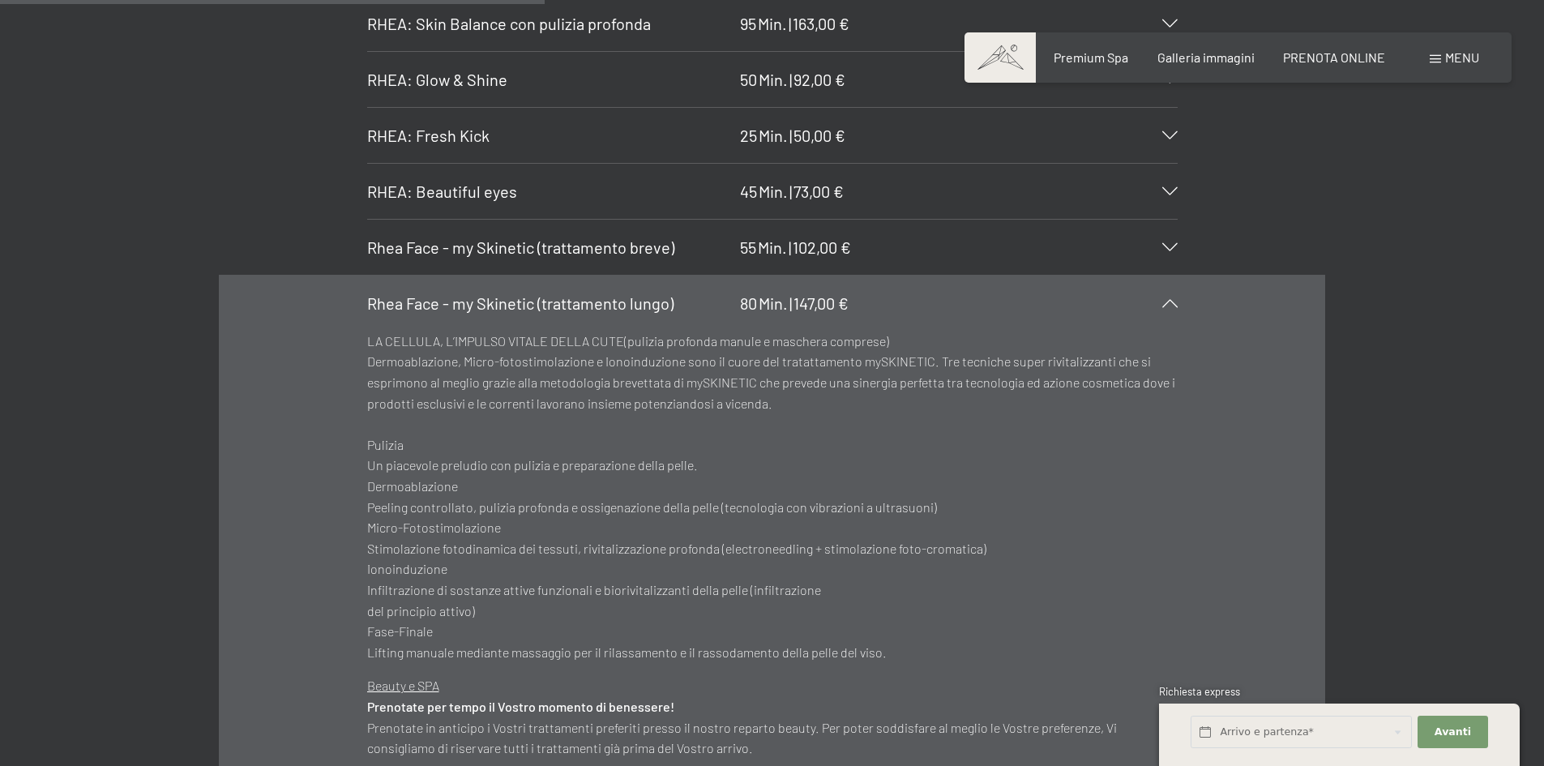
scroll to position [4782, 0]
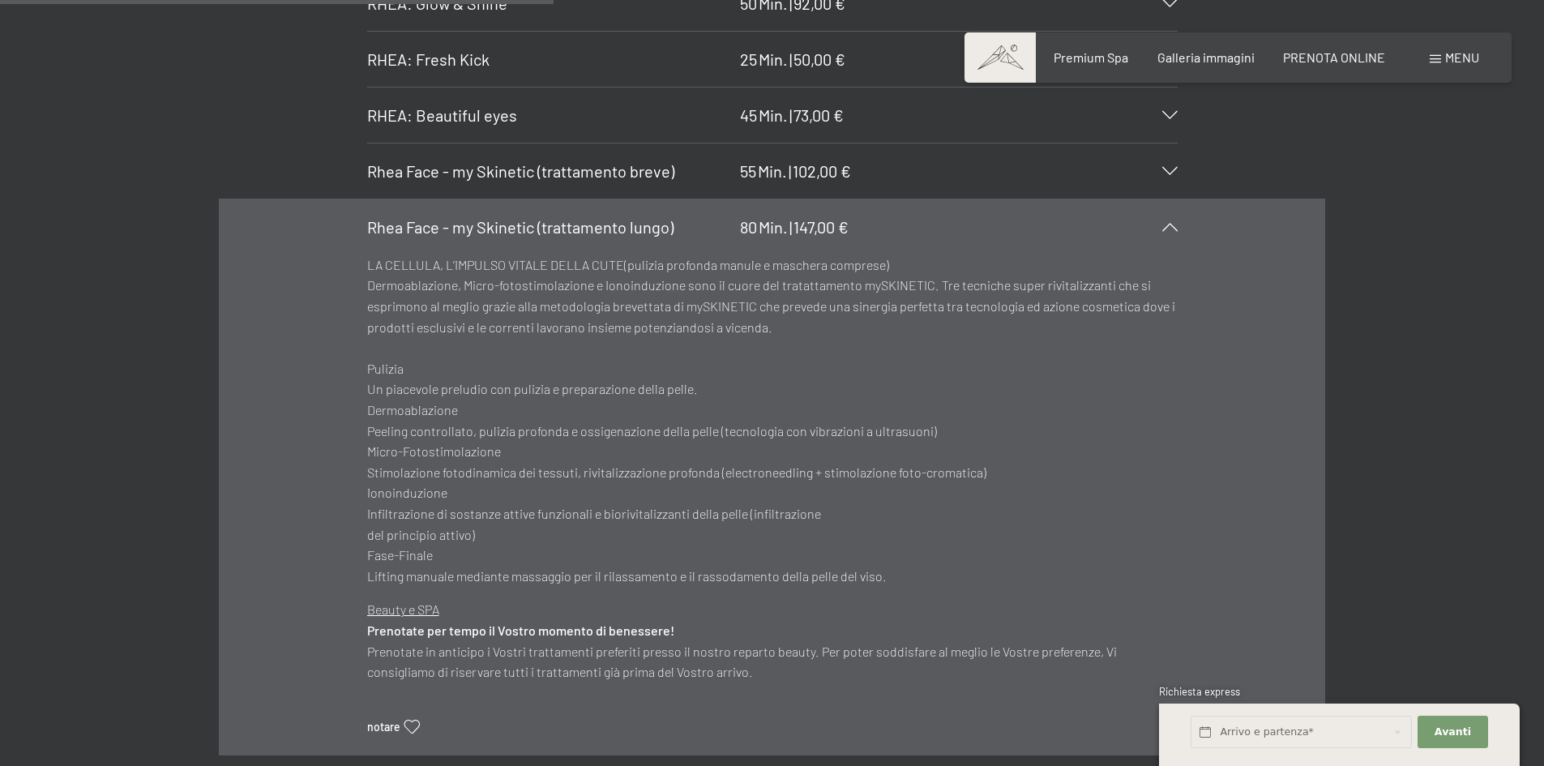
click at [1112, 199] on div "Rhea Face - my Skinetic (trattamento lungo) 80 Min. | 147,00 €" at bounding box center [772, 226] width 811 height 55
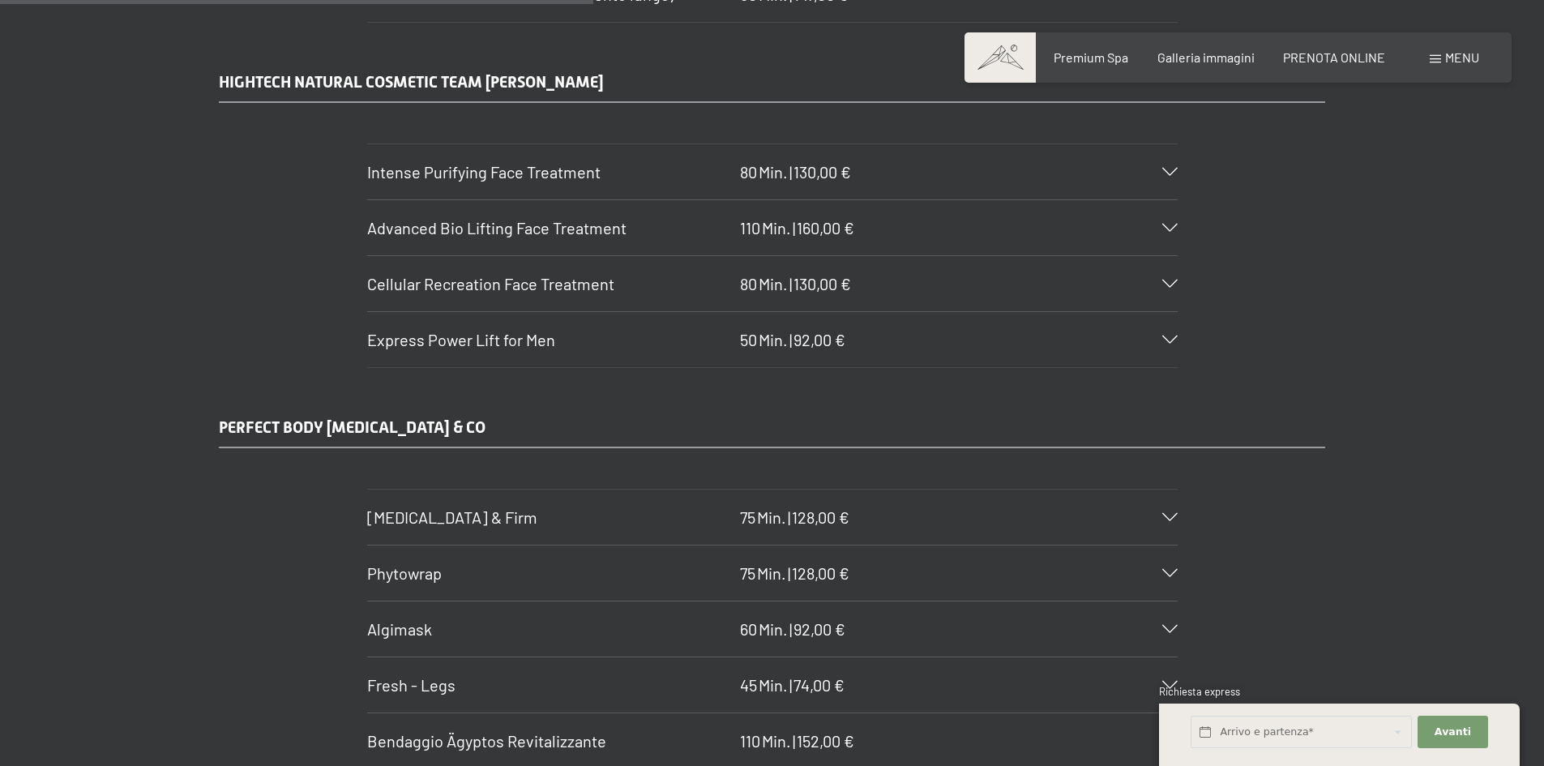
scroll to position [5025, 0]
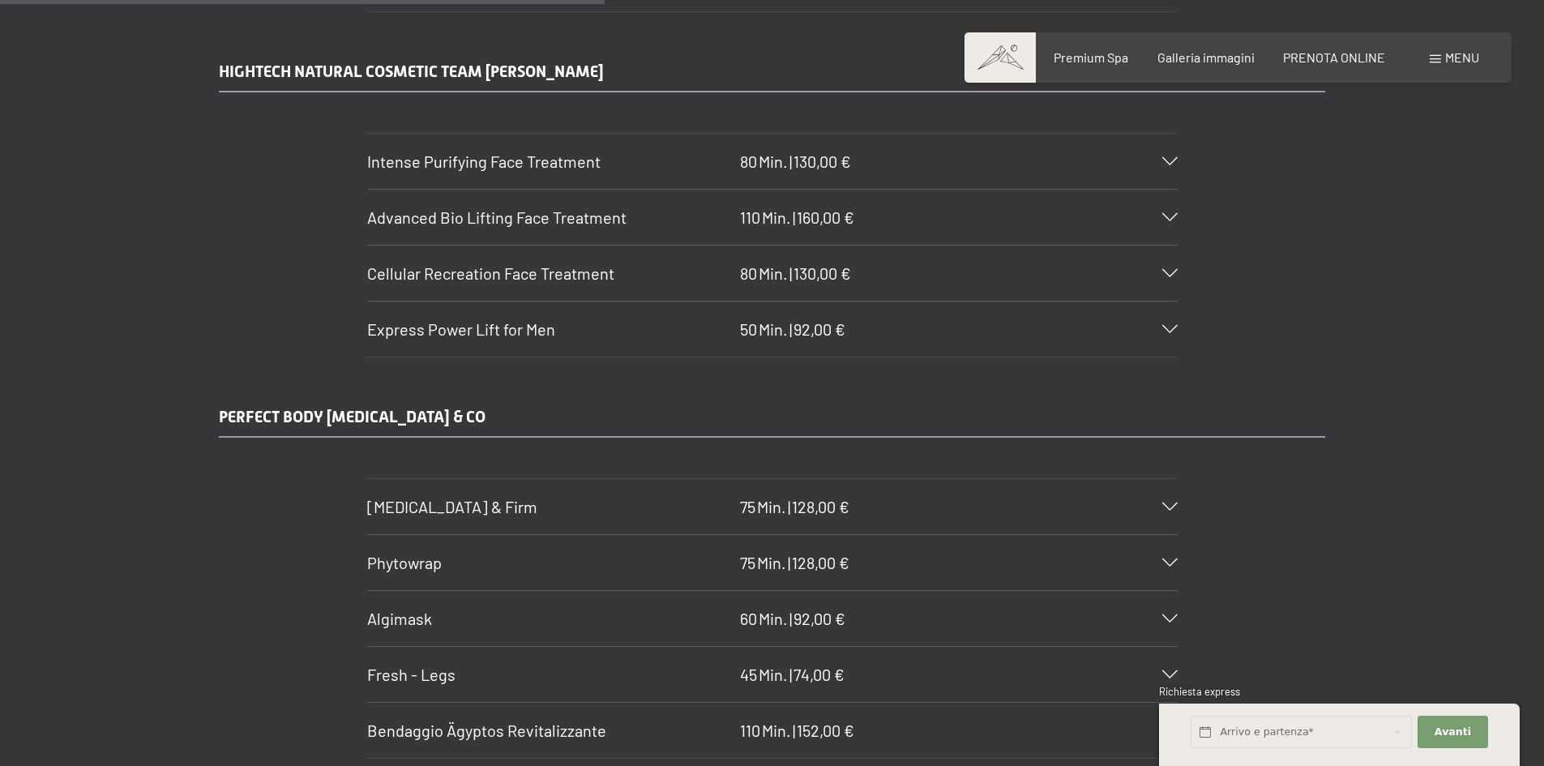
click at [1112, 190] on div "Advanced Bio Lifting Face Treatment 110 Min. | 160,00 €" at bounding box center [772, 217] width 811 height 55
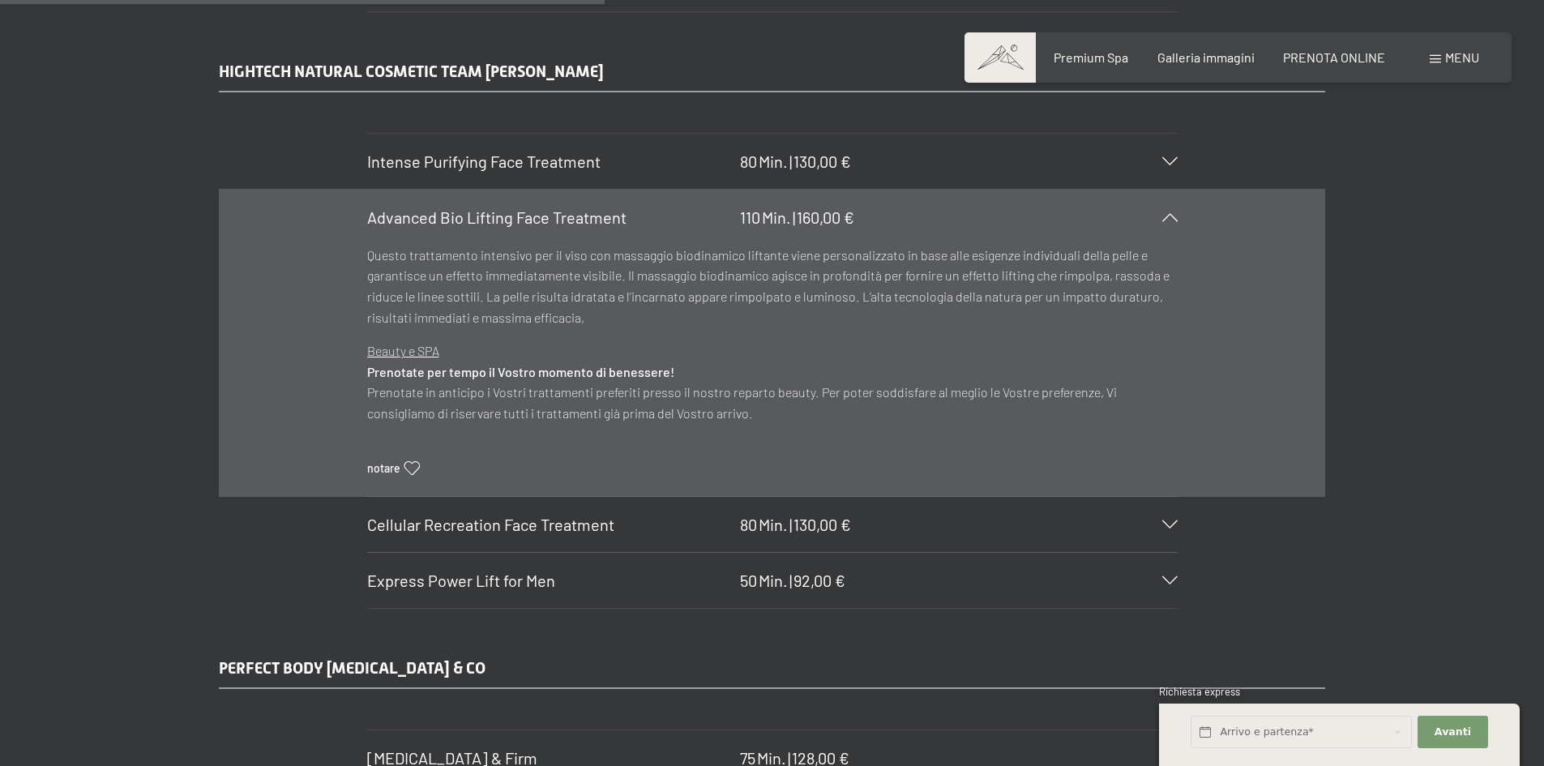
click at [1114, 190] on div "Advanced Bio Lifting Face Treatment 110 Min. | 160,00 €" at bounding box center [772, 217] width 811 height 55
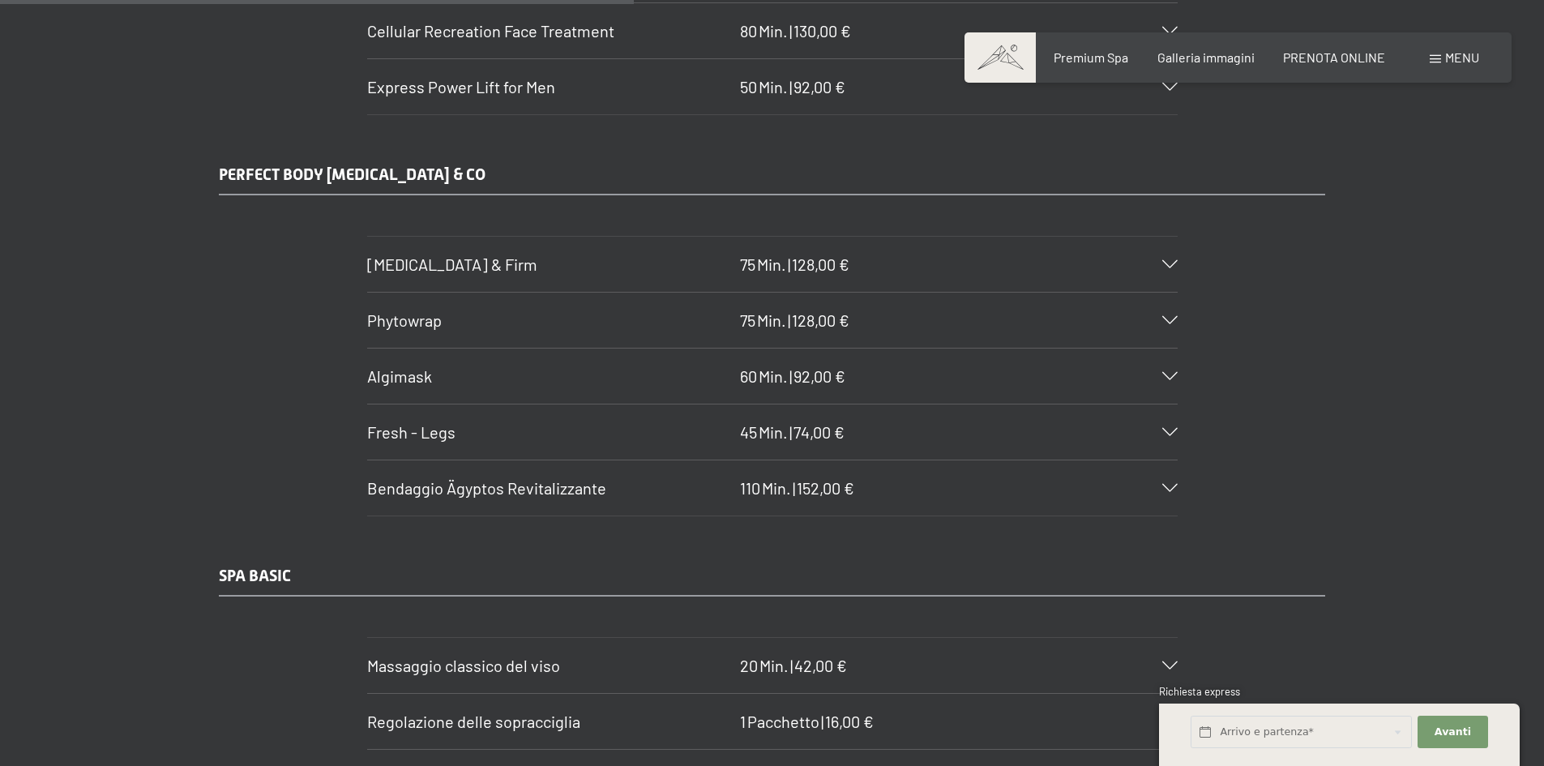
scroll to position [5268, 0]
click at [1119, 247] on div "[MEDICAL_DATA] & Firm 75 Min. | 128,00 €" at bounding box center [772, 263] width 811 height 55
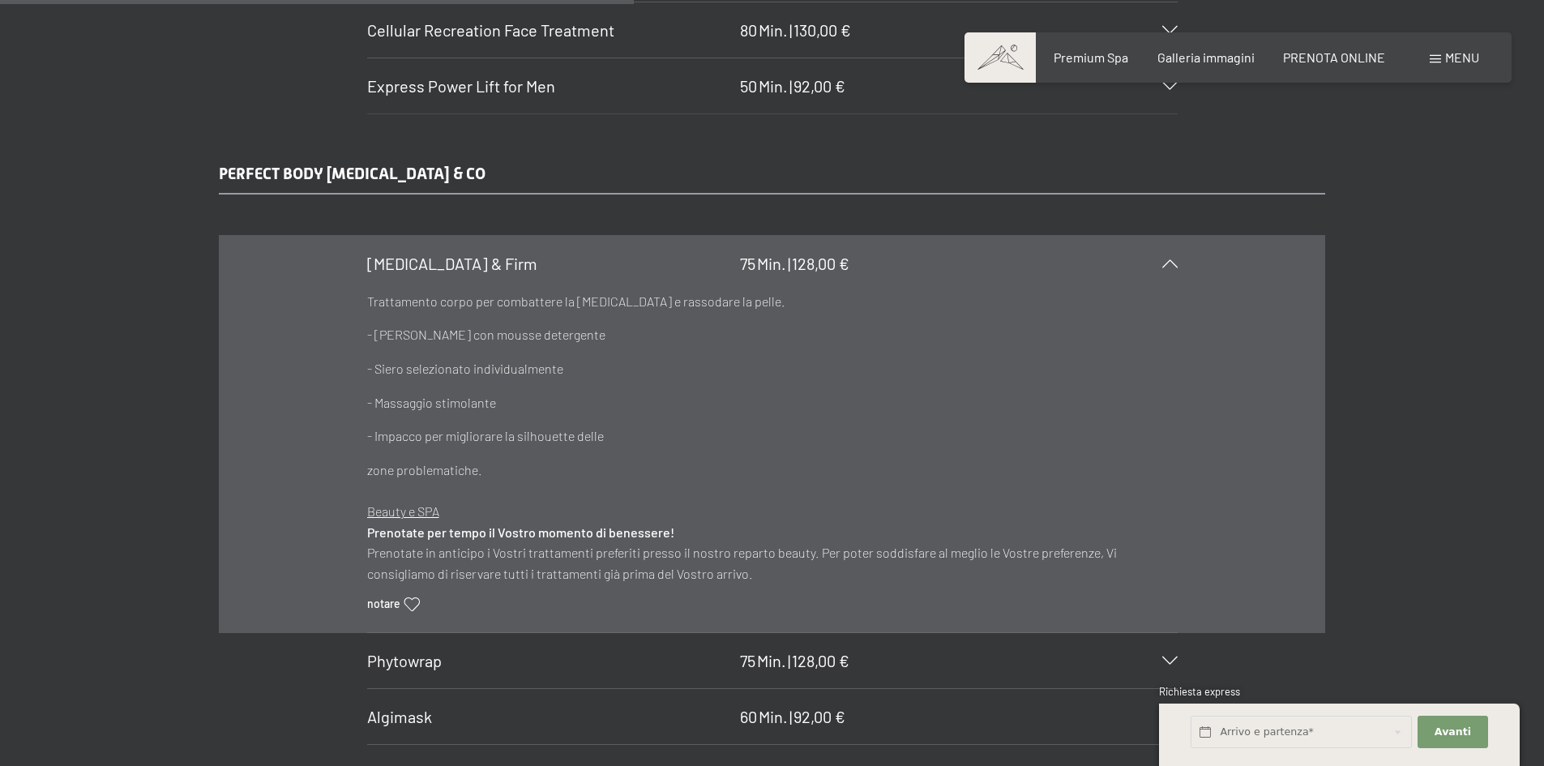
click at [1119, 247] on div "[MEDICAL_DATA] & Firm 75 Min. | 128,00 €" at bounding box center [772, 263] width 811 height 55
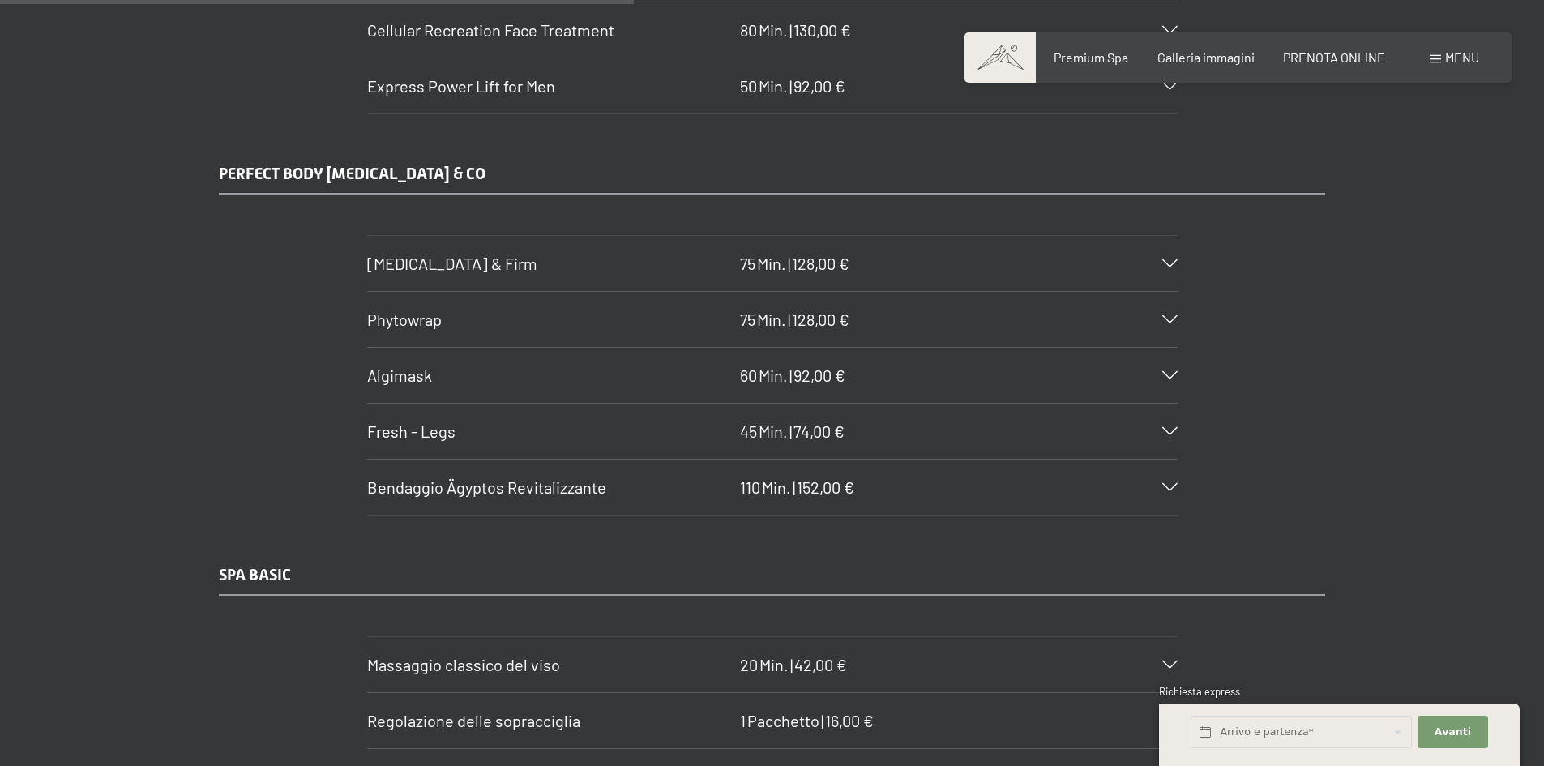
click at [1096, 460] on div "Bendaggio Ägyptos Revitalizzante 110 Min. | 152,00 €" at bounding box center [772, 487] width 811 height 55
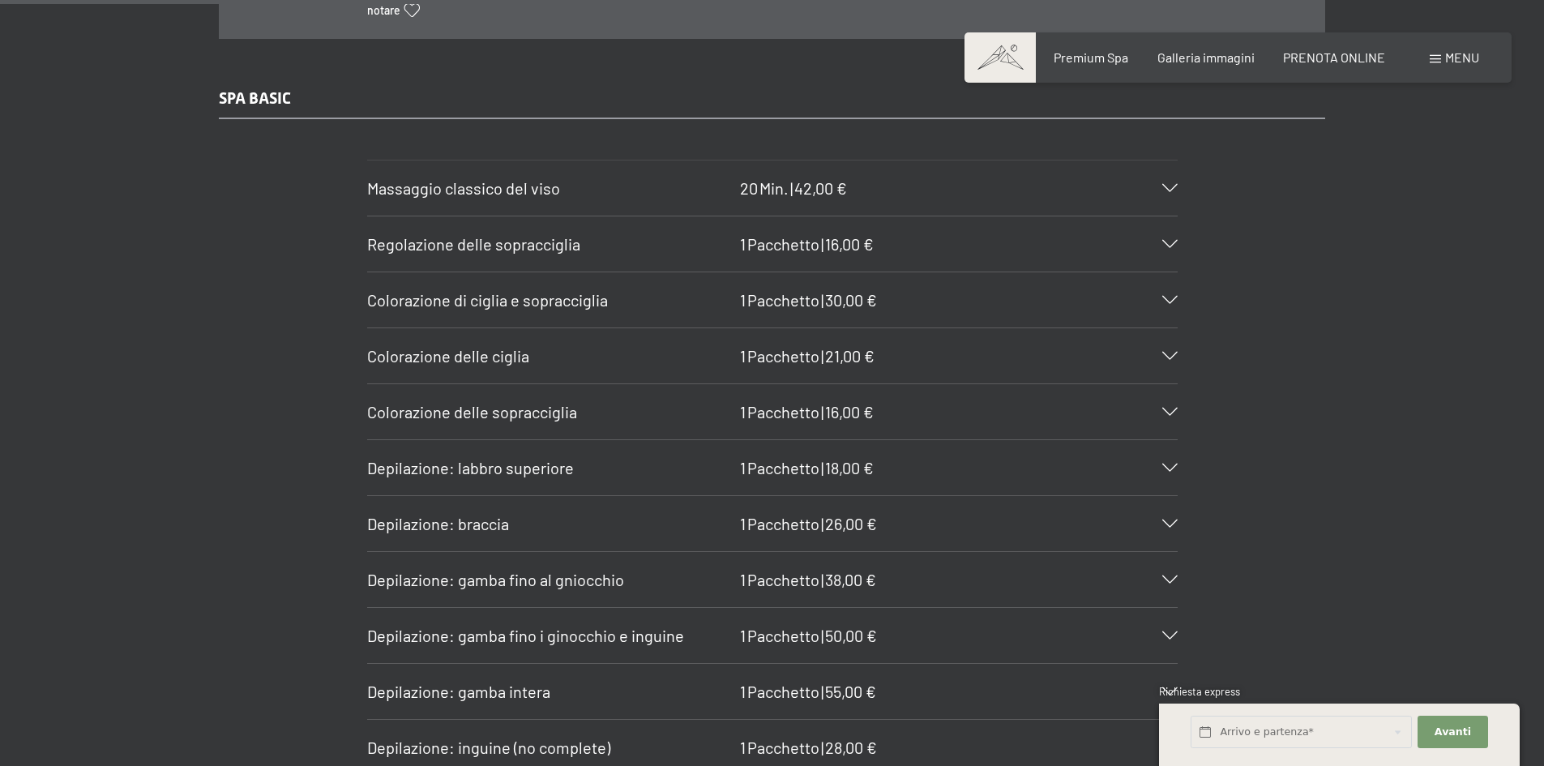
scroll to position [5998, 0]
